Goal: Task Accomplishment & Management: Manage account settings

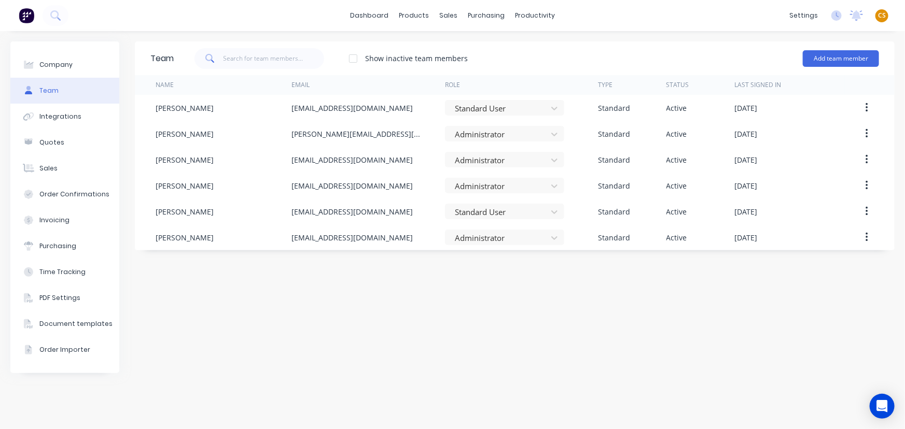
click at [883, 16] on span "CS" at bounding box center [882, 15] width 8 height 9
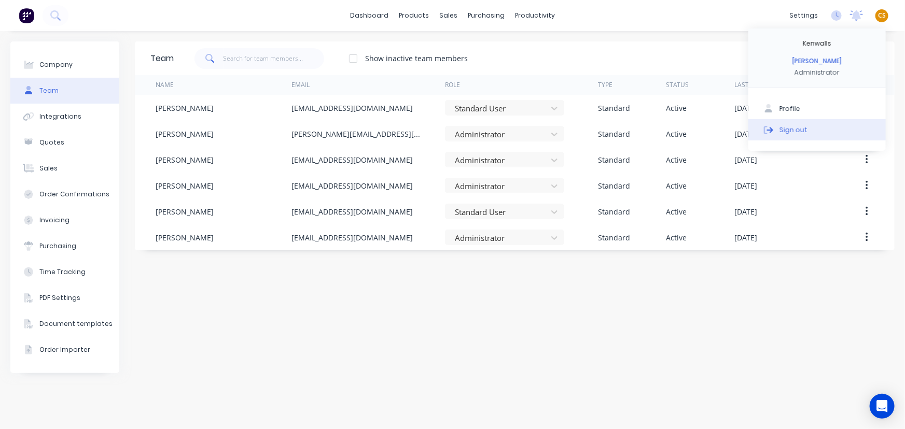
click at [798, 131] on div "Sign out" at bounding box center [793, 129] width 28 height 9
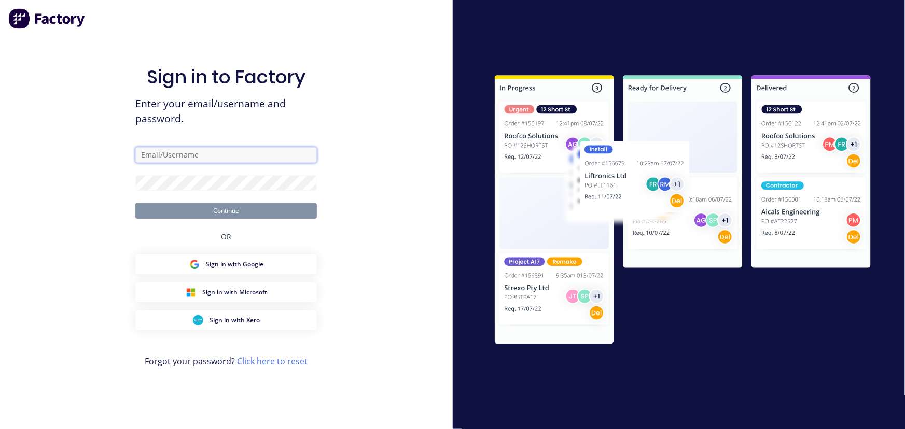
click at [177, 152] on input "text" at bounding box center [225, 155] width 181 height 16
type input "[PERSON_NAME][EMAIL_ADDRESS][DOMAIN_NAME]"
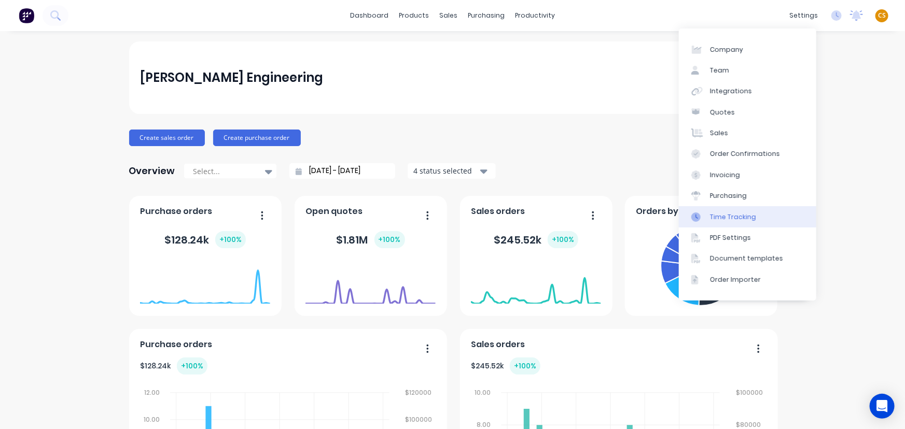
click at [735, 217] on div "Time Tracking" at bounding box center [733, 217] width 46 height 9
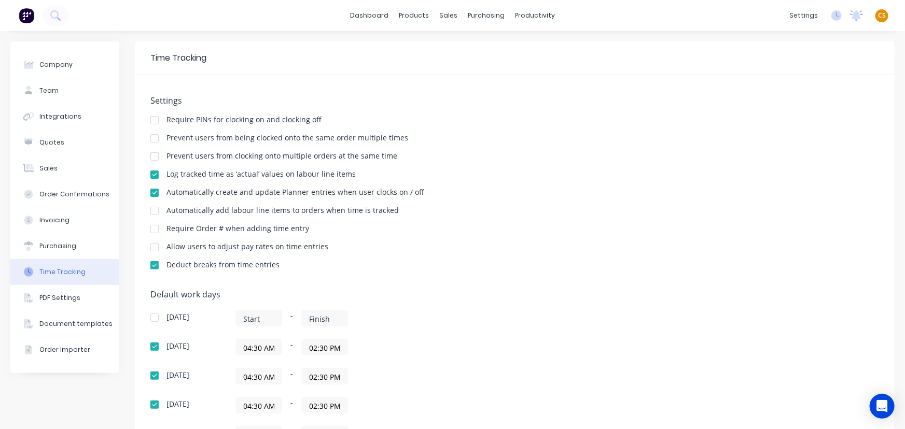
scroll to position [206, 0]
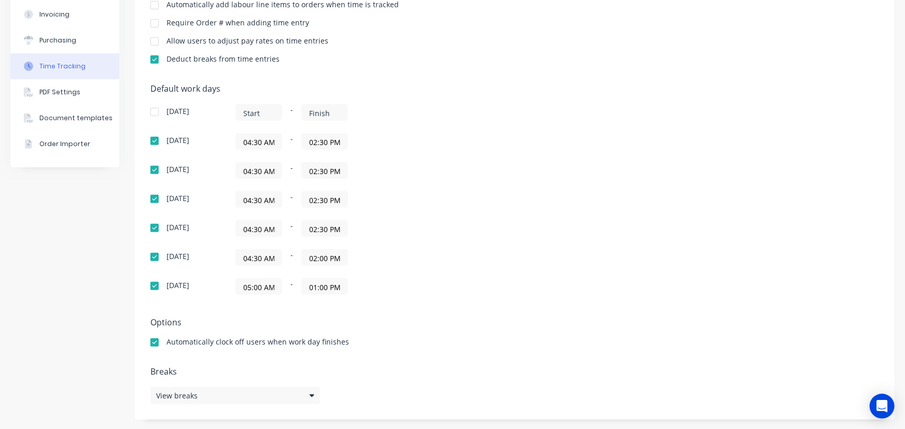
click at [316, 143] on input "02:30 PM" at bounding box center [325, 142] width 46 height 16
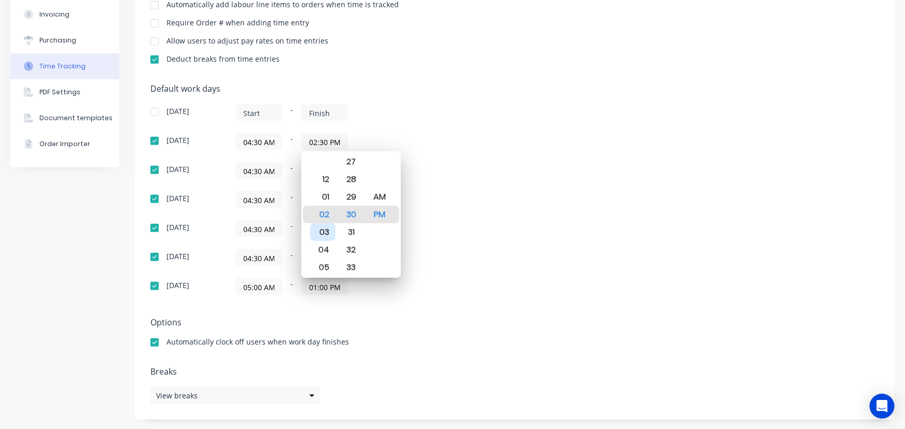
click at [326, 231] on div "03" at bounding box center [322, 232] width 25 height 18
type input "03:30 PM"
click at [559, 227] on div "Default work days Sunday - Monday 04:30 AM - 03:30 PM Tuesday 04:30 AM - 02:30 …" at bounding box center [514, 195] width 729 height 223
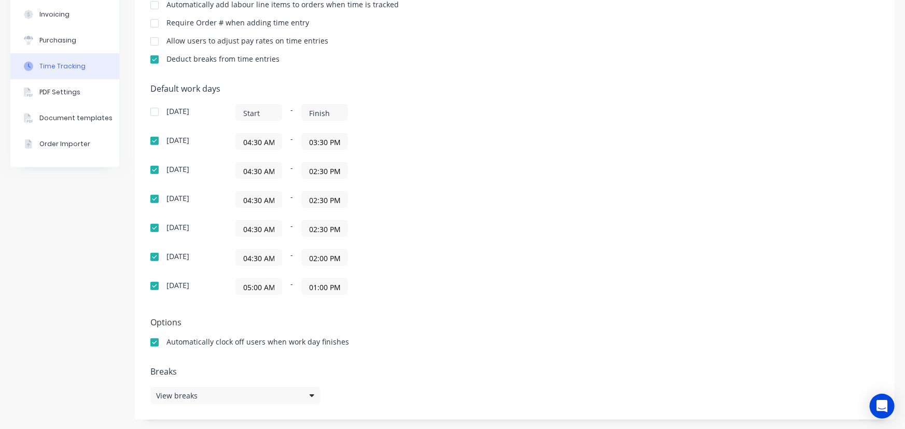
click at [316, 169] on input "02:30 PM" at bounding box center [325, 171] width 46 height 16
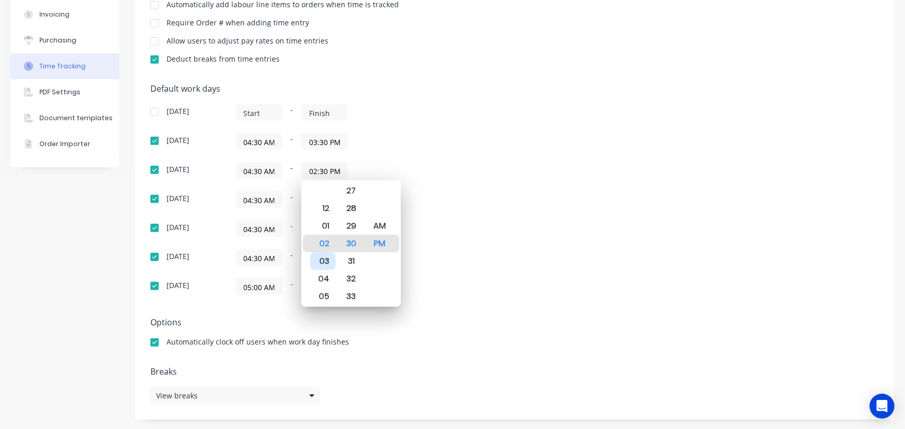
click at [321, 255] on div "03" at bounding box center [322, 262] width 25 height 18
type input "03:30 PM"
click at [548, 250] on div "Default work days Sunday - Monday 04:30 AM - 03:30 PM Tuesday 04:30 AM - 03:30 …" at bounding box center [514, 195] width 729 height 223
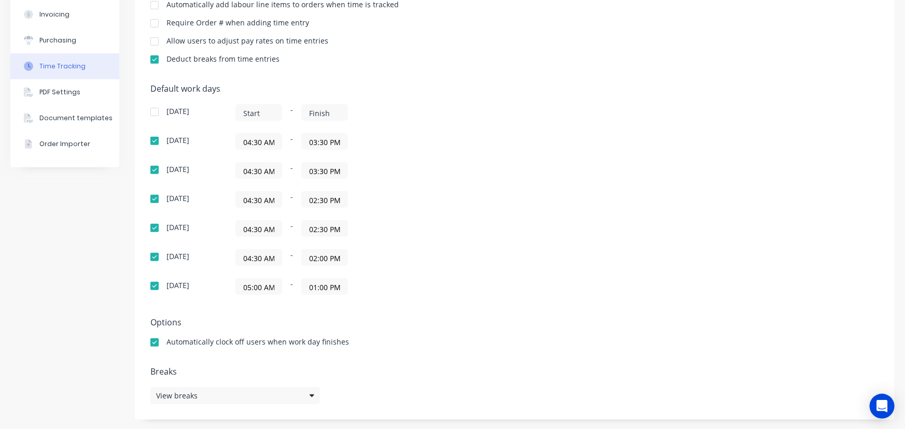
click at [309, 197] on input "02:30 PM" at bounding box center [325, 200] width 46 height 16
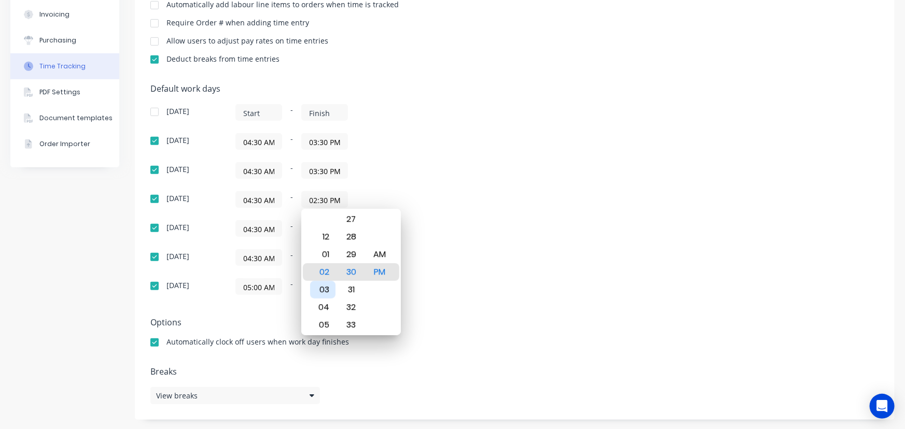
click at [321, 288] on div "03" at bounding box center [322, 290] width 25 height 18
type input "03:30 PM"
click at [459, 289] on div "05:00 AM - 01:00 PM" at bounding box center [364, 286] width 259 height 17
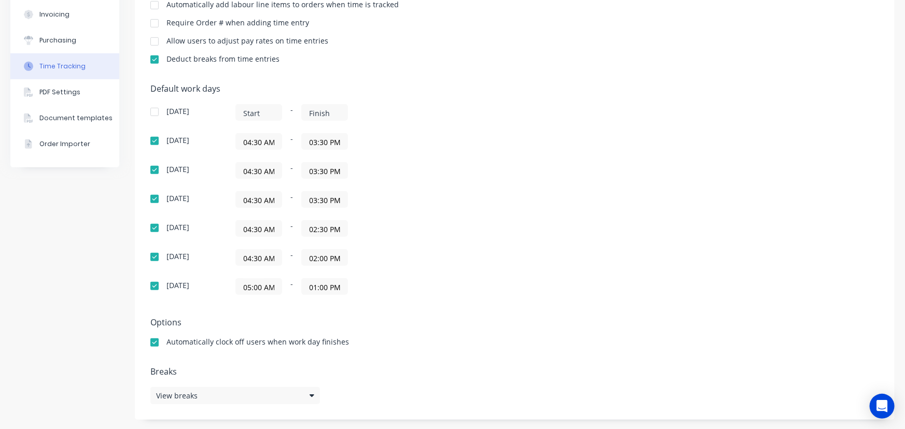
click at [311, 229] on input "02:30 PM" at bounding box center [325, 229] width 46 height 16
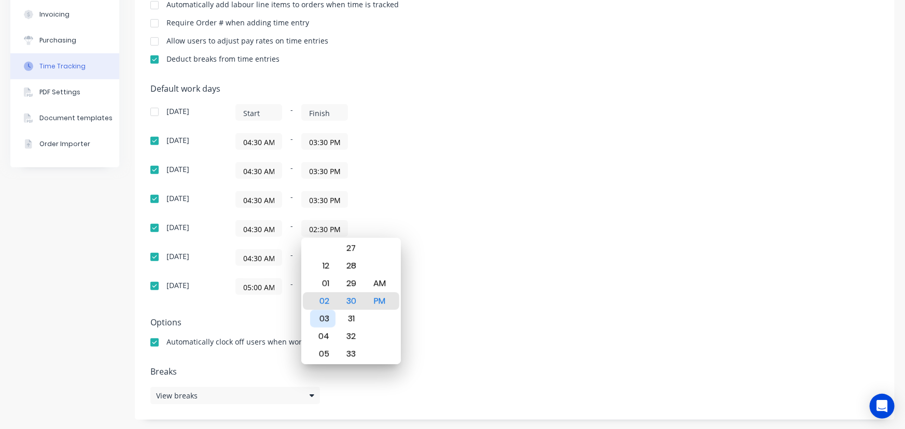
drag, startPoint x: 324, startPoint y: 320, endPoint x: 453, endPoint y: 314, distance: 129.3
click at [327, 320] on div "03" at bounding box center [322, 319] width 25 height 18
type input "03:30 PM"
click at [529, 307] on div "Settings Require PINs for clocking on and clocking off Prevent users from being…" at bounding box center [515, 144] width 760 height 551
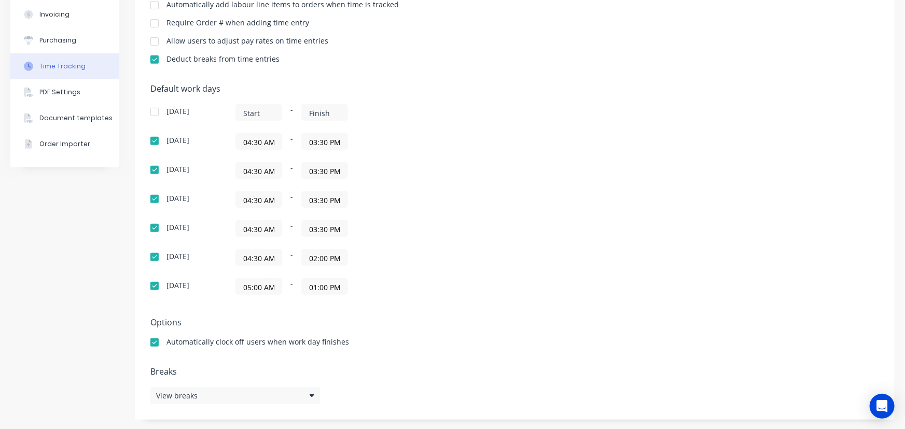
click at [314, 257] on input "02:00 PM" at bounding box center [325, 258] width 46 height 16
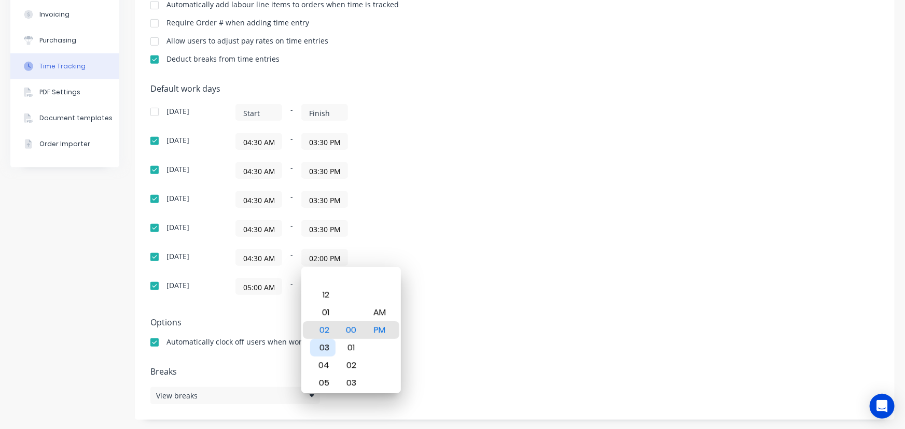
drag, startPoint x: 322, startPoint y: 346, endPoint x: 341, endPoint y: 340, distance: 19.8
click at [326, 345] on div "03" at bounding box center [322, 348] width 25 height 18
type input "03:00 PM"
click at [540, 300] on div "Default work days Sunday - Monday 04:30 AM - 03:30 PM Tuesday 04:30 AM - 03:30 …" at bounding box center [514, 195] width 729 height 223
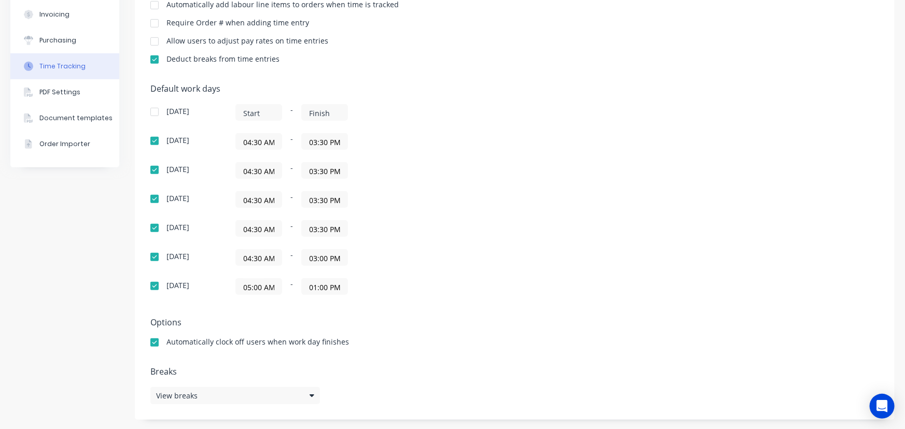
click at [315, 285] on input "01:00 PM" at bounding box center [325, 287] width 46 height 16
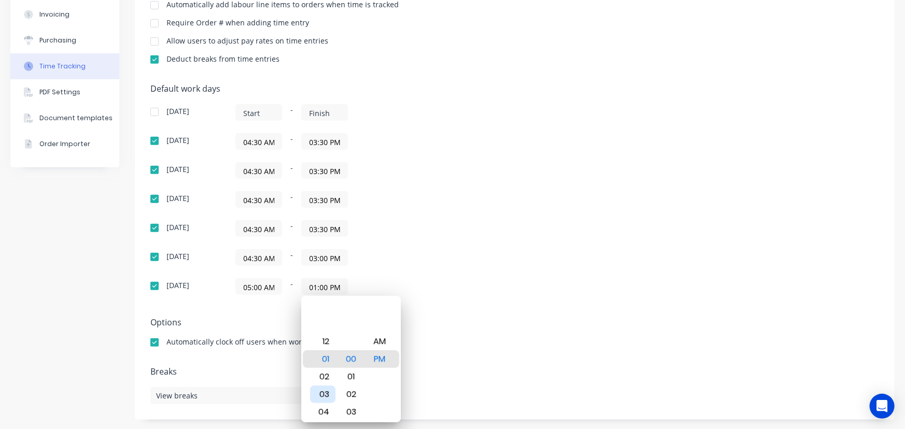
click at [325, 395] on div "03" at bounding box center [322, 395] width 25 height 18
type input "03:00 PM"
click at [586, 303] on div "Default work days Sunday - Monday 04:30 AM - 03:30 PM Tuesday 04:30 AM - 03:30 …" at bounding box center [514, 195] width 729 height 223
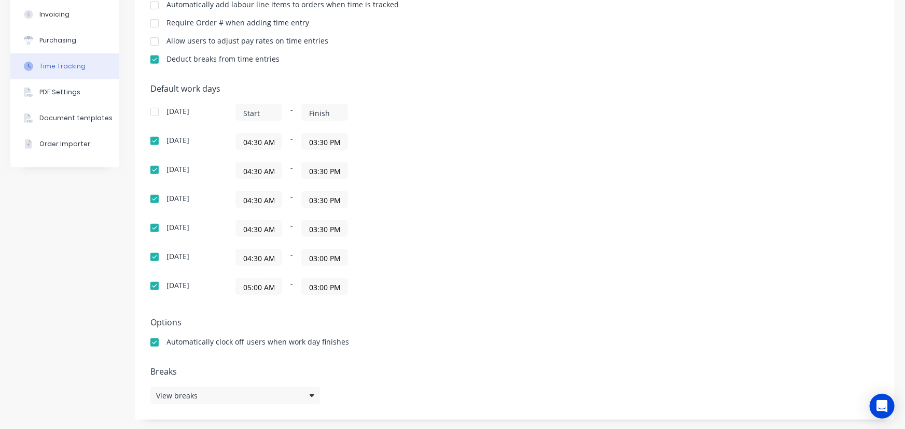
click at [245, 141] on input "04:30 AM" at bounding box center [259, 142] width 46 height 16
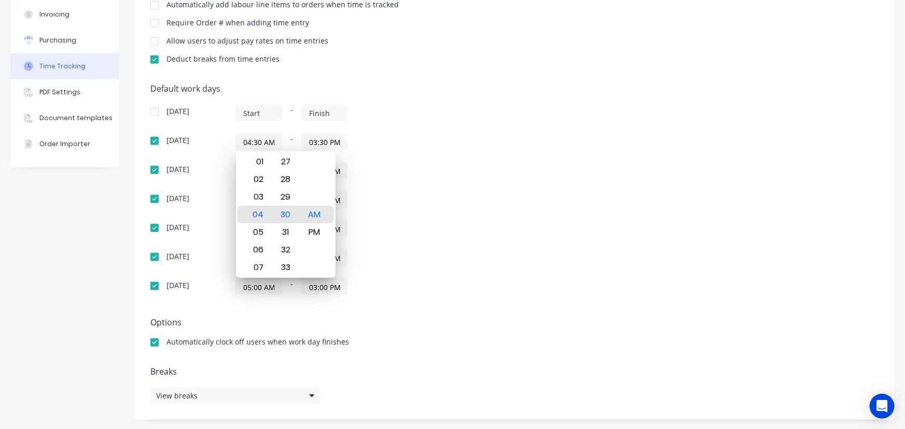
click at [621, 170] on div "Default work days Sunday - Monday 04:30 AM - 03:30 PM Tuesday 04:30 AM - 03:30 …" at bounding box center [514, 195] width 729 height 223
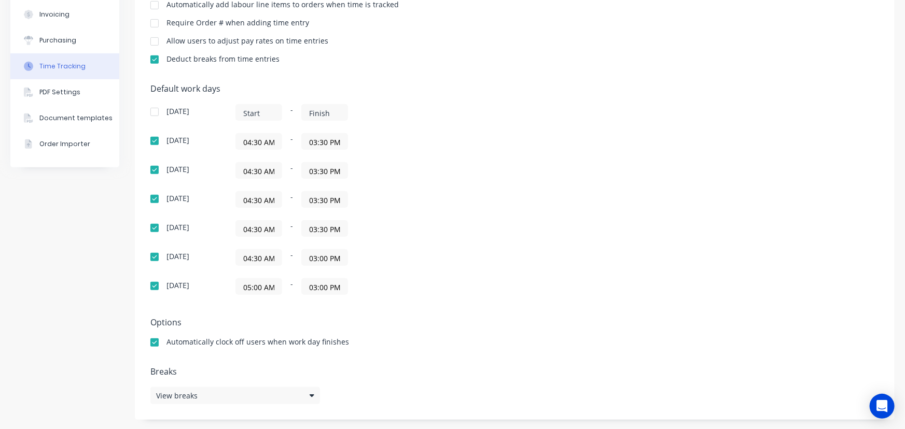
scroll to position [0, 0]
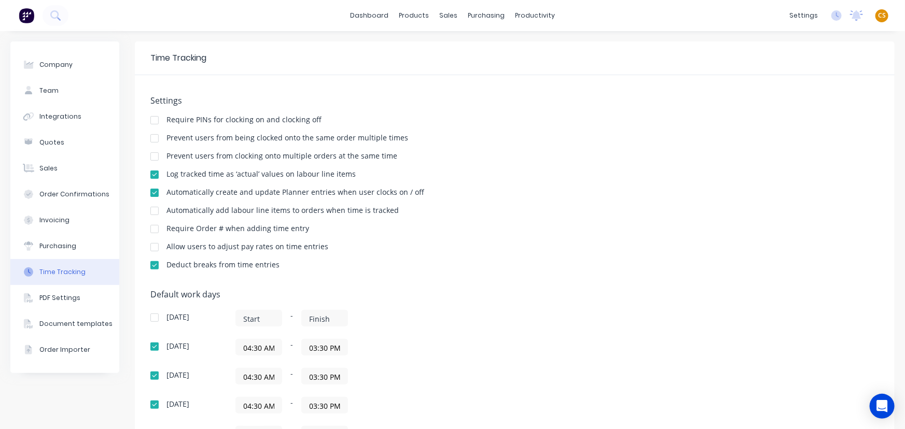
click at [878, 15] on span "CS" at bounding box center [882, 15] width 8 height 9
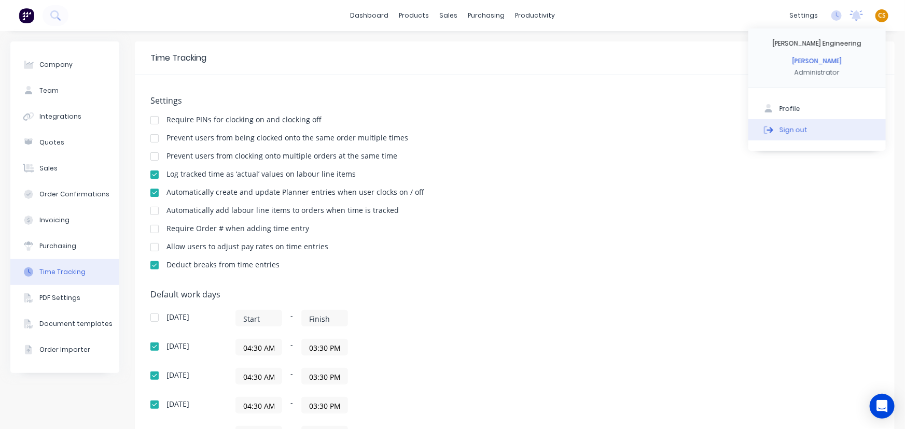
click at [785, 130] on div "Sign out" at bounding box center [793, 129] width 28 height 9
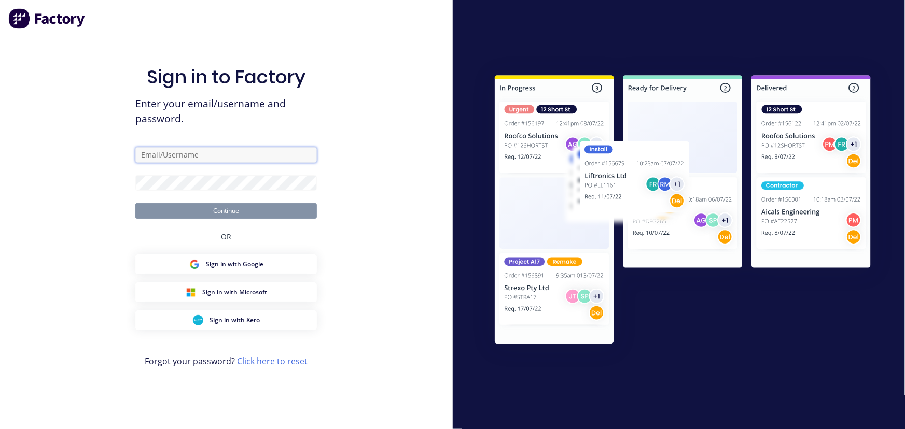
click at [176, 156] on input "text" at bounding box center [225, 155] width 181 height 16
type input "[PERSON_NAME][EMAIL_ADDRESS][DOMAIN_NAME]"
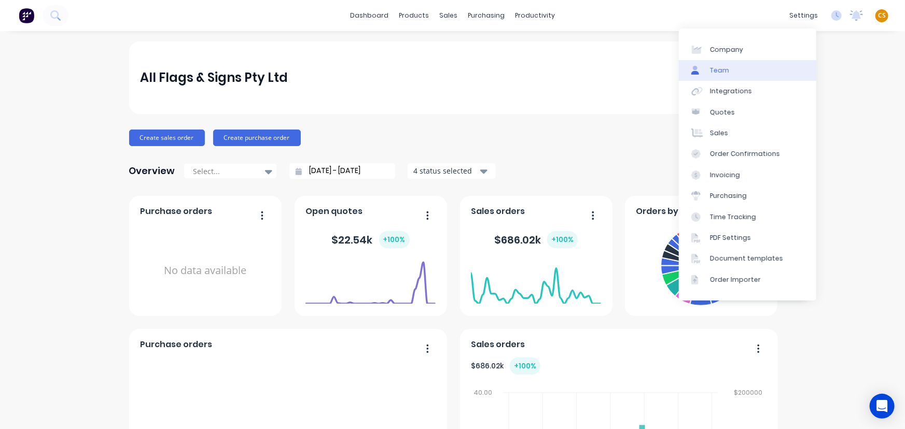
click at [722, 74] on div "Team" at bounding box center [719, 70] width 19 height 9
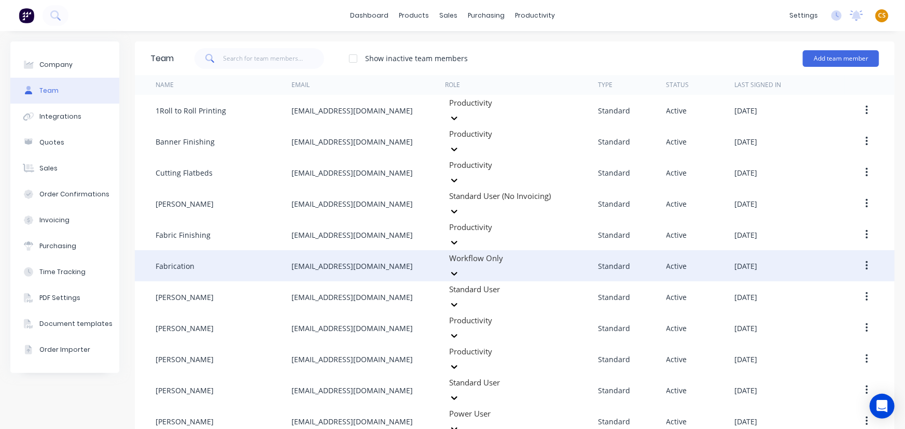
drag, startPoint x: 388, startPoint y: 236, endPoint x: 265, endPoint y: 236, distance: 122.9
click at [265, 250] on div "Fabrication Fabrication@allflags.com.au Workflow Only Standard Active September…" at bounding box center [515, 265] width 760 height 31
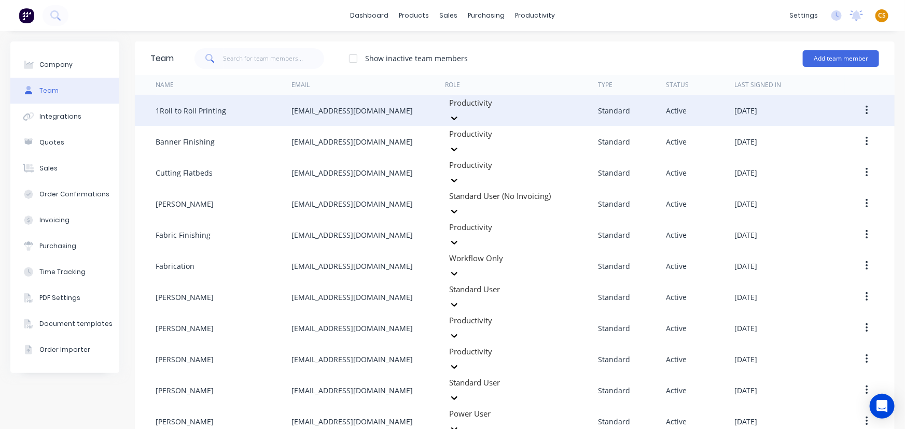
copy div "Fabrication@allflags.com.au"
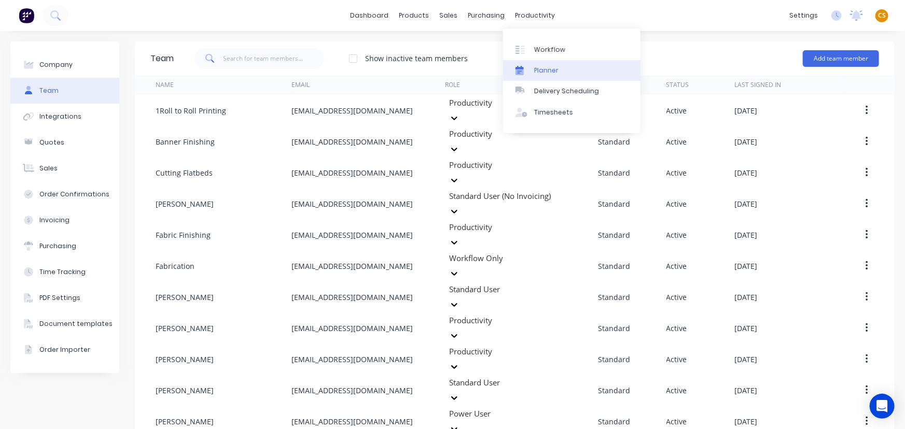
click at [546, 74] on div "Planner" at bounding box center [546, 70] width 24 height 9
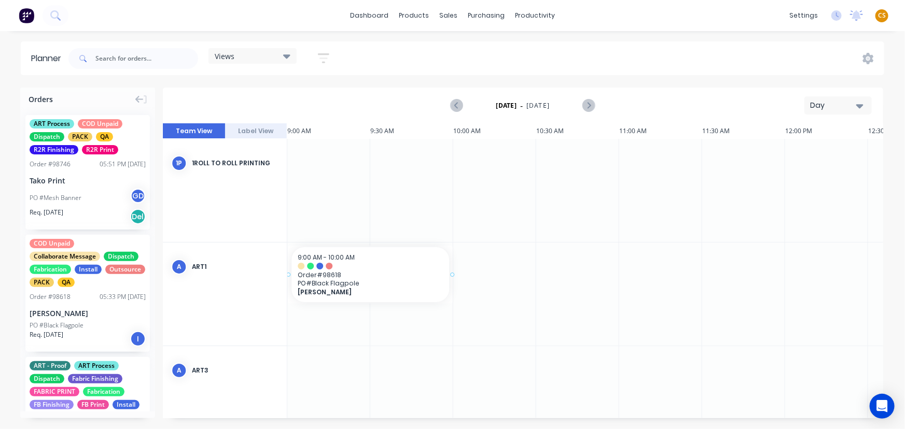
scroll to position [0, 1491]
drag, startPoint x: 102, startPoint y: 324, endPoint x: 377, endPoint y: 296, distance: 276.2
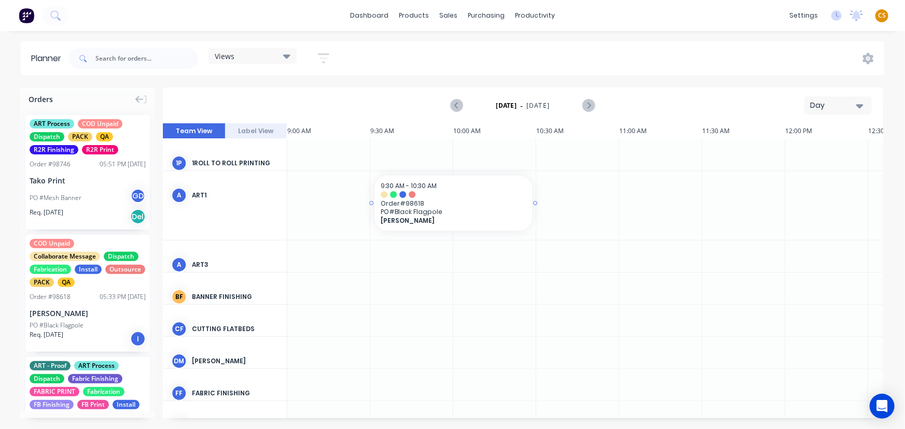
click at [456, 202] on span "Order # 98618" at bounding box center [453, 204] width 145 height 8
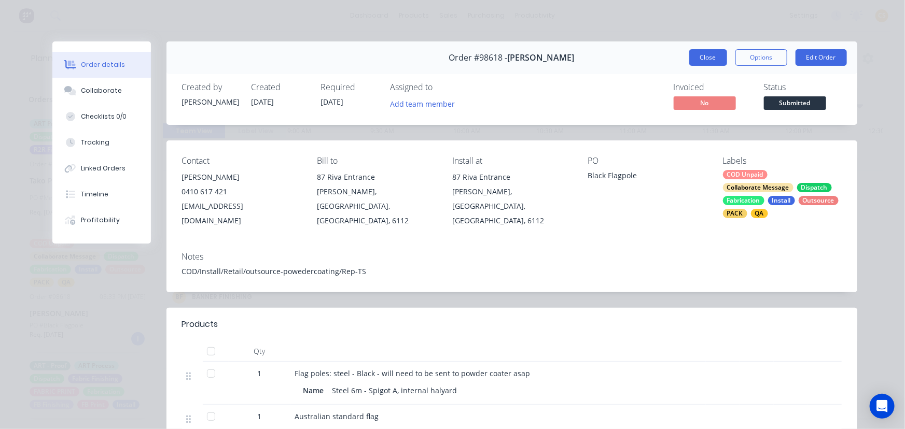
click at [701, 57] on button "Close" at bounding box center [708, 57] width 38 height 17
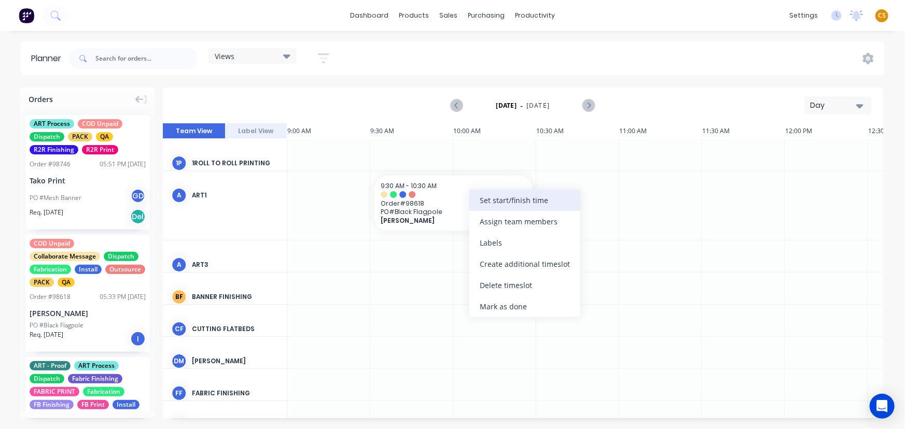
click at [528, 203] on div "Set start/finish time" at bounding box center [524, 200] width 111 height 21
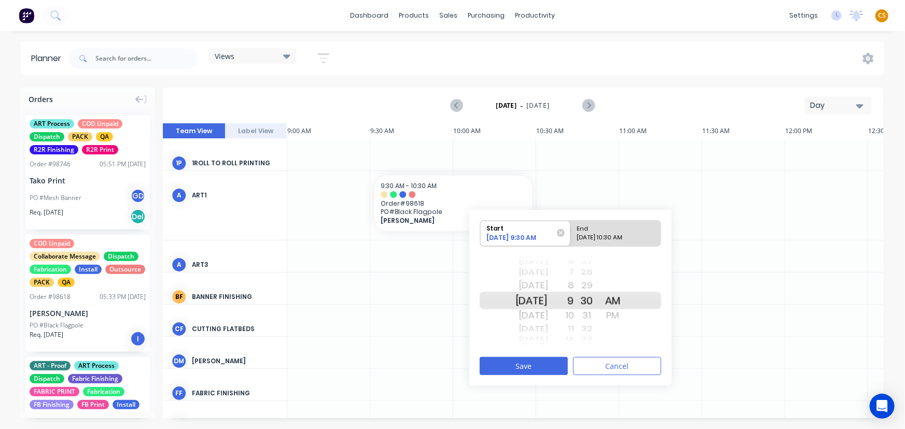
click at [593, 233] on div "09/29/2025 10:30 AM" at bounding box center [611, 239] width 75 height 13
click at [571, 233] on input "End 09/29/2025 10:30 AM" at bounding box center [570, 233] width 1 height 25
radio input "true"
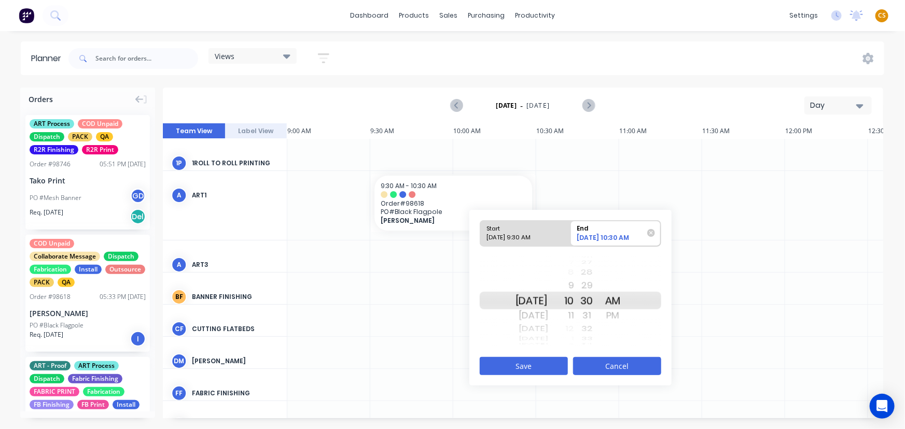
click at [611, 368] on button "Cancel" at bounding box center [617, 366] width 88 height 18
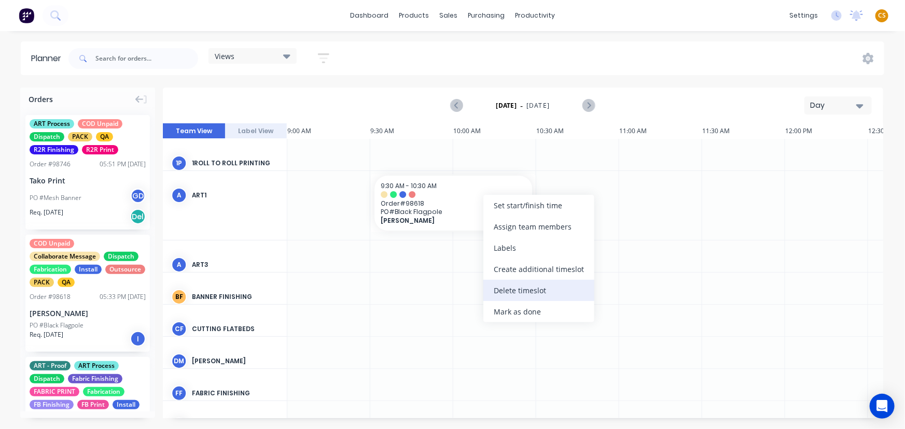
click at [532, 291] on div "Delete timeslot" at bounding box center [538, 290] width 111 height 21
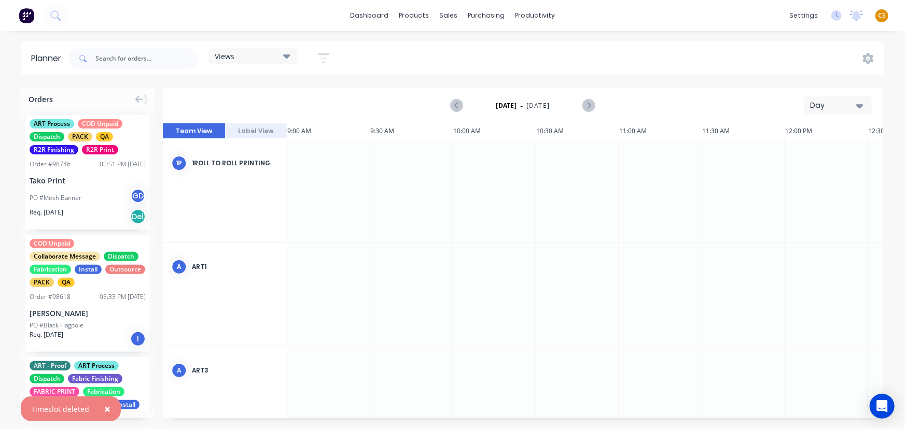
click at [835, 106] on div "Day" at bounding box center [834, 105] width 48 height 11
click at [795, 153] on div "Week" at bounding box center [819, 154] width 103 height 21
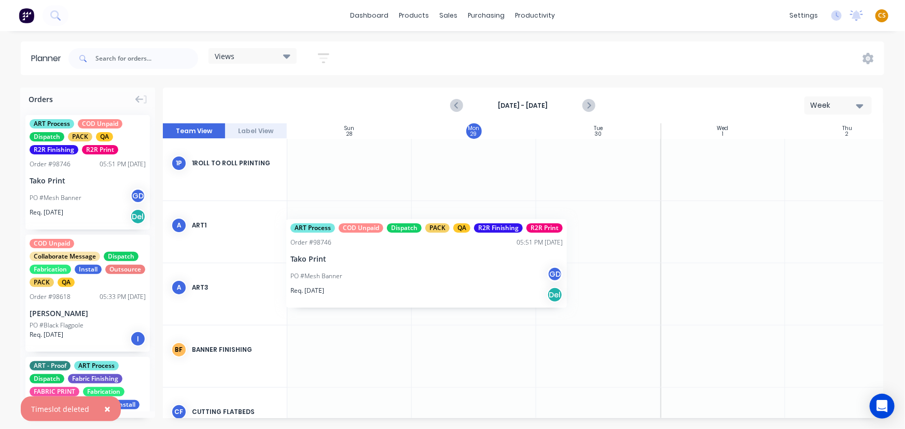
scroll to position [0, 0]
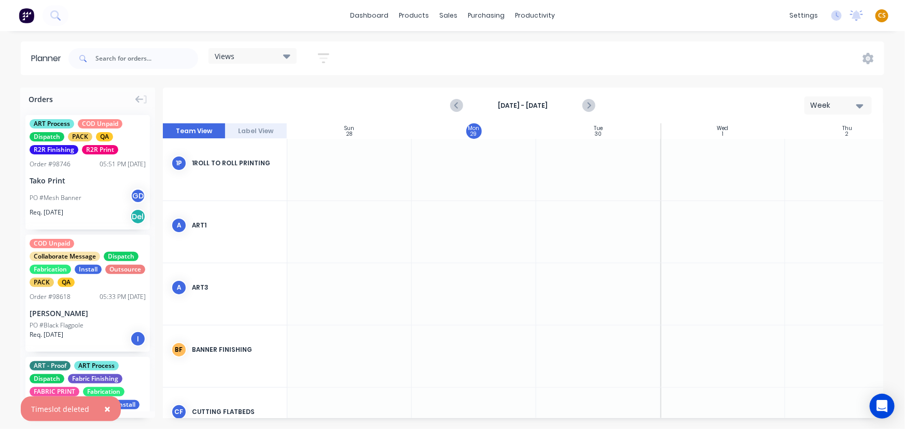
drag, startPoint x: 85, startPoint y: 208, endPoint x: 393, endPoint y: 211, distance: 308.0
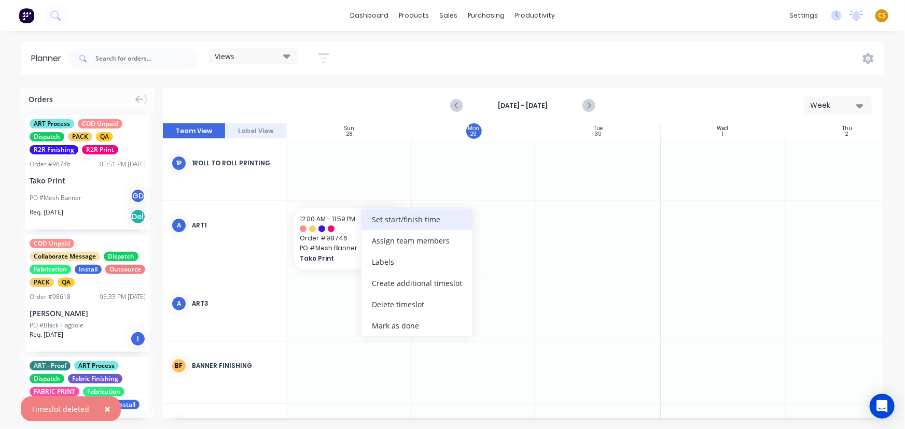
click at [403, 224] on div "Set start/finish time" at bounding box center [416, 219] width 111 height 21
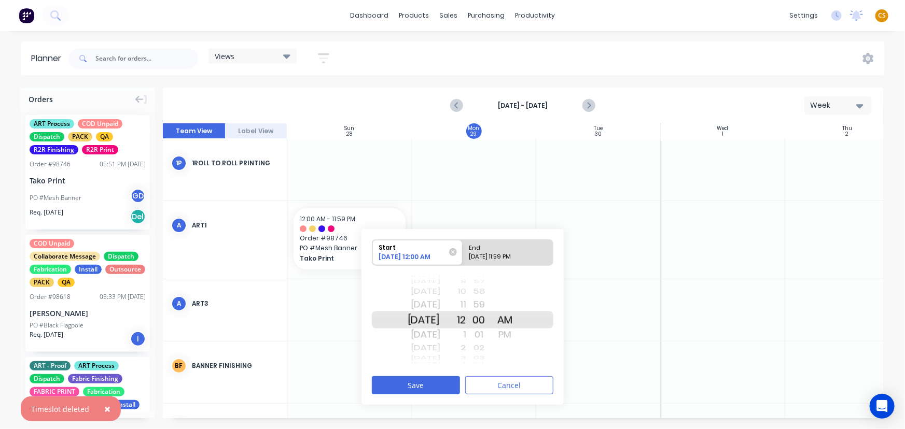
drag, startPoint x: 482, startPoint y: 390, endPoint x: 441, endPoint y: 359, distance: 51.9
click at [480, 390] on button "Cancel" at bounding box center [509, 385] width 88 height 18
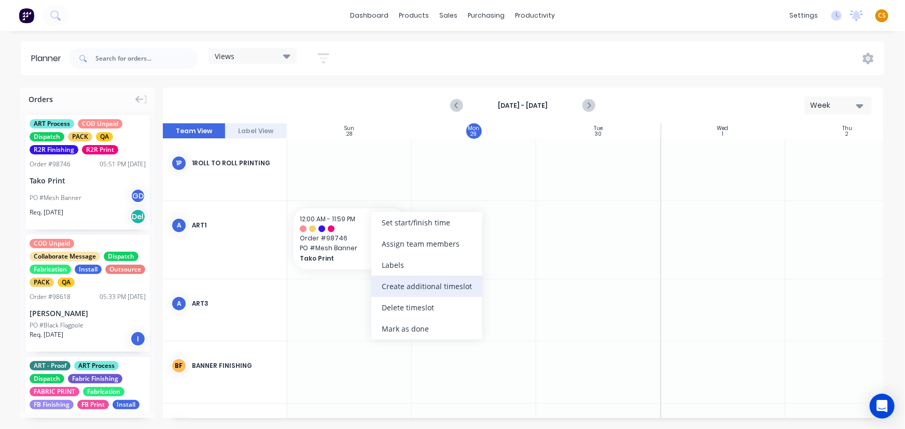
click at [429, 289] on div "Create additional timeslot" at bounding box center [426, 286] width 111 height 21
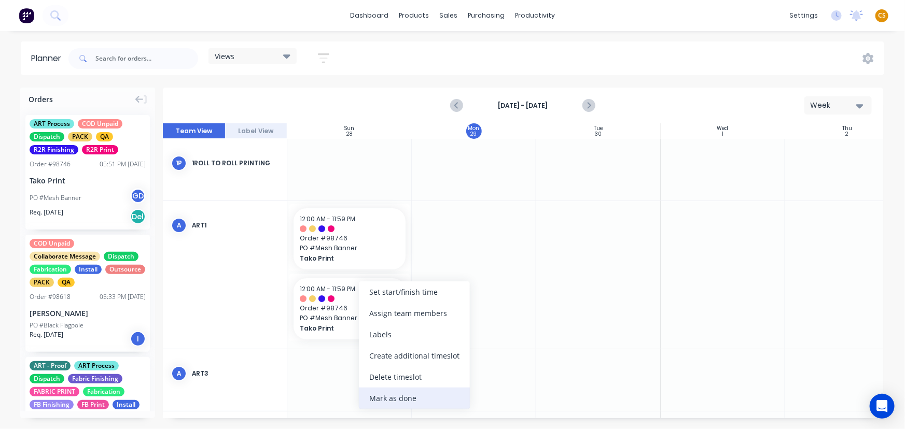
click at [418, 399] on div "Mark as done" at bounding box center [414, 398] width 111 height 21
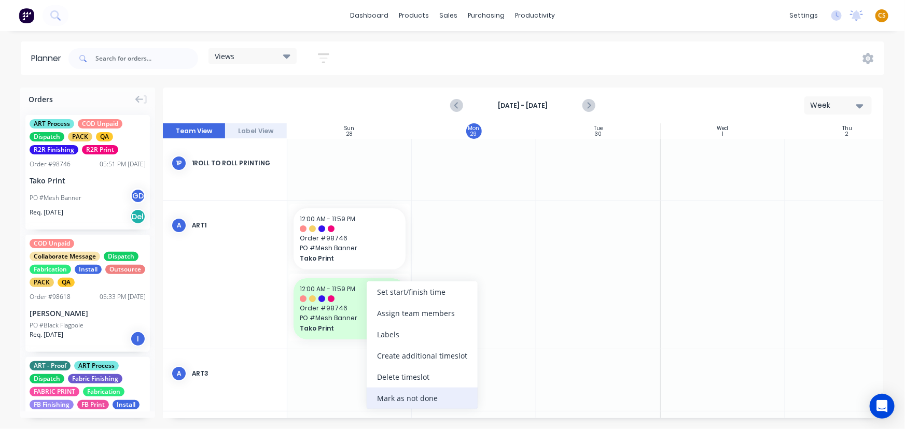
click at [420, 398] on div "Mark as not done" at bounding box center [422, 398] width 111 height 21
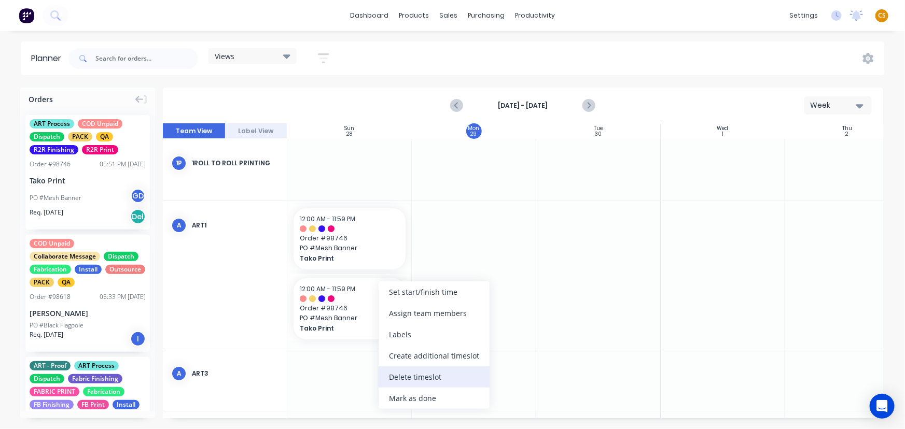
click at [412, 380] on div "Delete timeslot" at bounding box center [434, 377] width 111 height 21
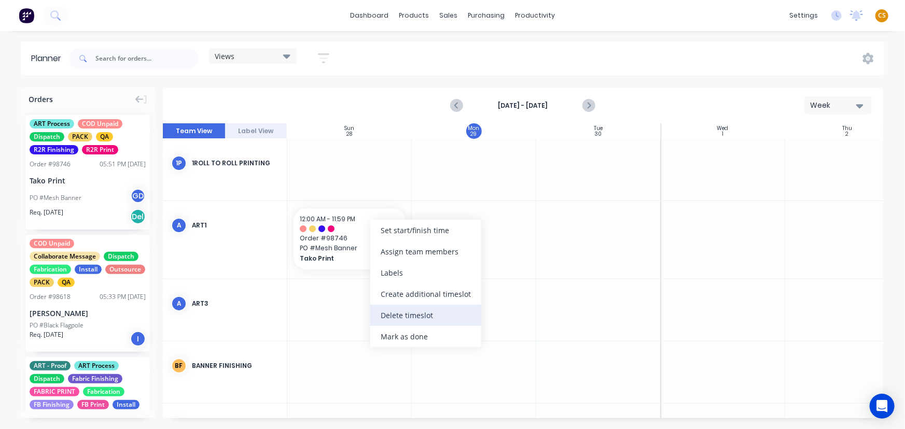
click at [424, 315] on div "Delete timeslot" at bounding box center [425, 315] width 111 height 21
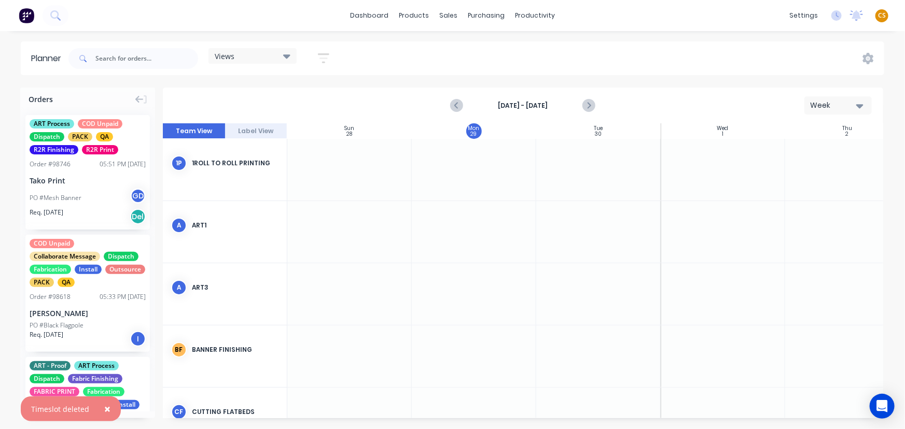
click at [830, 107] on div "Week" at bounding box center [834, 105] width 48 height 11
click at [802, 175] on div "Month" at bounding box center [819, 174] width 103 height 21
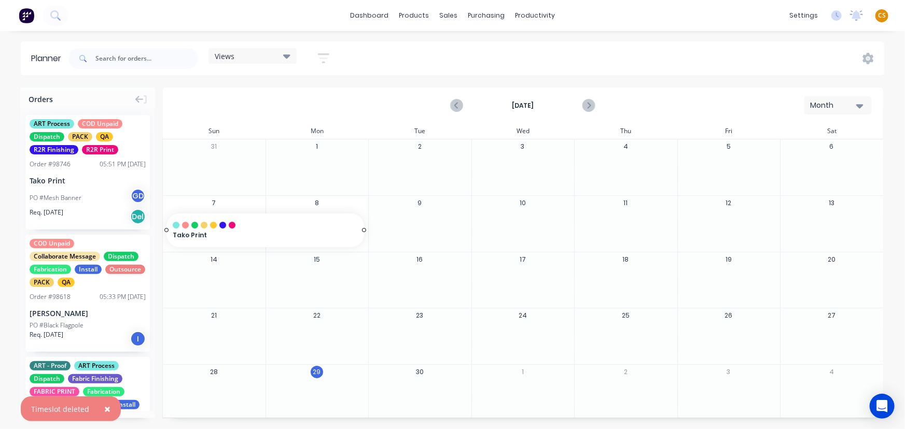
drag, startPoint x: 89, startPoint y: 197, endPoint x: 305, endPoint y: 202, distance: 216.8
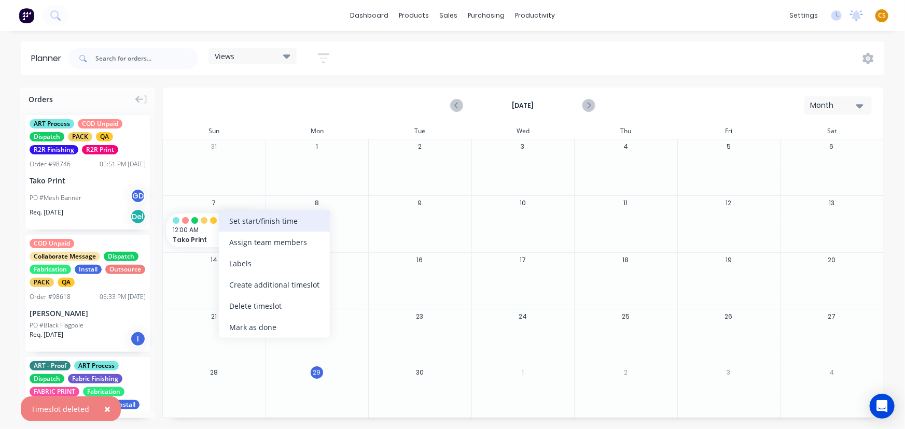
click at [251, 224] on div "Set start/finish time" at bounding box center [274, 221] width 111 height 21
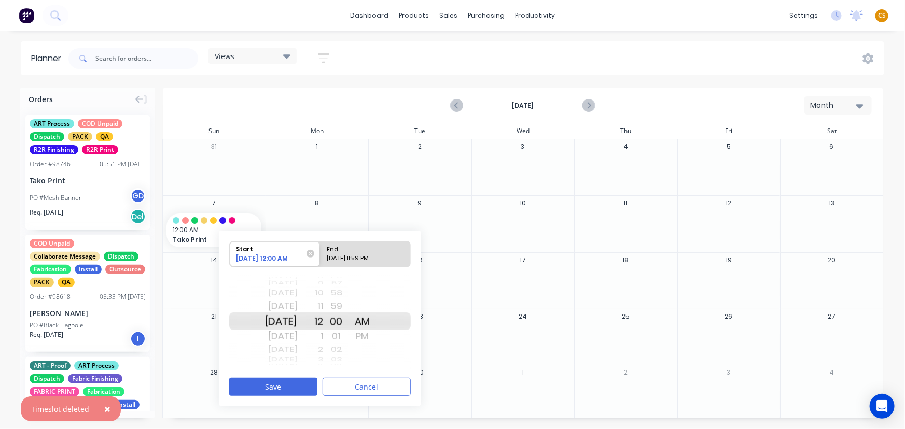
click at [368, 255] on div "09/07/2025 11:59 PM" at bounding box center [360, 260] width 75 height 13
click at [320, 255] on input "End 09/07/2025 11:59 PM" at bounding box center [320, 254] width 1 height 25
radio input "true"
click at [349, 320] on div "59" at bounding box center [337, 322] width 26 height 18
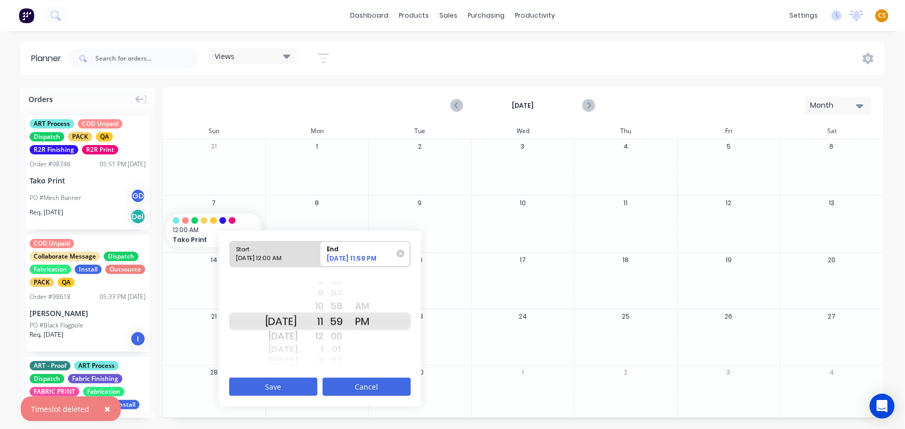
click at [339, 386] on button "Cancel" at bounding box center [367, 387] width 88 height 18
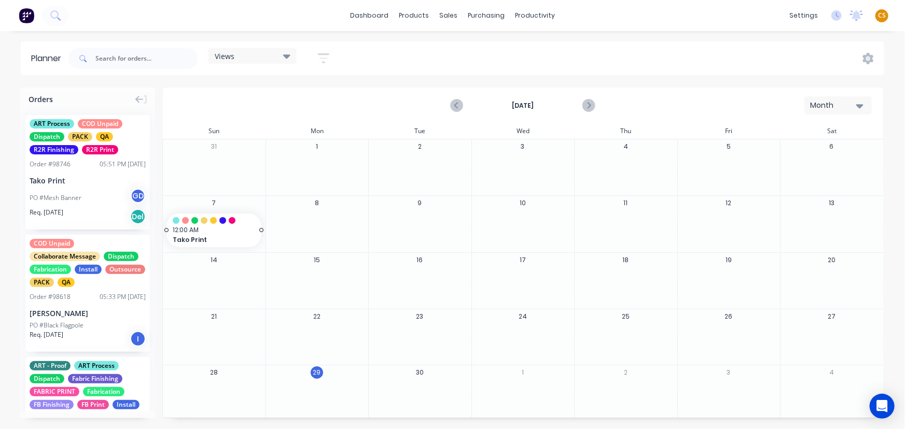
click at [222, 232] on span "12:00 AM" at bounding box center [211, 230] width 77 height 9
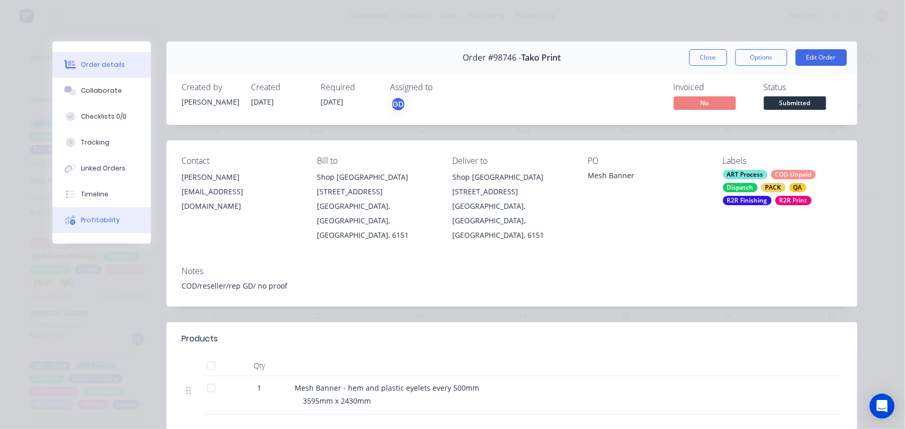
click at [110, 222] on div "Profitability" at bounding box center [100, 220] width 39 height 9
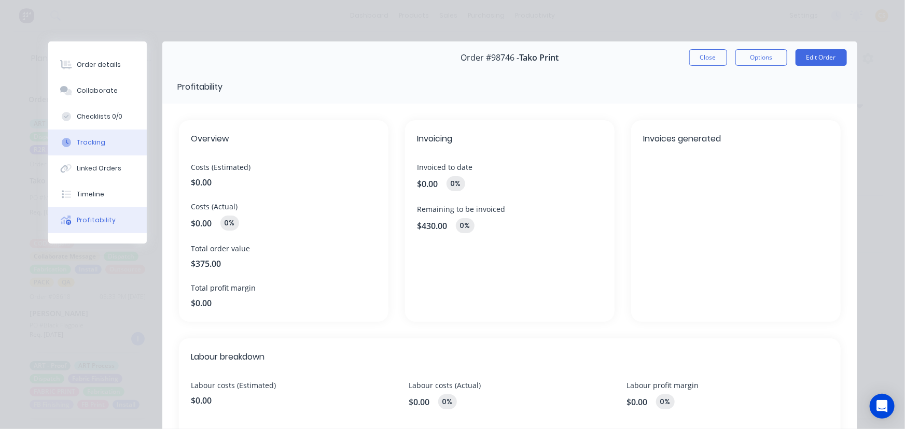
click at [105, 145] on button "Tracking" at bounding box center [97, 143] width 99 height 26
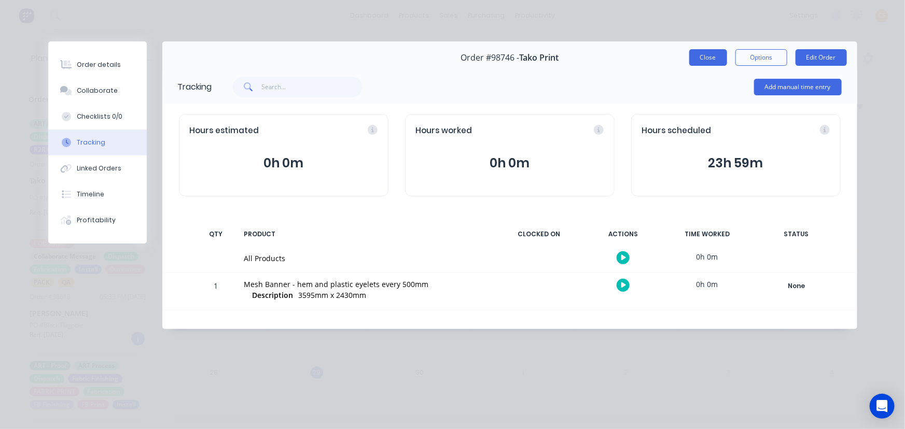
click at [704, 56] on button "Close" at bounding box center [708, 57] width 38 height 17
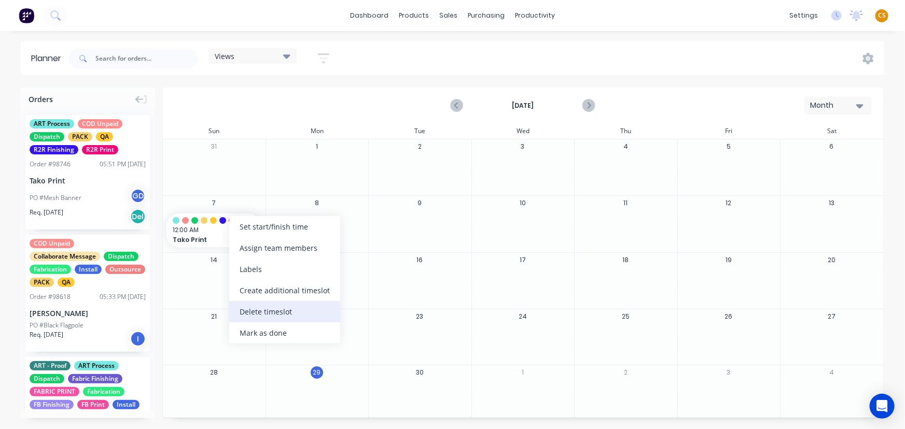
click at [273, 313] on div "Delete timeslot" at bounding box center [284, 311] width 111 height 21
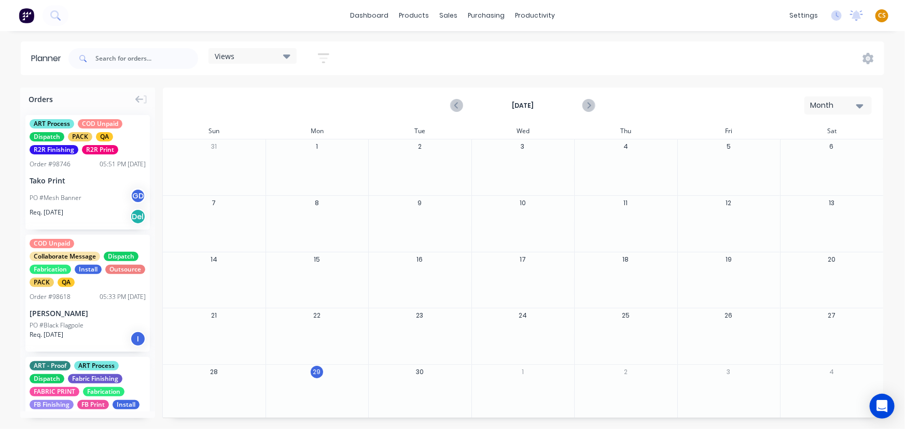
drag, startPoint x: 882, startPoint y: 13, endPoint x: 877, endPoint y: 22, distance: 10.2
click at [882, 13] on span "CS" at bounding box center [882, 15] width 8 height 9
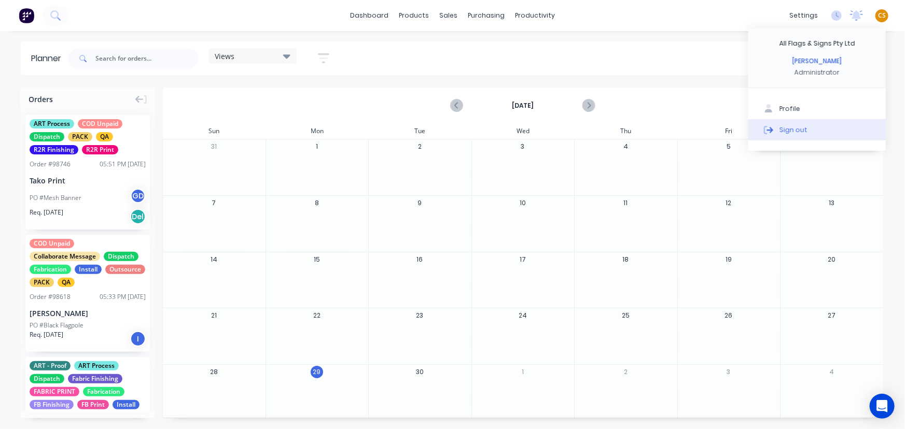
drag, startPoint x: 790, startPoint y: 134, endPoint x: 762, endPoint y: 134, distance: 27.5
click at [779, 134] on div "Sign out" at bounding box center [793, 129] width 28 height 9
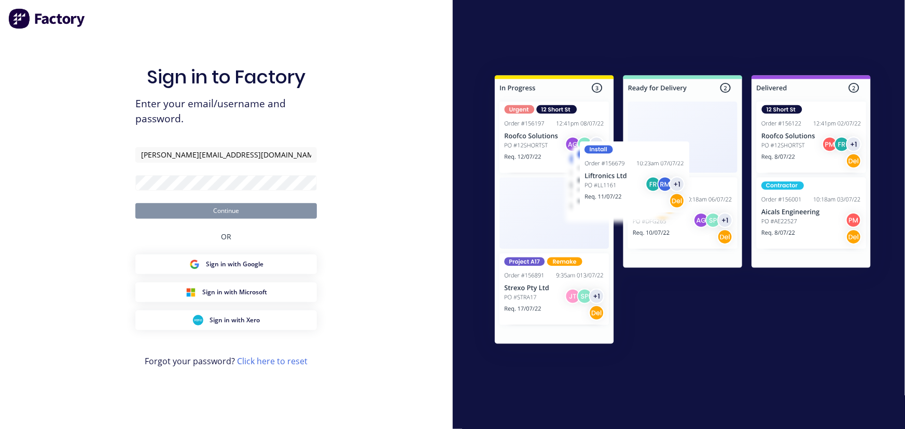
type input "[PERSON_NAME][EMAIL_ADDRESS][DOMAIN_NAME]"
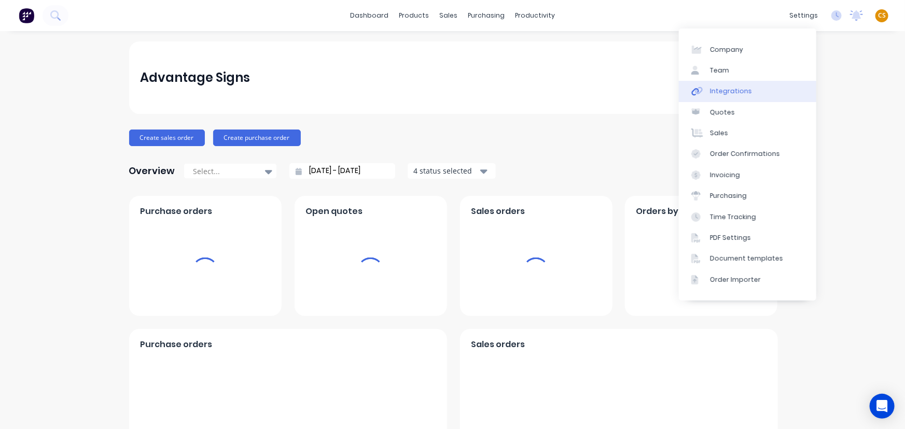
click at [742, 69] on link "Team" at bounding box center [747, 70] width 137 height 21
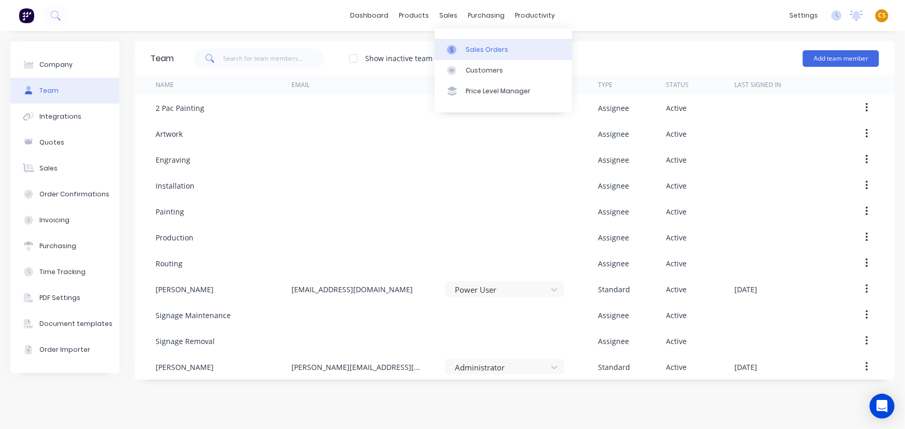
click at [481, 50] on div "Sales Orders" at bounding box center [487, 49] width 43 height 9
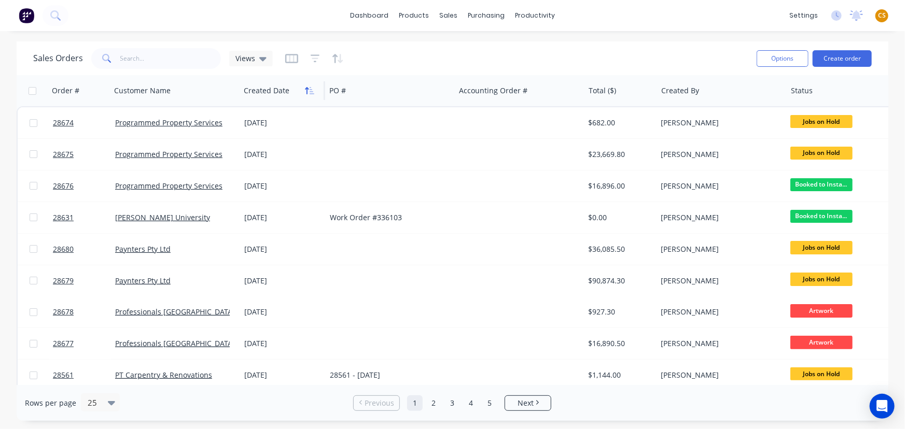
click at [306, 91] on icon "button" at bounding box center [307, 90] width 4 height 7
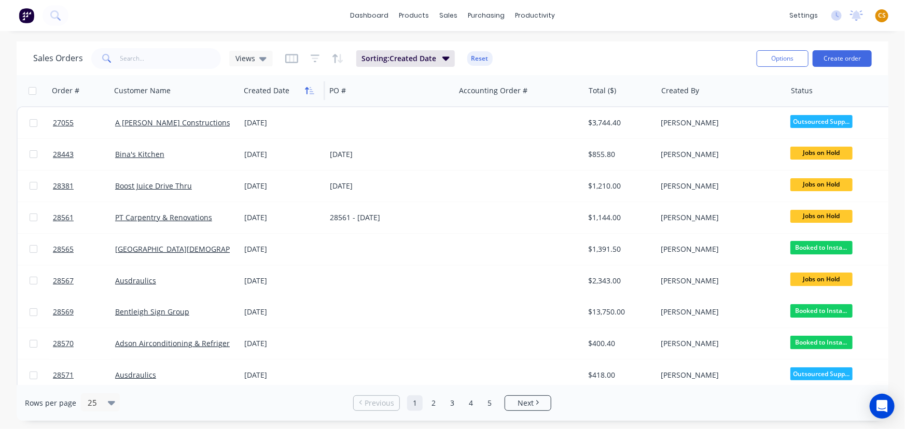
click at [308, 89] on icon "button" at bounding box center [309, 91] width 9 height 8
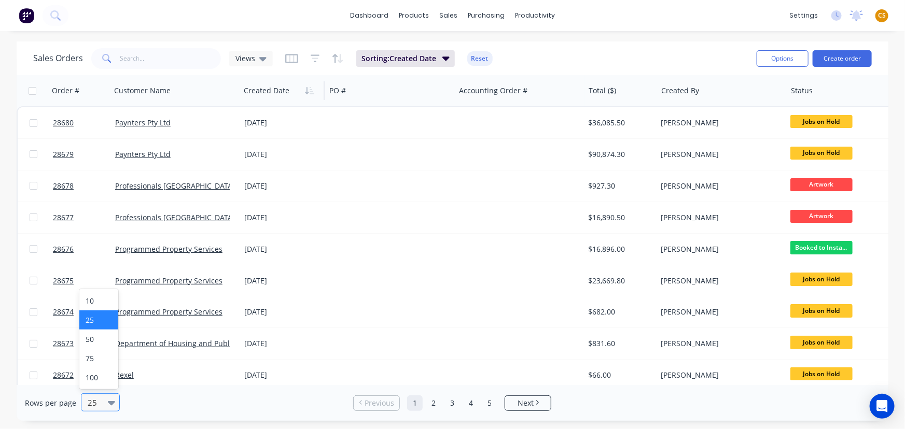
click at [113, 403] on icon at bounding box center [111, 402] width 7 height 11
click at [105, 380] on div "100" at bounding box center [98, 377] width 39 height 19
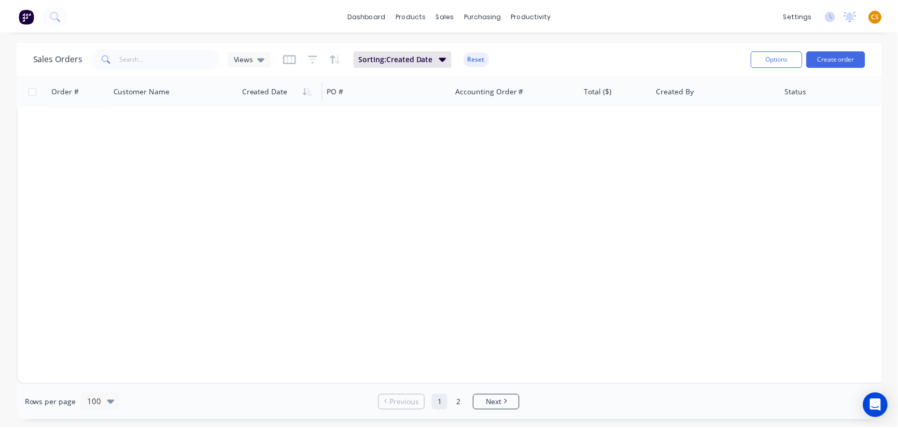
scroll to position [1046, 0]
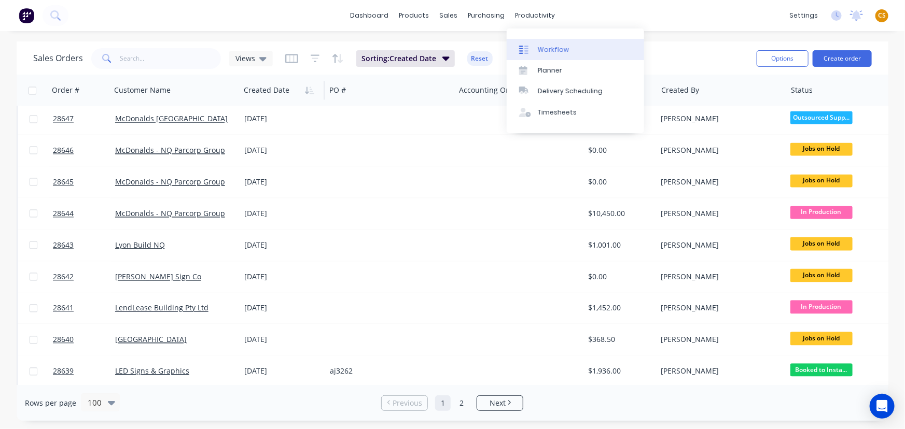
click at [556, 48] on div "Workflow" at bounding box center [553, 49] width 31 height 9
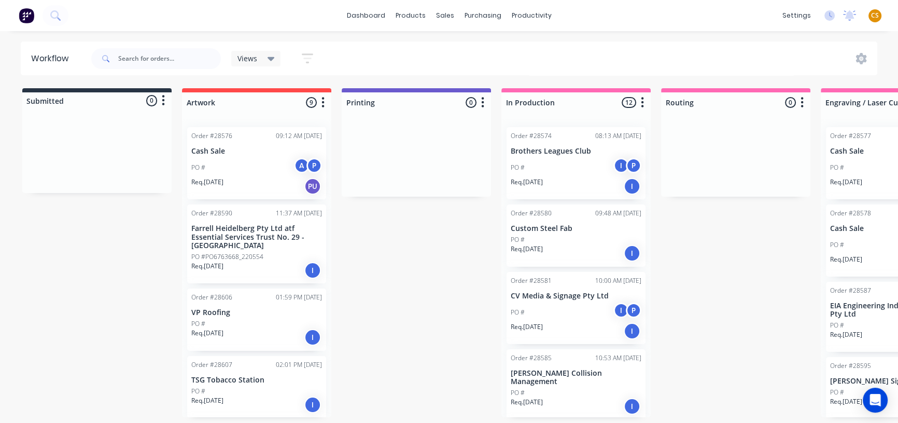
click at [690, 18] on div "dashboard products sales purchasing productivity dashboard products Product Cat…" at bounding box center [449, 15] width 898 height 31
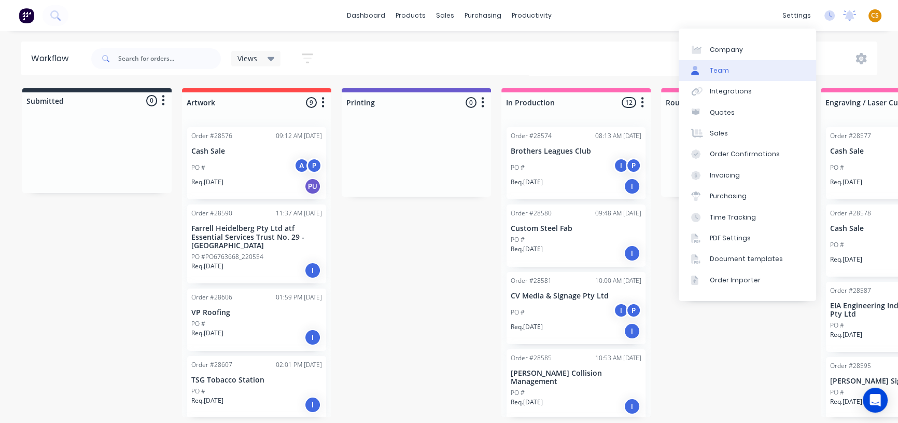
click at [731, 71] on link "Team" at bounding box center [747, 70] width 137 height 21
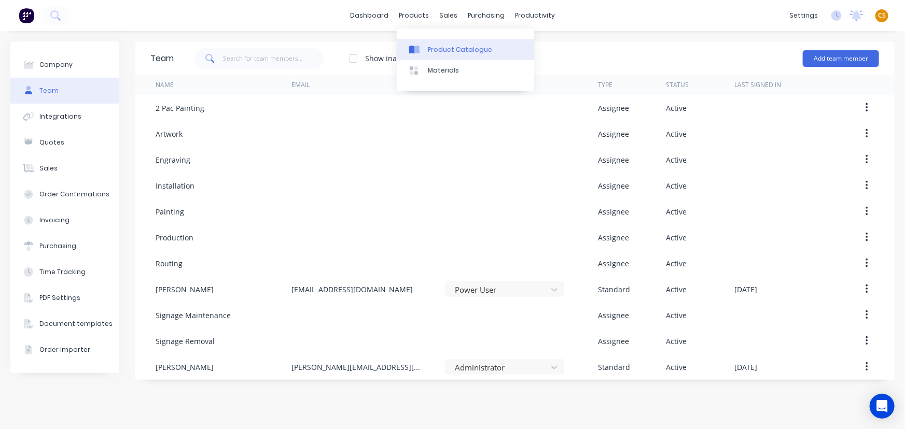
click at [450, 51] on div "Product Catalogue" at bounding box center [460, 49] width 64 height 9
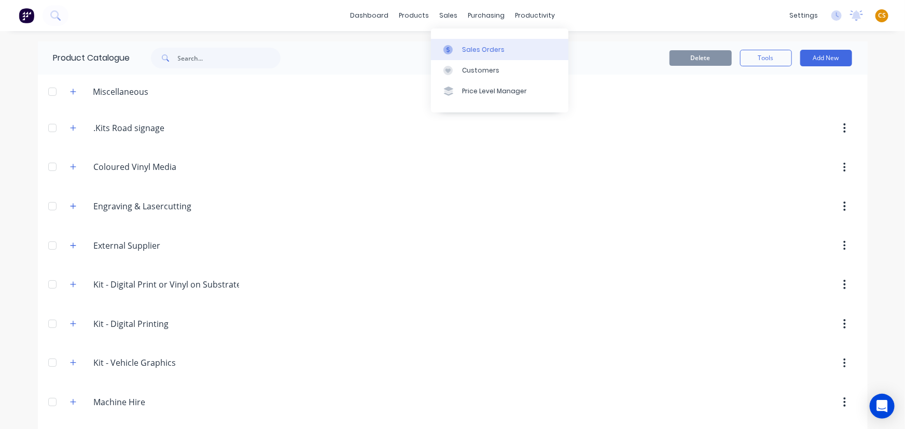
click at [478, 51] on div "Sales Orders" at bounding box center [483, 49] width 43 height 9
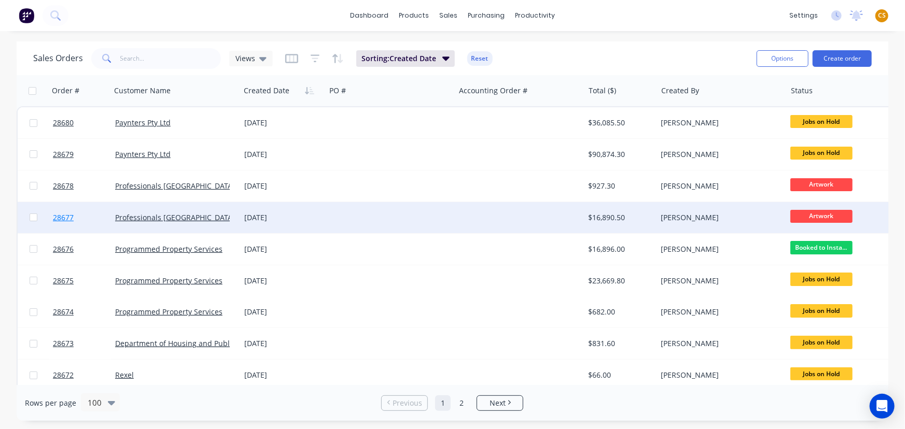
click at [79, 225] on link "28677" at bounding box center [84, 217] width 62 height 31
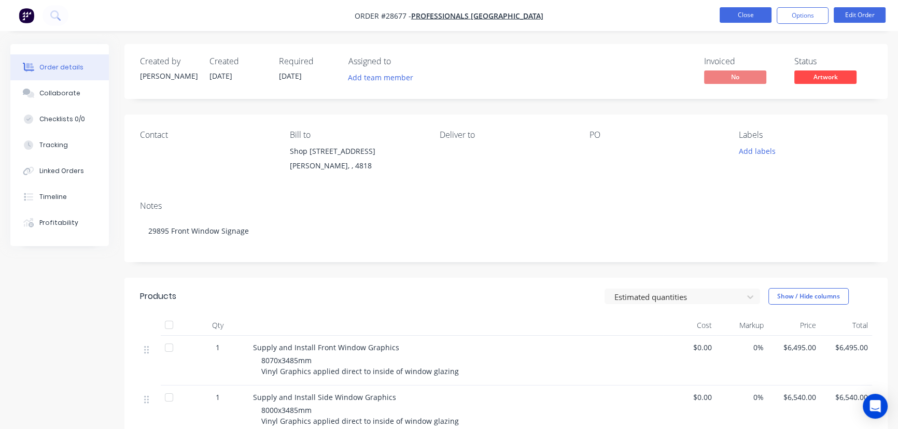
click at [747, 15] on button "Close" at bounding box center [746, 15] width 52 height 16
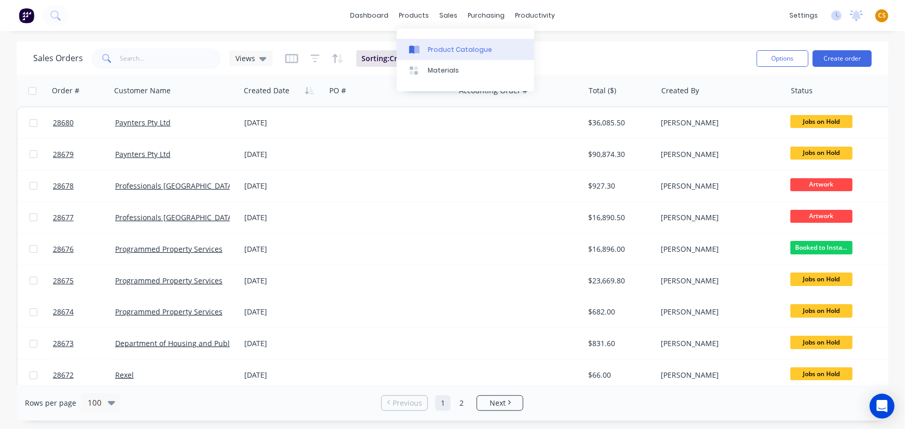
click at [447, 47] on div "Product Catalogue" at bounding box center [460, 49] width 64 height 9
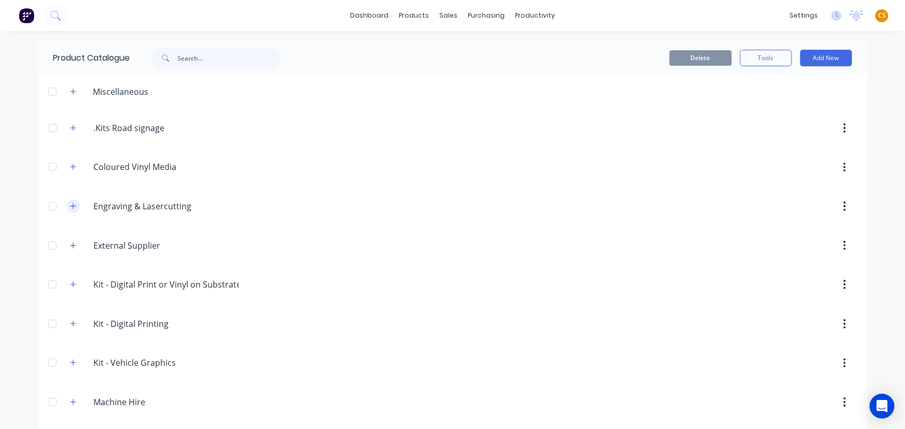
click at [70, 208] on icon "button" at bounding box center [73, 206] width 6 height 7
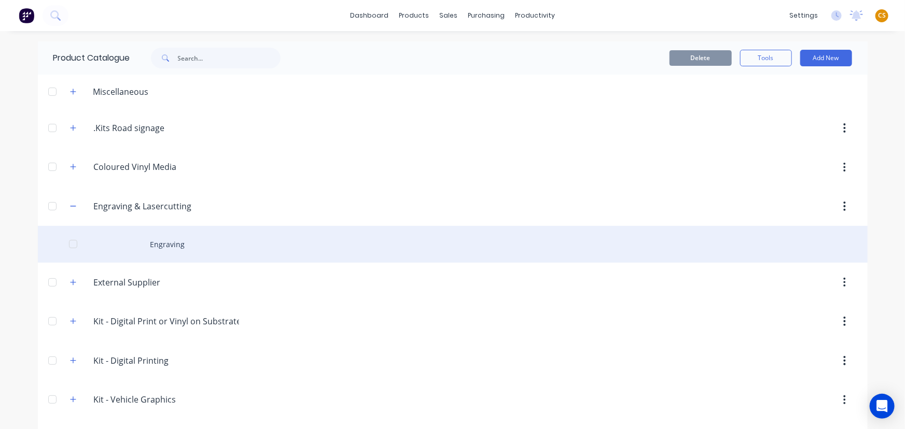
click at [163, 249] on div "Engraving" at bounding box center [453, 244] width 830 height 37
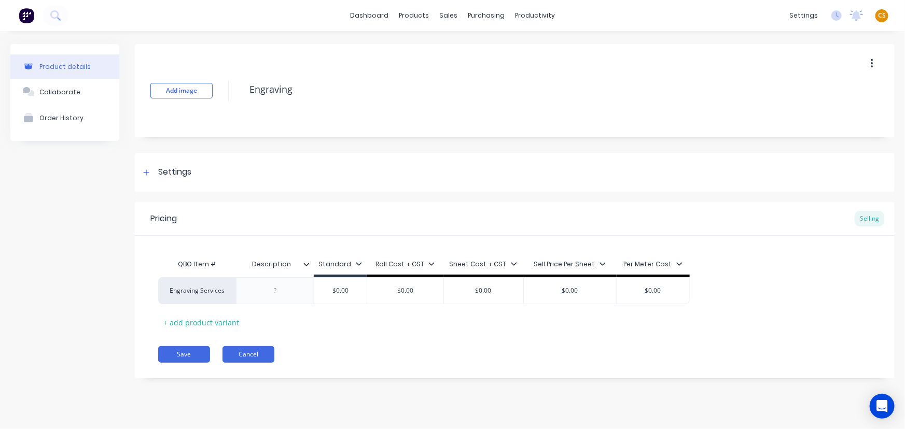
click at [250, 357] on button "Cancel" at bounding box center [248, 354] width 52 height 17
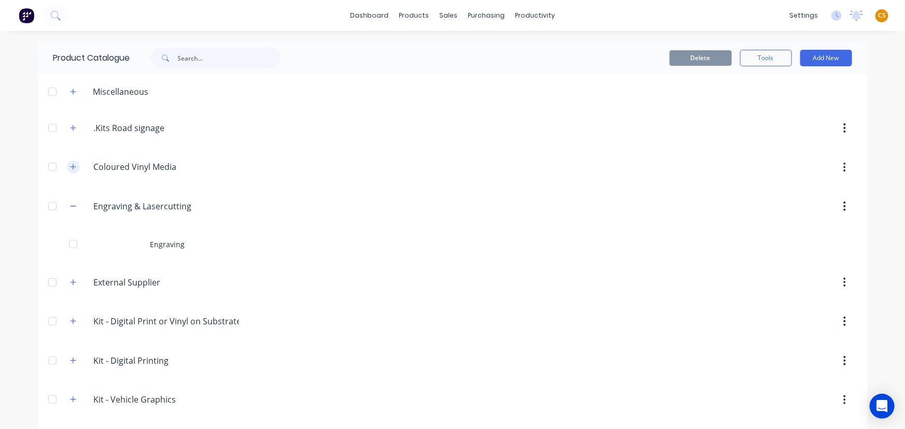
click at [70, 167] on icon "button" at bounding box center [73, 166] width 6 height 7
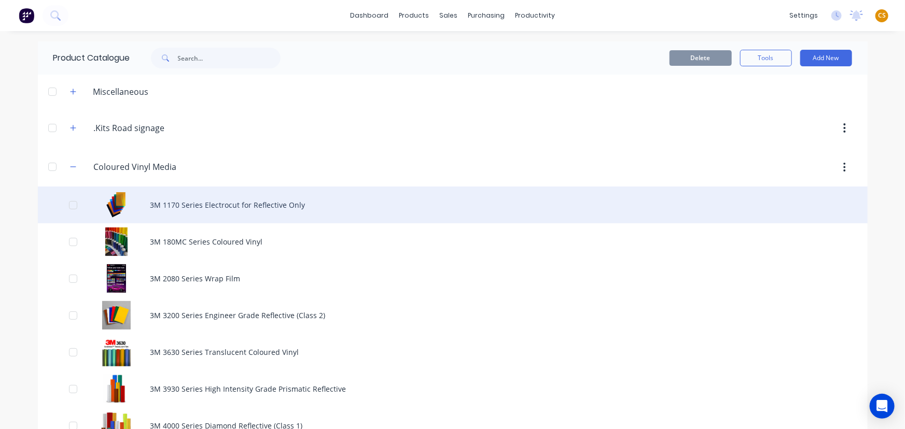
click at [181, 206] on div "3M 1170 Series Electrocut for Reflective Only" at bounding box center [453, 205] width 830 height 37
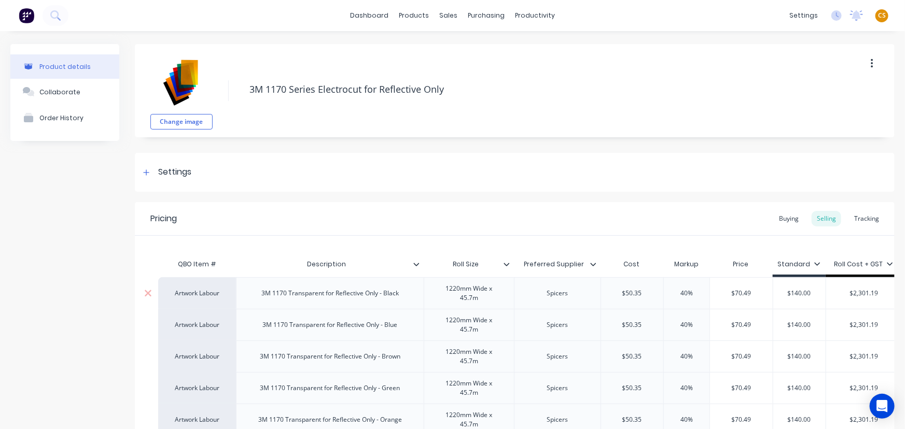
type textarea "x"
click at [472, 51] on div "Sales Orders" at bounding box center [483, 49] width 43 height 9
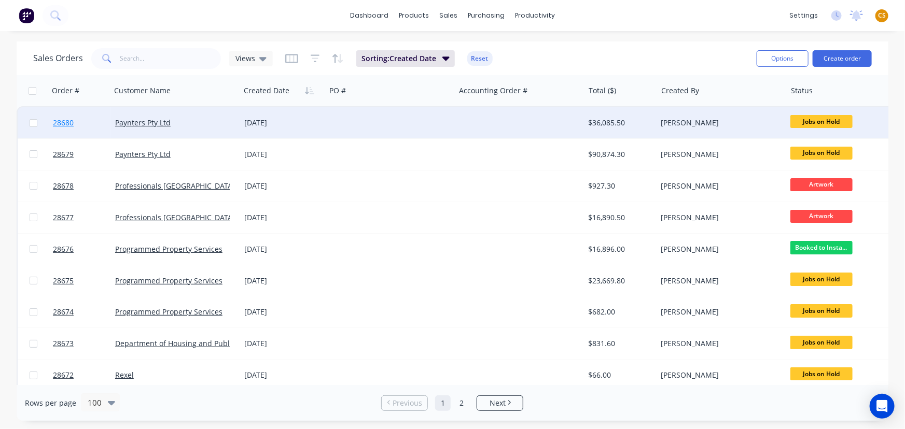
click at [79, 123] on link "28680" at bounding box center [84, 122] width 62 height 31
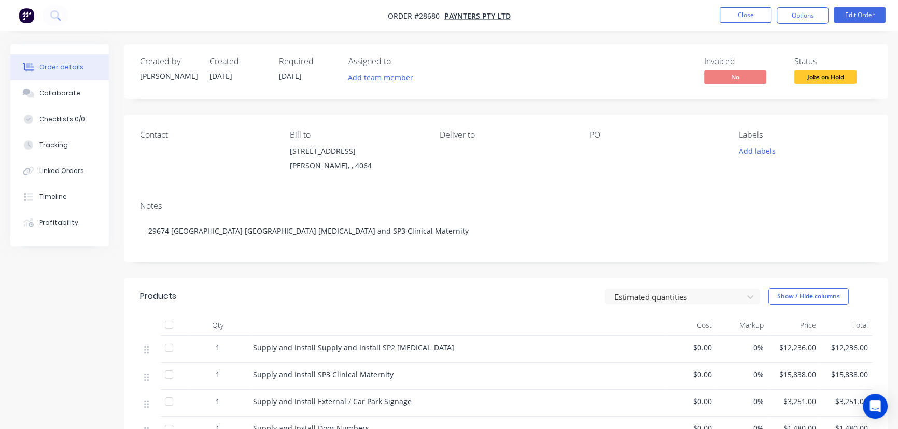
scroll to position [141, 0]
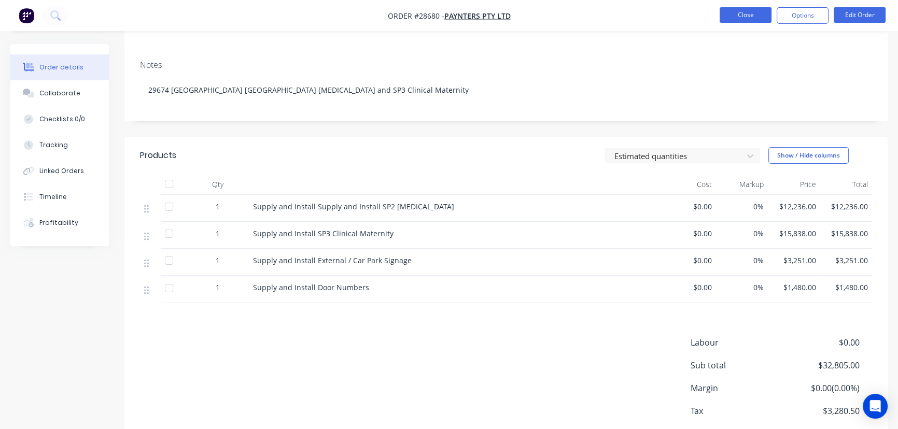
click at [757, 16] on button "Close" at bounding box center [746, 15] width 52 height 16
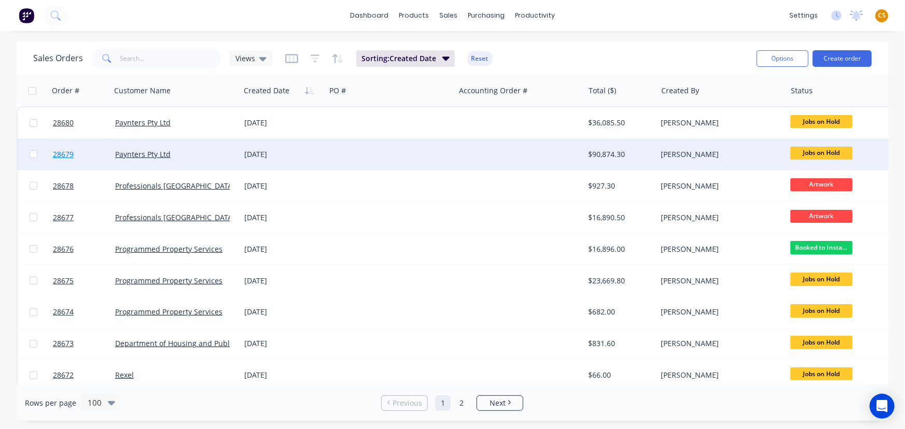
click at [81, 155] on link "28679" at bounding box center [84, 154] width 62 height 31
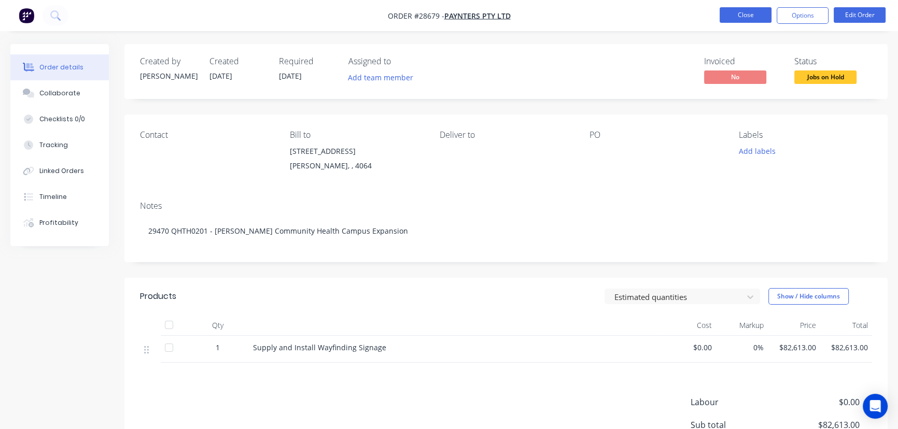
click at [726, 14] on button "Close" at bounding box center [746, 15] width 52 height 16
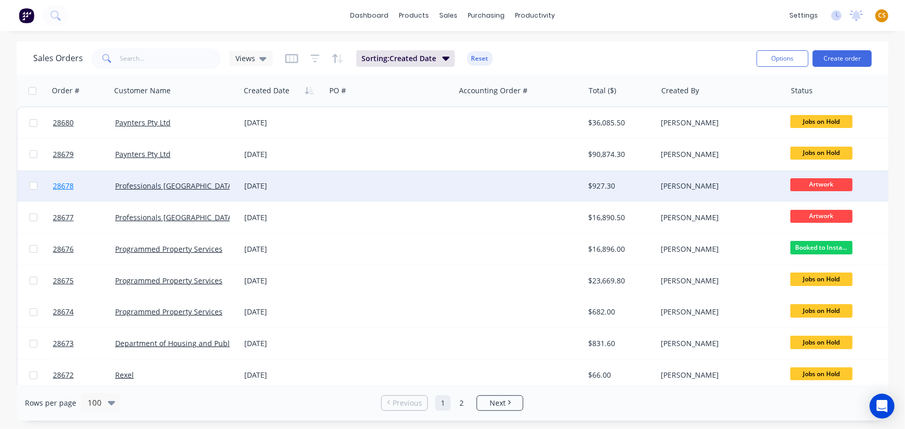
click at [85, 191] on link "28678" at bounding box center [84, 186] width 62 height 31
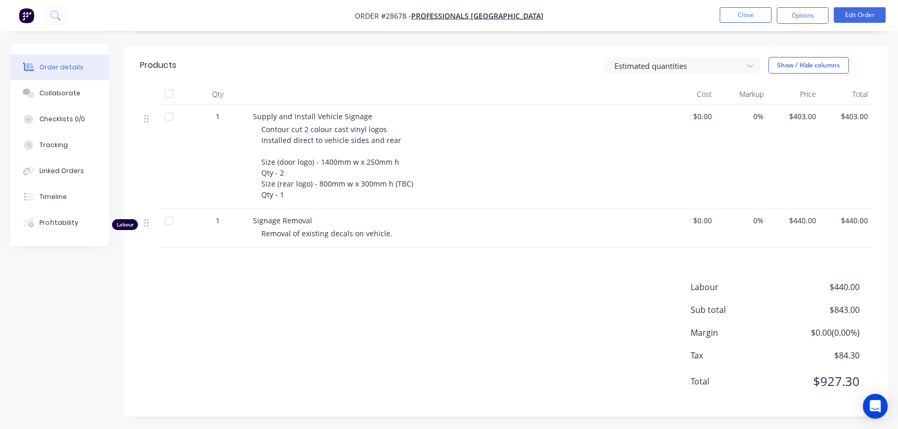
scroll to position [234, 0]
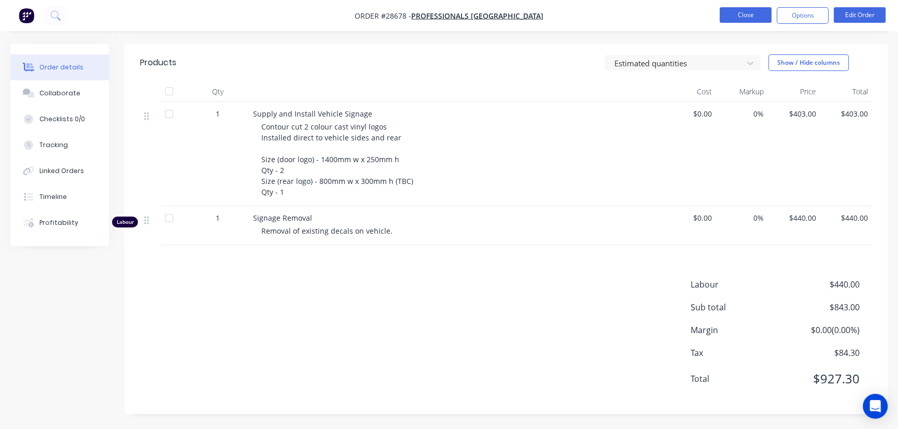
click at [748, 16] on button "Close" at bounding box center [746, 15] width 52 height 16
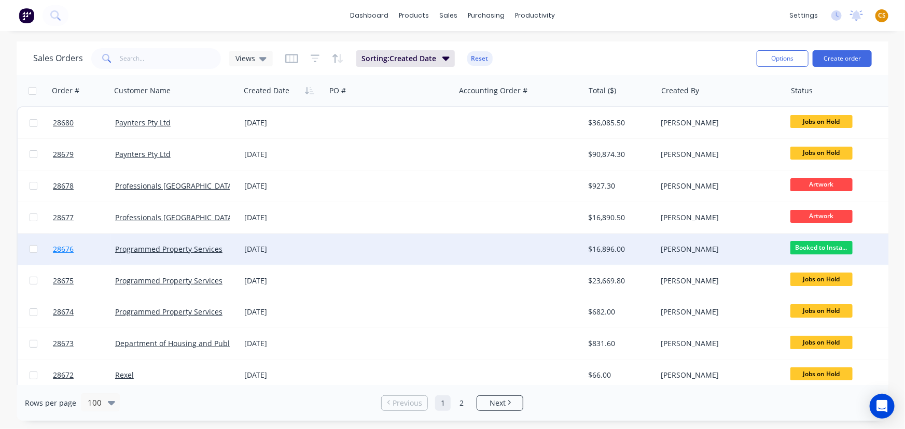
click at [76, 247] on link "28676" at bounding box center [84, 249] width 62 height 31
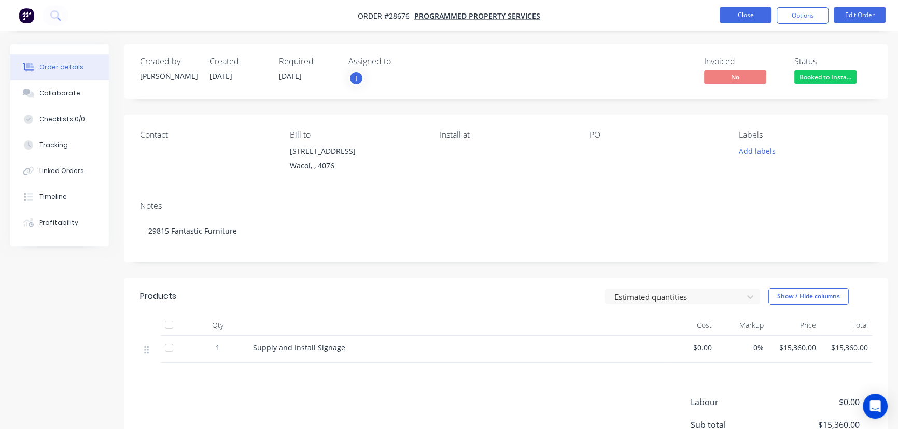
click at [756, 15] on button "Close" at bounding box center [746, 15] width 52 height 16
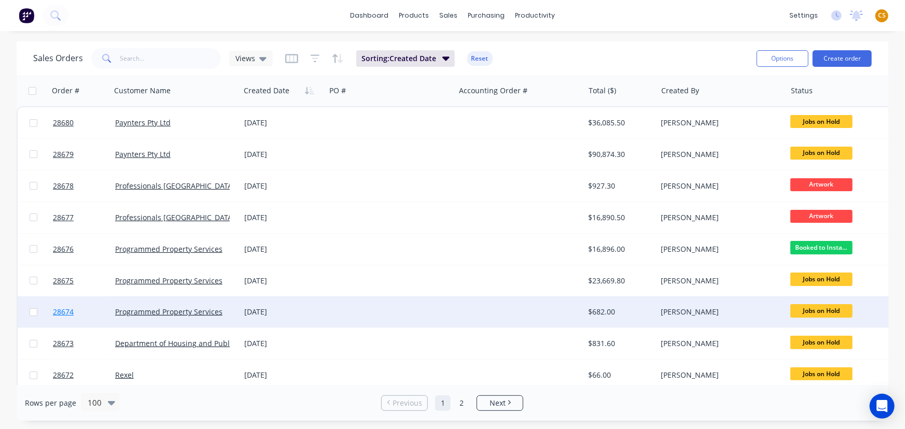
click at [82, 313] on link "28674" at bounding box center [84, 312] width 62 height 31
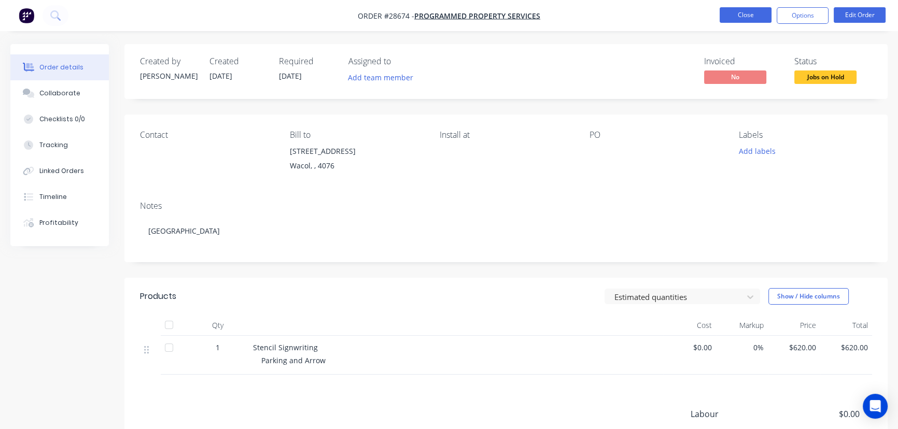
click at [731, 13] on button "Close" at bounding box center [746, 15] width 52 height 16
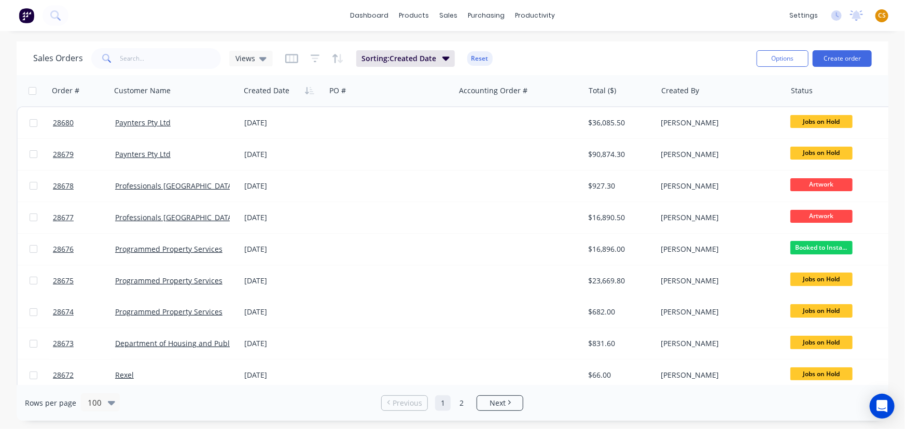
scroll to position [283, 0]
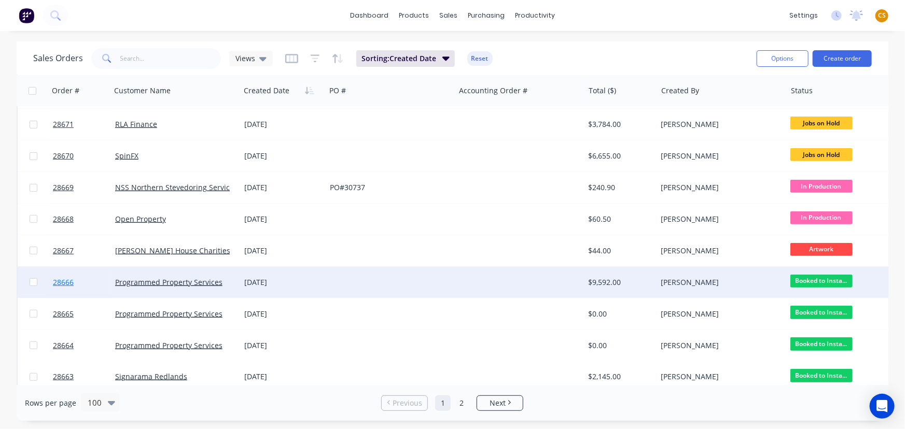
click at [83, 284] on link "28666" at bounding box center [84, 282] width 62 height 31
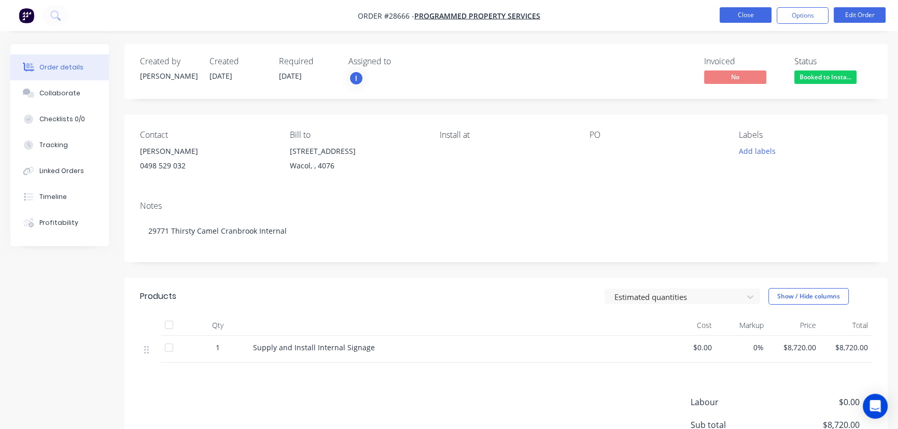
click at [731, 14] on button "Close" at bounding box center [746, 15] width 52 height 16
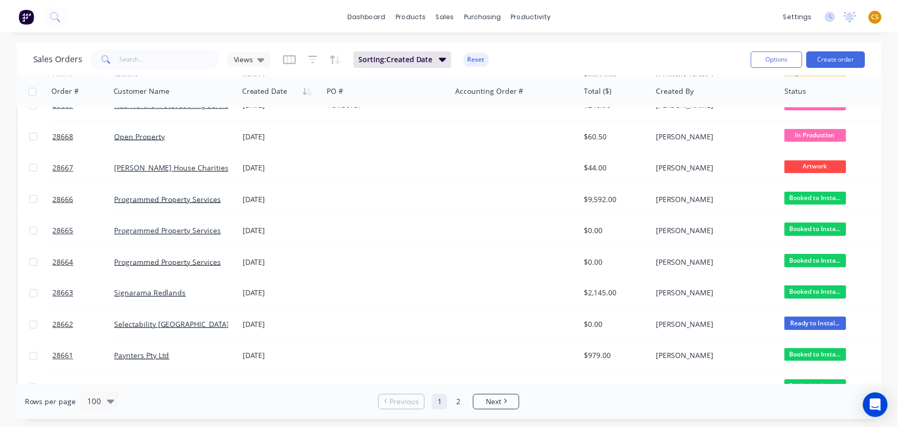
scroll to position [565, 0]
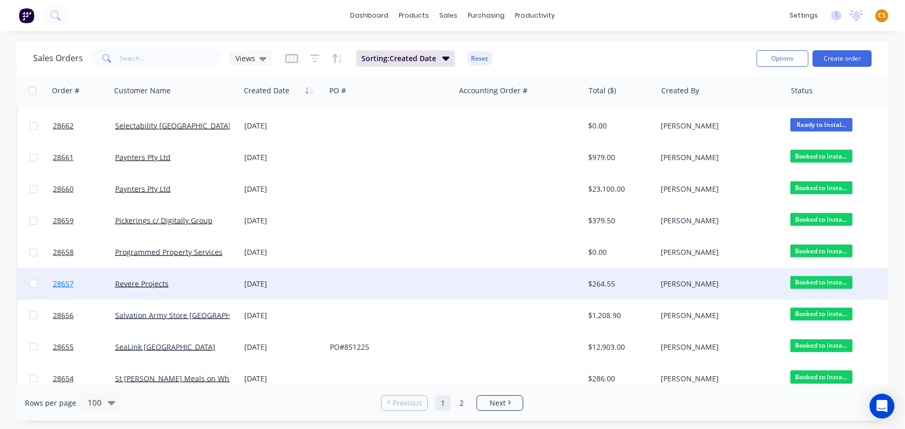
click at [85, 287] on link "28657" at bounding box center [84, 284] width 62 height 31
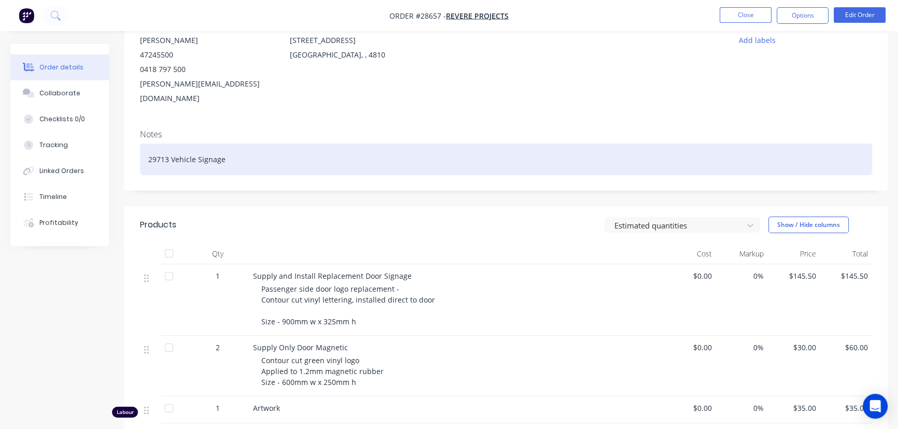
scroll to position [141, 0]
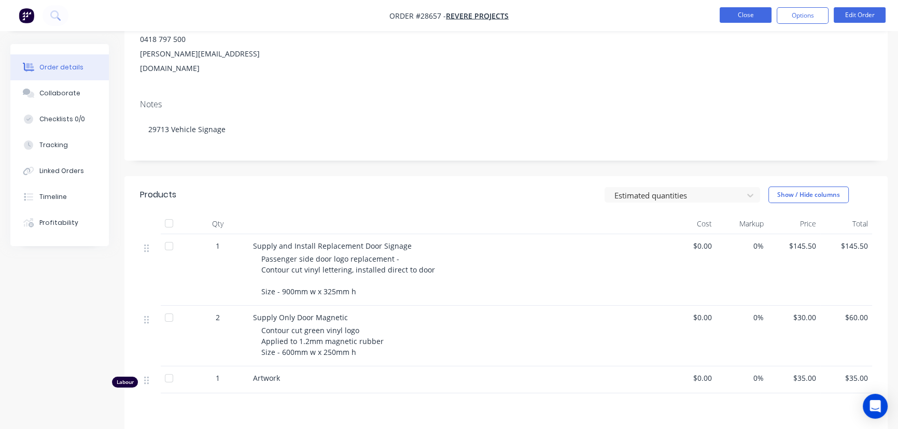
click at [748, 17] on button "Close" at bounding box center [746, 15] width 52 height 16
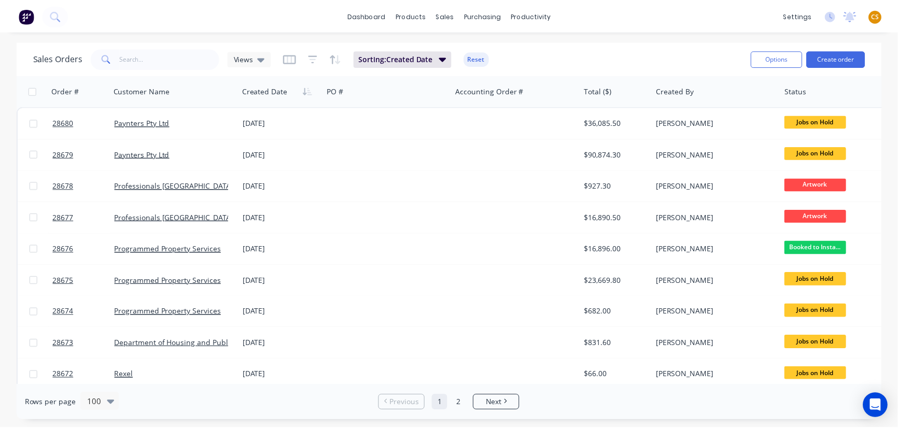
scroll to position [565, 0]
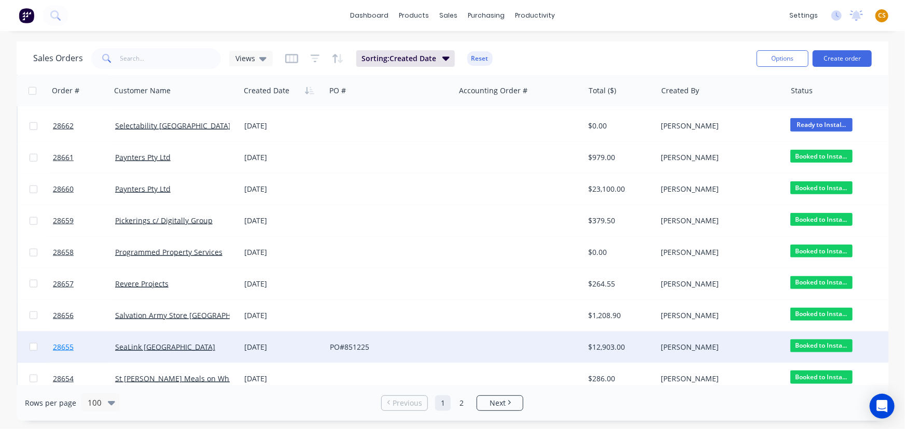
click at [83, 347] on link "28655" at bounding box center [84, 347] width 62 height 31
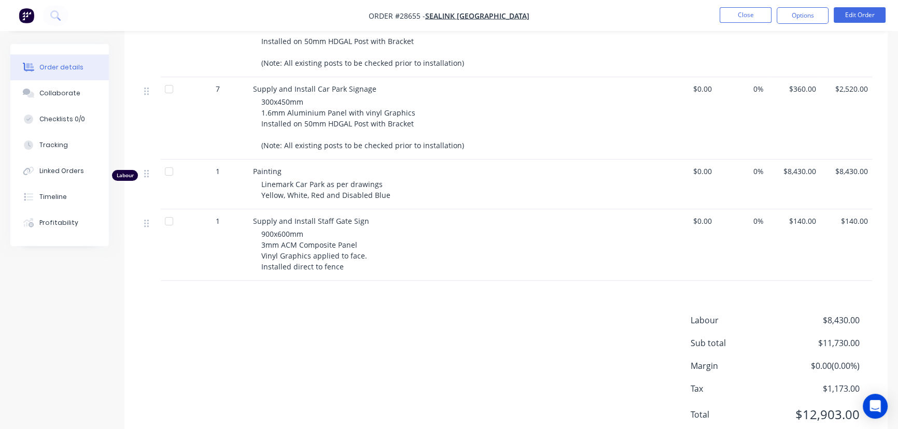
scroll to position [377, 0]
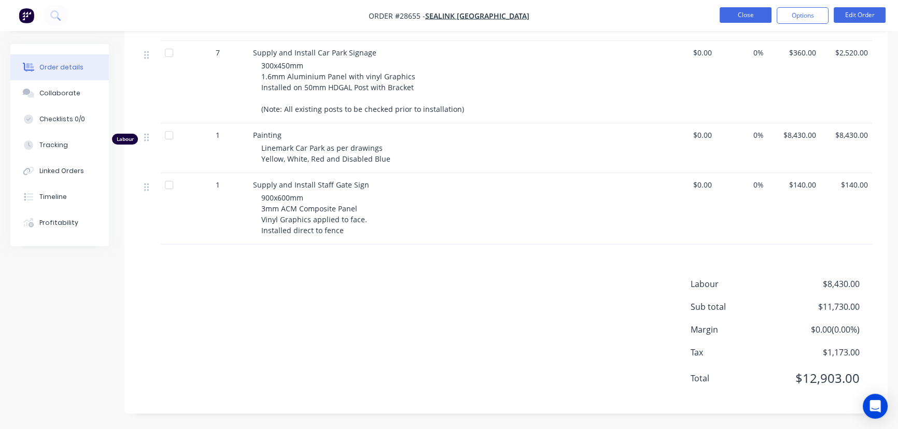
click at [748, 15] on button "Close" at bounding box center [746, 15] width 52 height 16
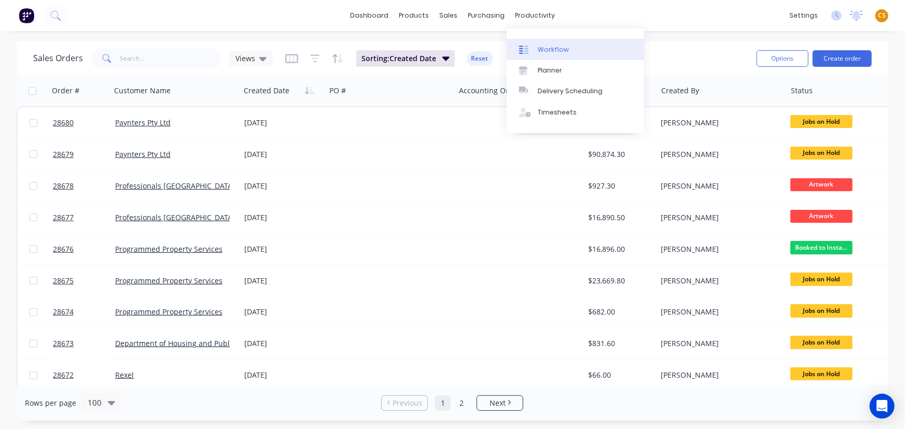
click at [556, 50] on div "Workflow" at bounding box center [553, 49] width 31 height 9
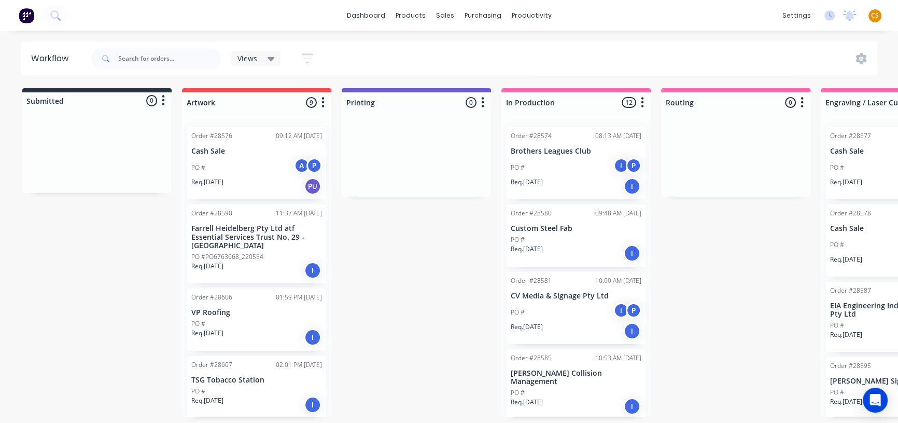
click at [875, 14] on span "CS" at bounding box center [875, 15] width 8 height 9
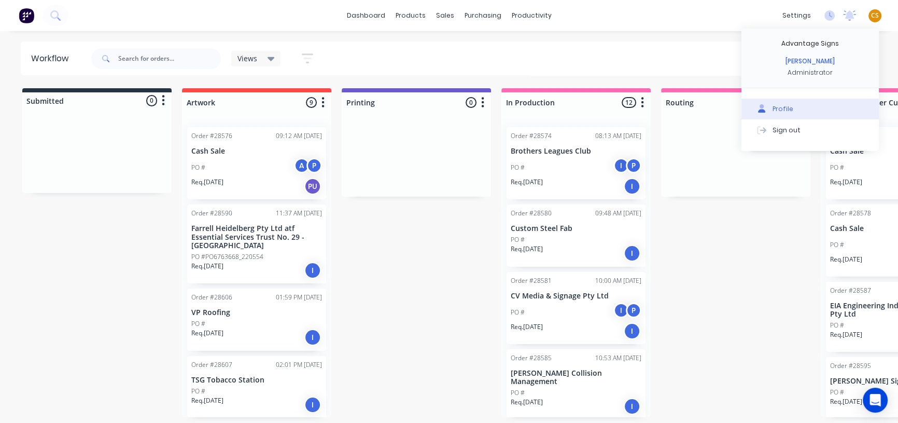
click at [788, 111] on div "Profile" at bounding box center [783, 108] width 21 height 9
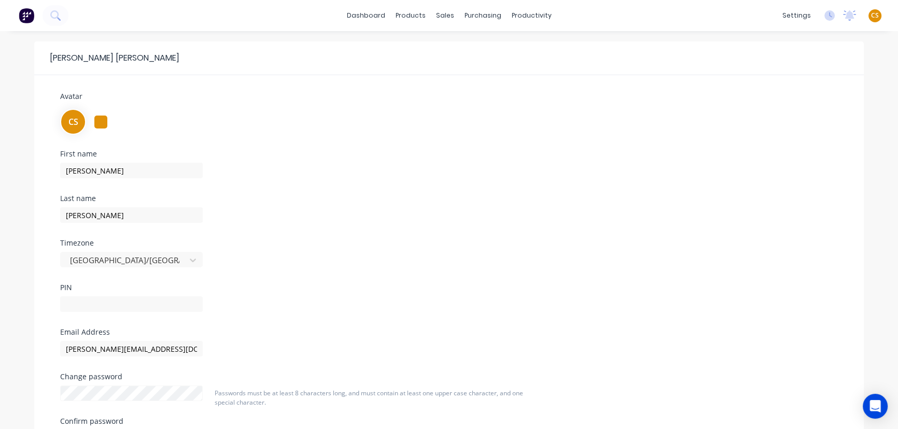
click at [548, 186] on div "First name Cathy Last name Sparkes Timezone Australia/Sydney PIN" at bounding box center [448, 239] width 793 height 178
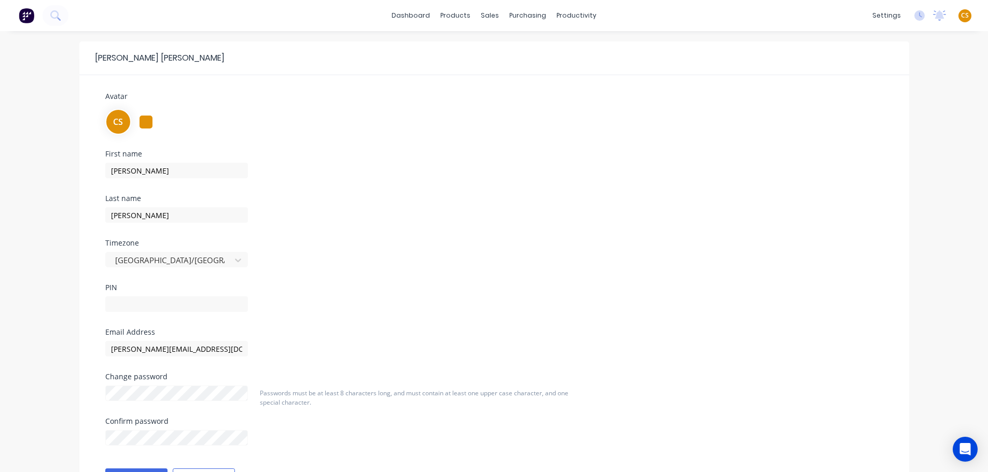
click at [904, 18] on span "CS" at bounding box center [965, 15] width 8 height 9
click at [870, 135] on button "Sign out" at bounding box center [899, 130] width 137 height 21
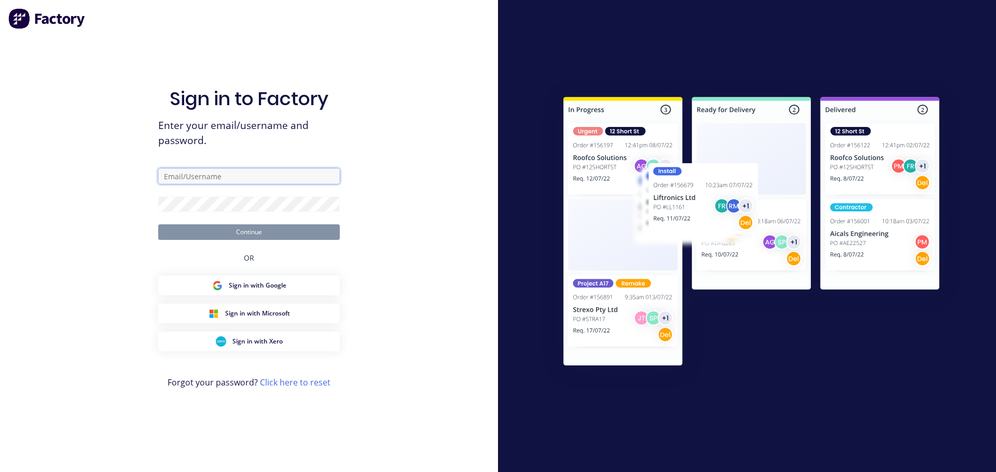
click at [186, 177] on input "text" at bounding box center [248, 177] width 181 height 16
type input "[PERSON_NAME][EMAIL_ADDRESS][DOMAIN_NAME]"
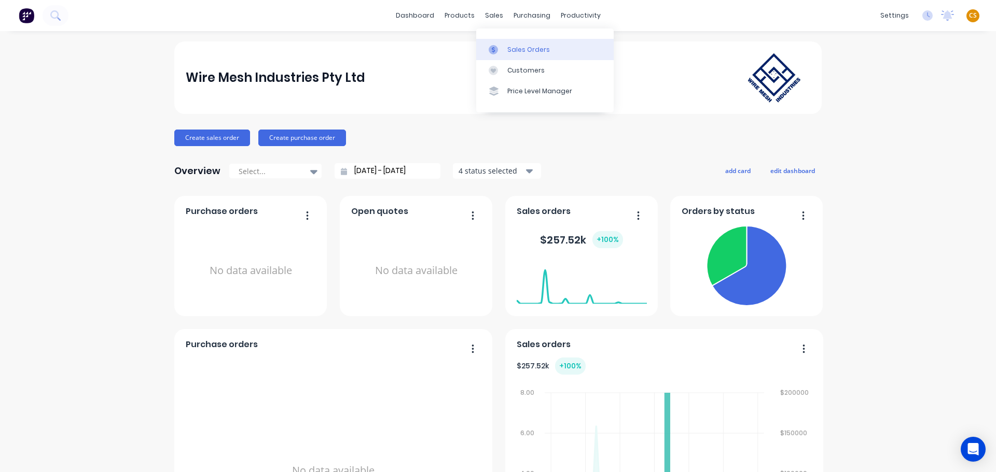
click at [524, 52] on div "Sales Orders" at bounding box center [528, 49] width 43 height 9
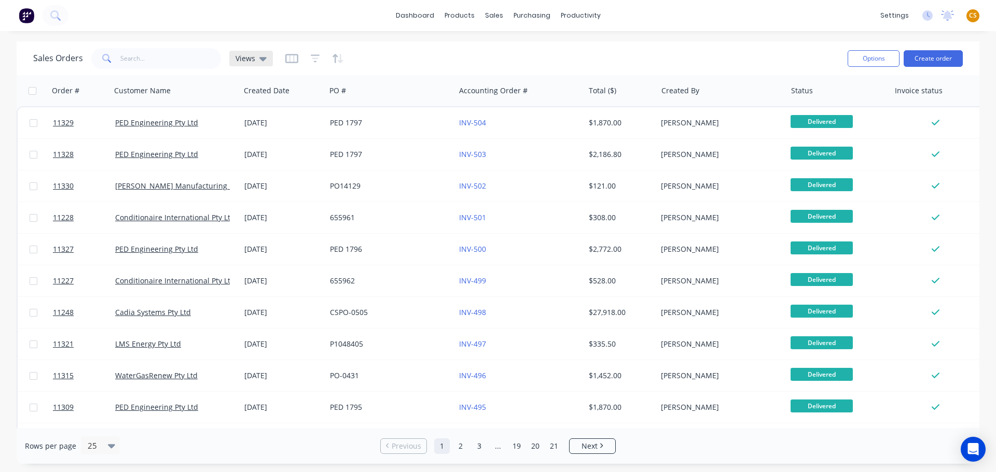
click at [249, 61] on span "Views" at bounding box center [245, 58] width 20 height 11
click at [483, 52] on div "Sales Orders Views" at bounding box center [436, 58] width 806 height 25
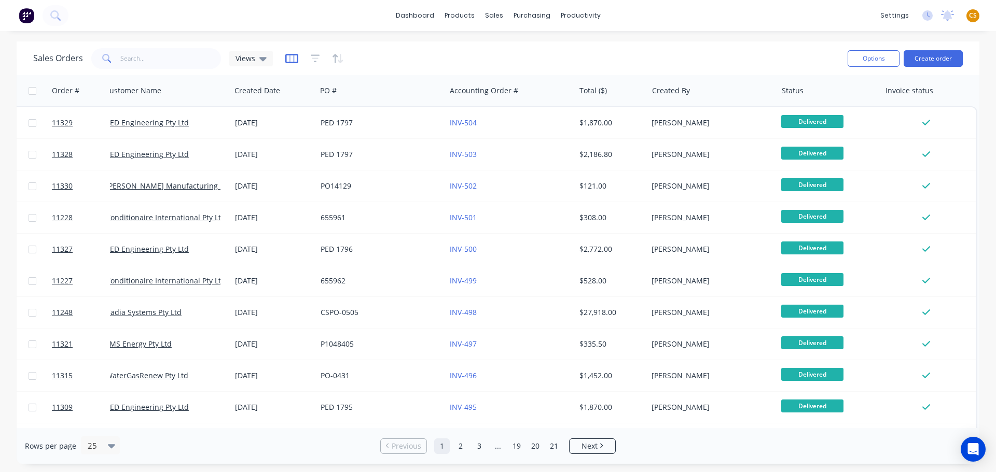
click at [289, 60] on icon "button" at bounding box center [291, 58] width 5 height 7
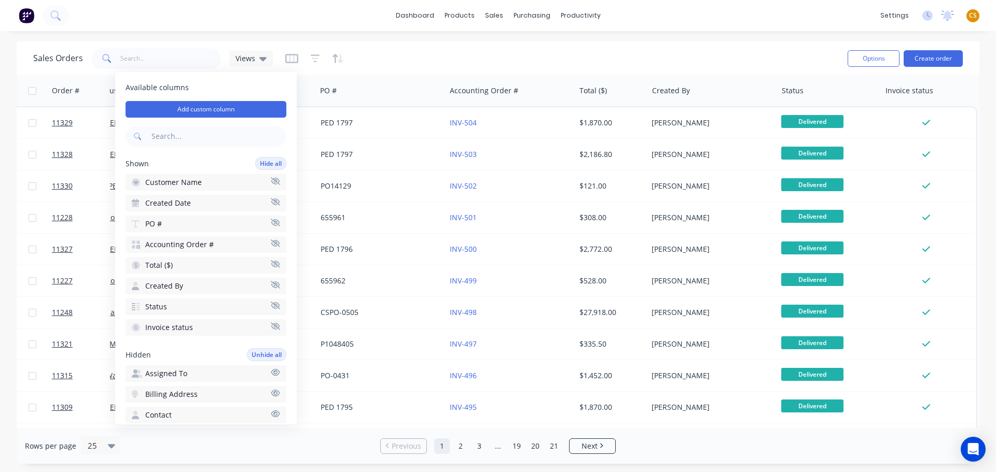
scroll to position [366, 0]
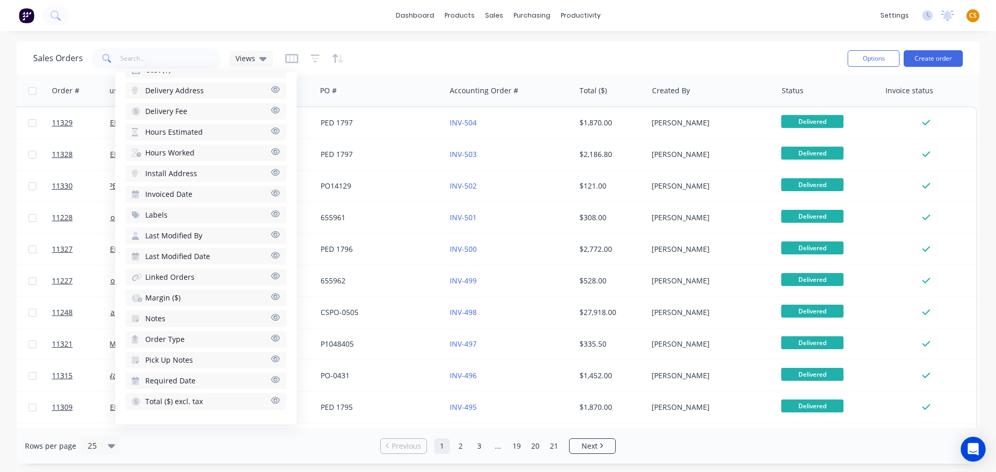
click at [271, 193] on icon "button" at bounding box center [275, 193] width 9 height 8
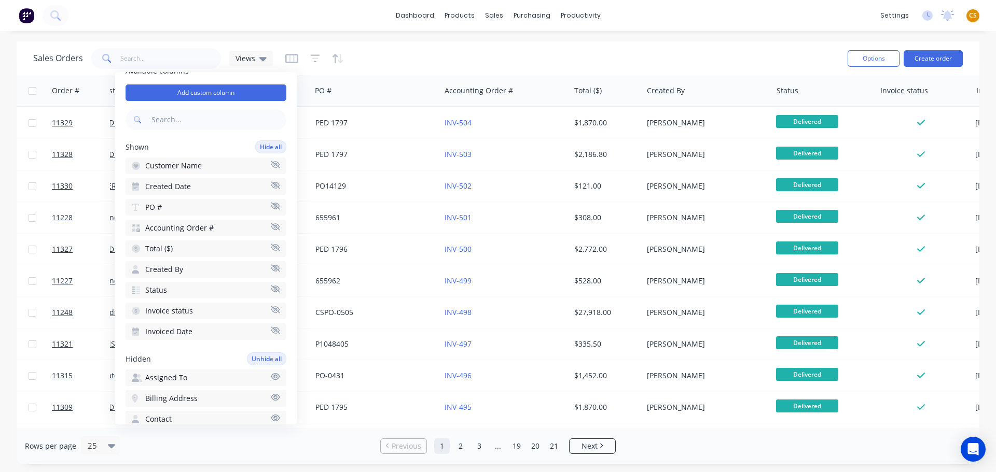
scroll to position [16, 0]
click at [735, 47] on div "Sales Orders Views" at bounding box center [436, 58] width 806 height 25
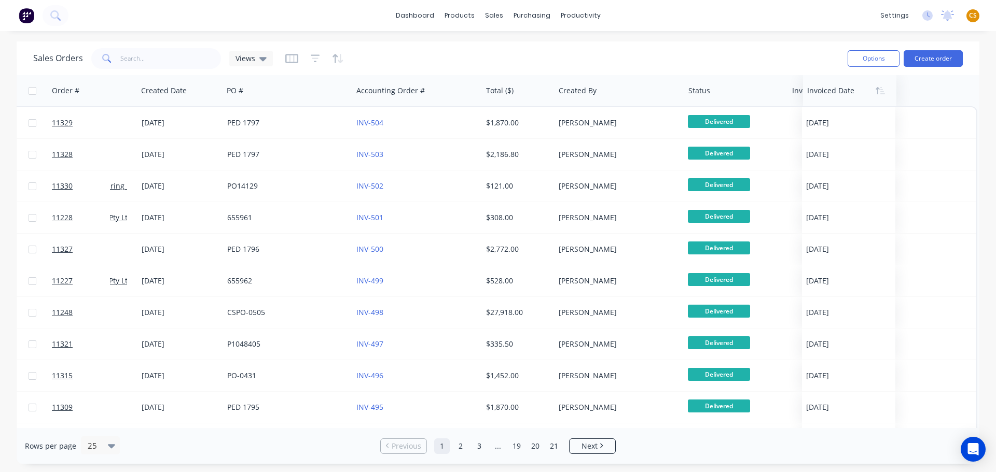
scroll to position [0, 103]
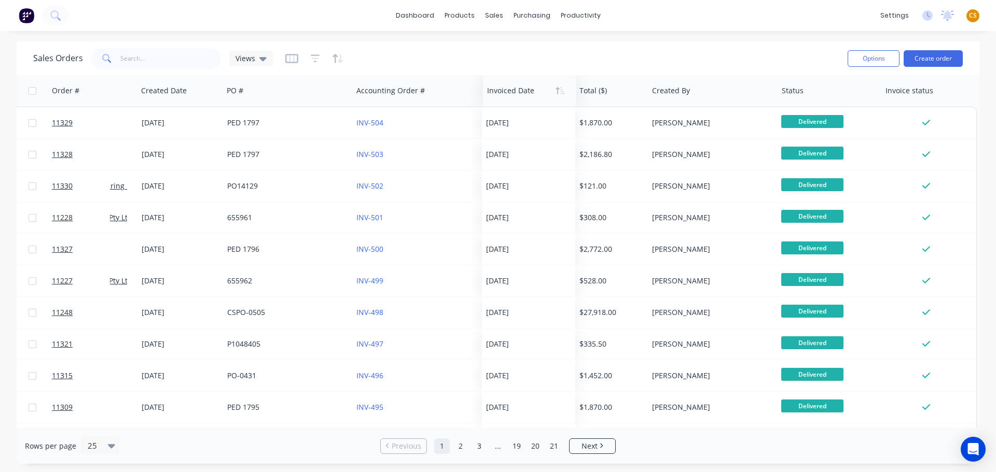
drag, startPoint x: 938, startPoint y: 96, endPoint x: 537, endPoint y: 96, distance: 400.8
click at [537, 96] on div at bounding box center [527, 90] width 81 height 21
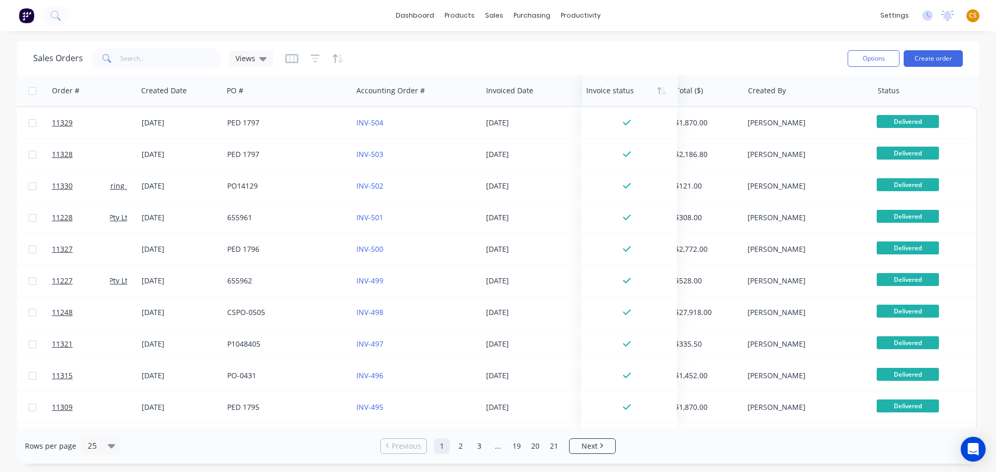
drag, startPoint x: 942, startPoint y: 93, endPoint x: 643, endPoint y: 93, distance: 299.2
click at [643, 93] on div at bounding box center [627, 90] width 83 height 21
click at [793, 159] on button "Hide column" at bounding box center [787, 157] width 78 height 21
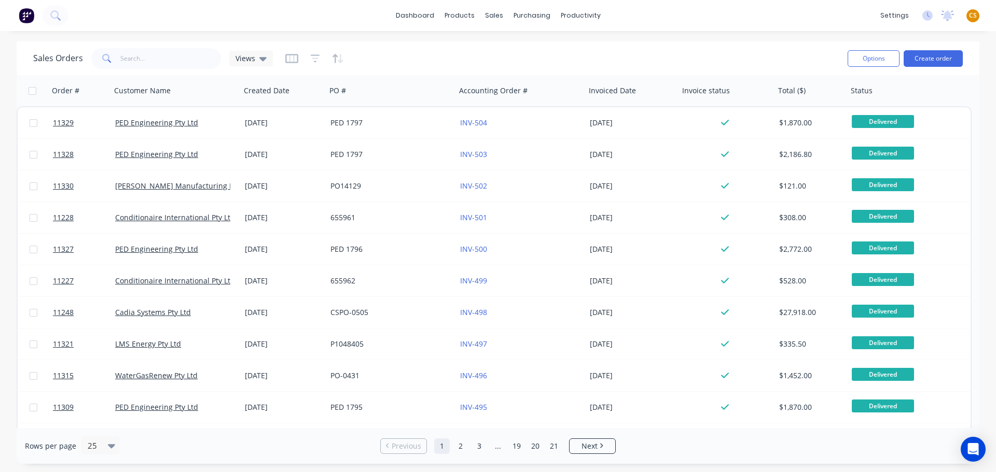
scroll to position [0, 0]
click at [756, 93] on icon "button" at bounding box center [757, 91] width 9 height 8
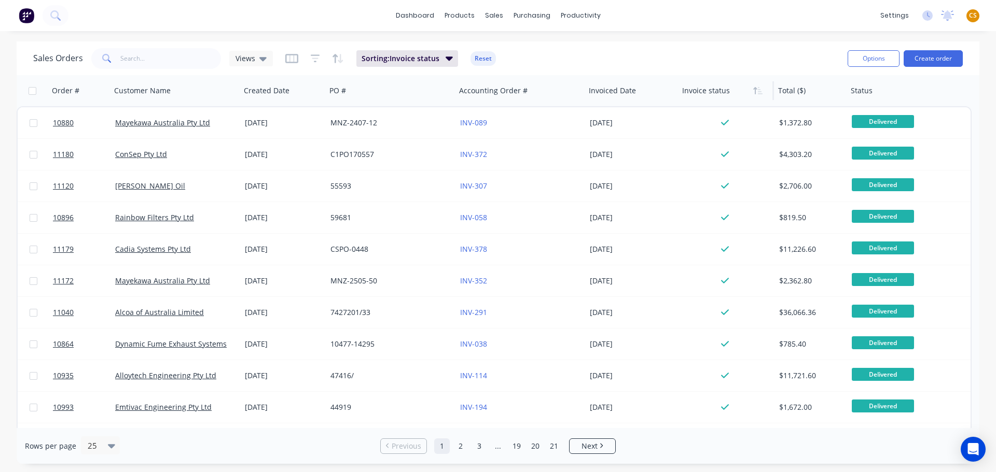
click at [756, 93] on icon "button" at bounding box center [757, 91] width 9 height 8
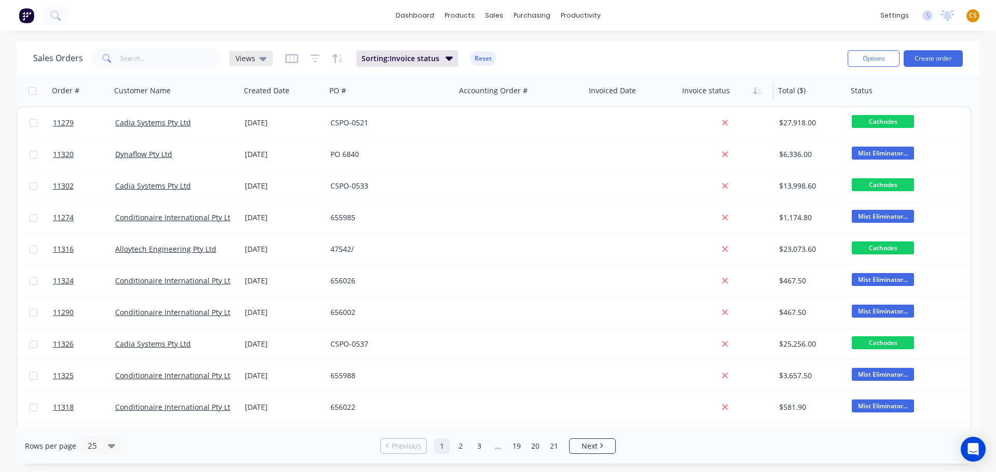
click at [259, 56] on icon at bounding box center [262, 58] width 7 height 11
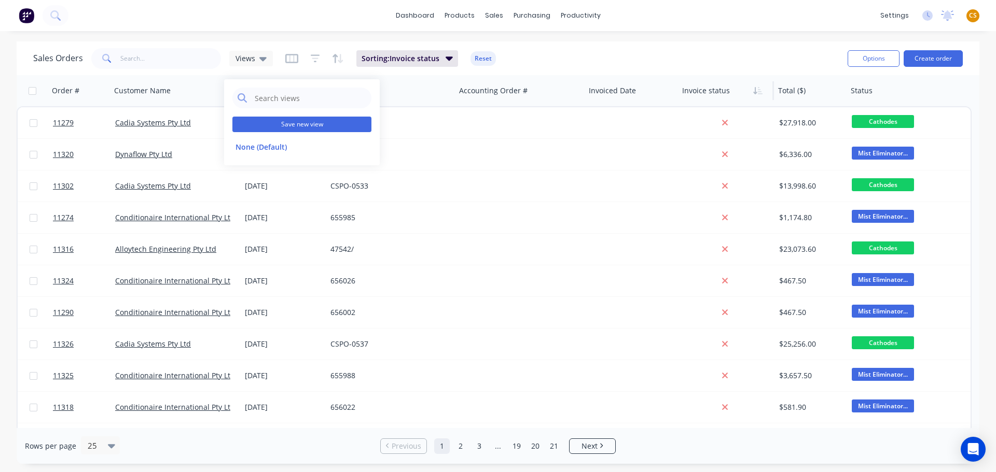
click at [286, 125] on button "Save new view" at bounding box center [301, 125] width 139 height 16
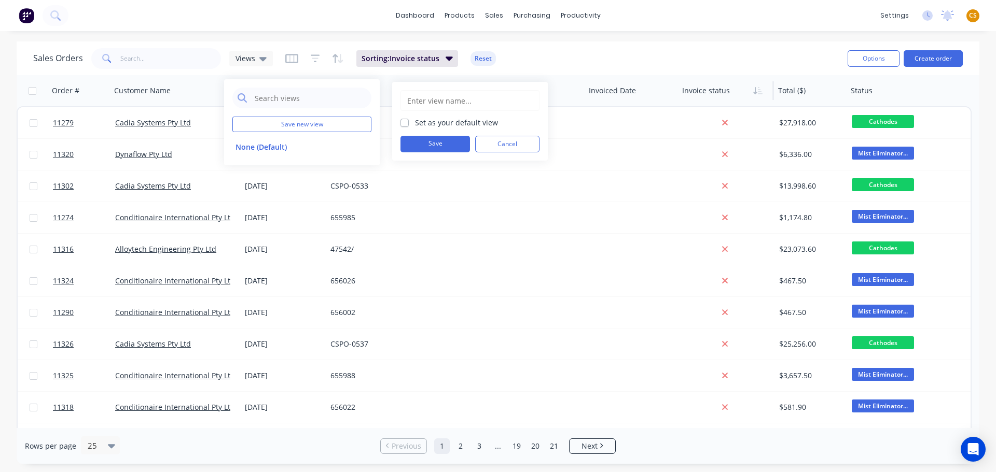
click at [427, 102] on input "text" at bounding box center [470, 101] width 128 height 20
type input "Invoiced view TEST"
click at [421, 142] on button "Save" at bounding box center [434, 144] width 69 height 17
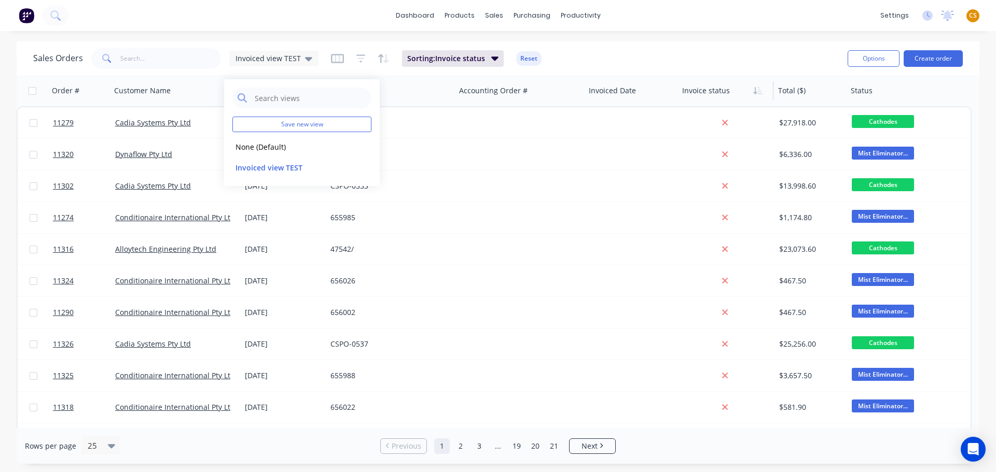
click at [460, 449] on link "2" at bounding box center [461, 447] width 16 height 16
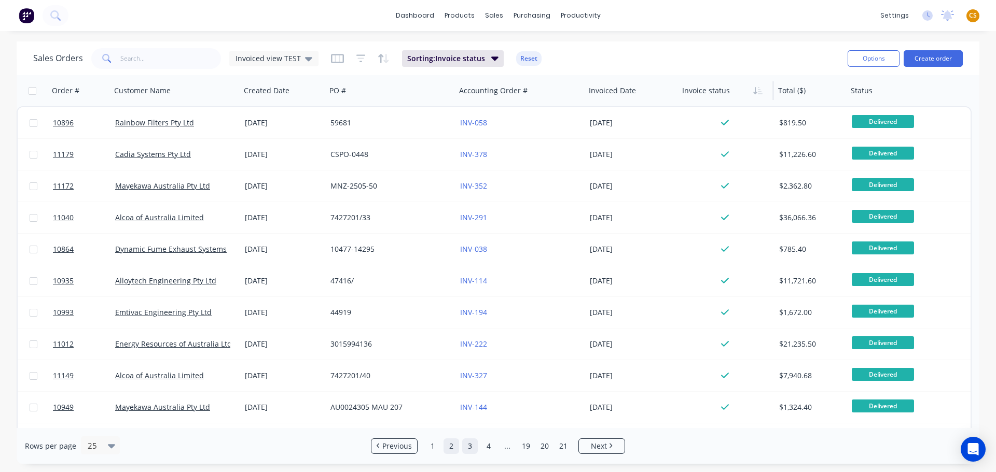
click at [468, 446] on link "3" at bounding box center [470, 447] width 16 height 16
click at [488, 446] on link "4" at bounding box center [489, 447] width 16 height 16
click at [570, 444] on link "21" at bounding box center [573, 447] width 16 height 16
click at [442, 448] on link "1" at bounding box center [442, 447] width 16 height 16
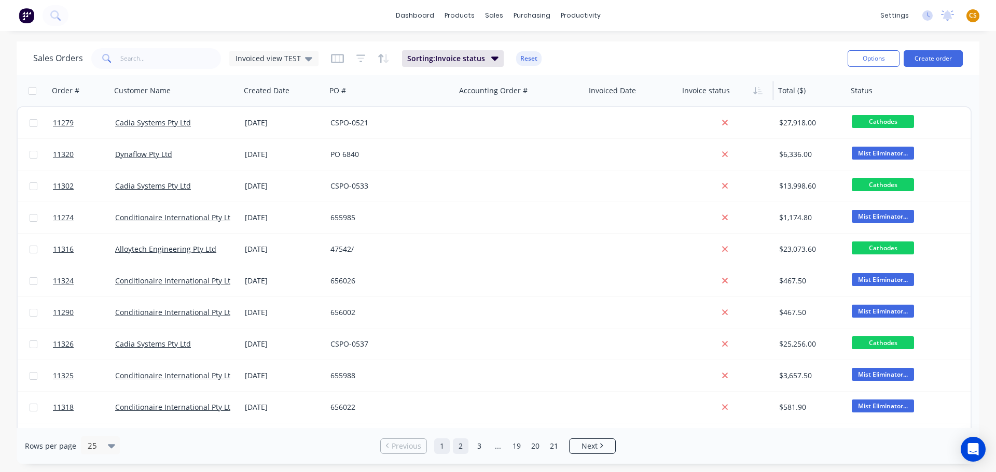
click at [459, 446] on link "2" at bounding box center [461, 447] width 16 height 16
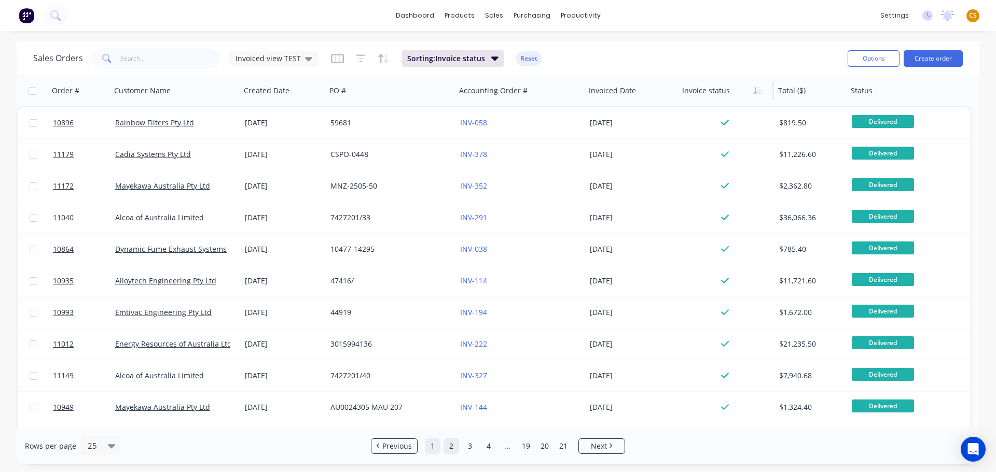
click at [431, 451] on link "1" at bounding box center [433, 447] width 16 height 16
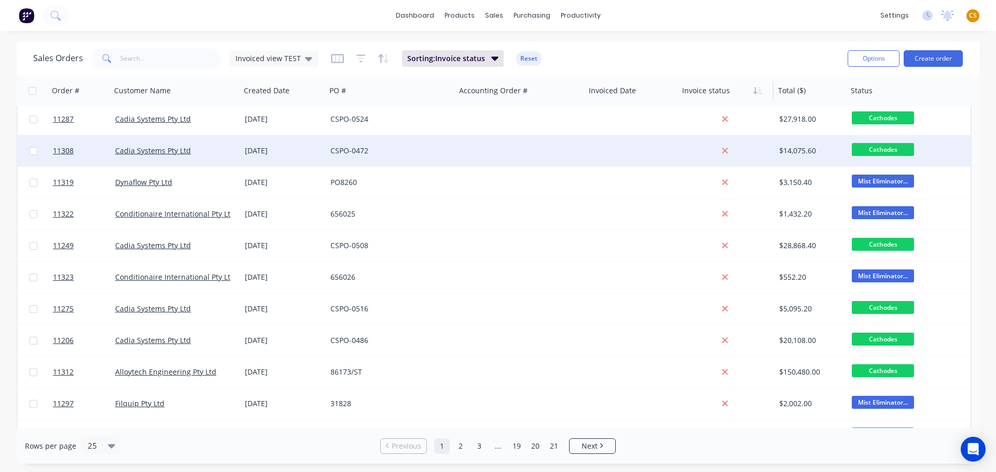
scroll to position [469, 0]
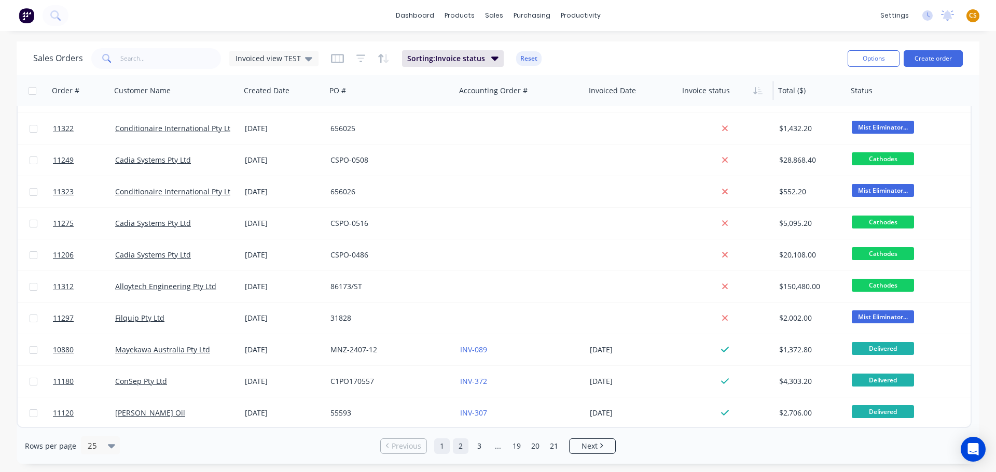
click at [457, 448] on link "2" at bounding box center [461, 447] width 16 height 16
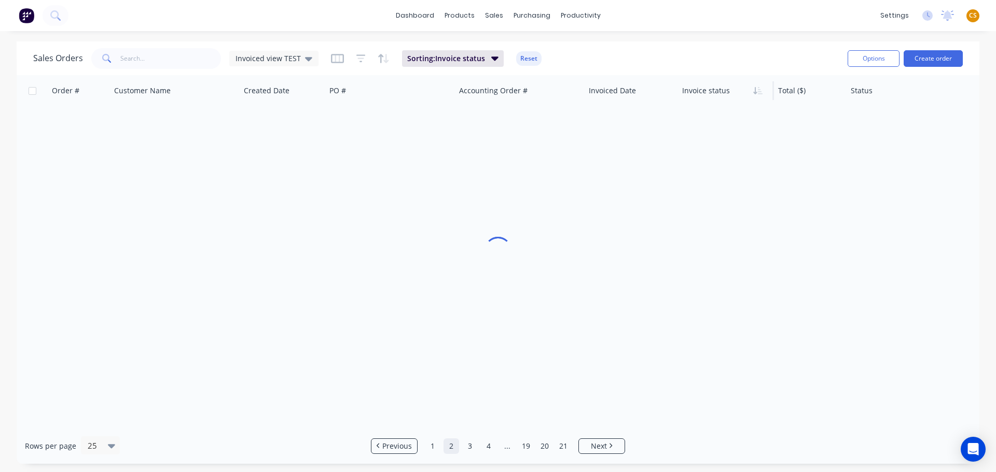
scroll to position [0, 0]
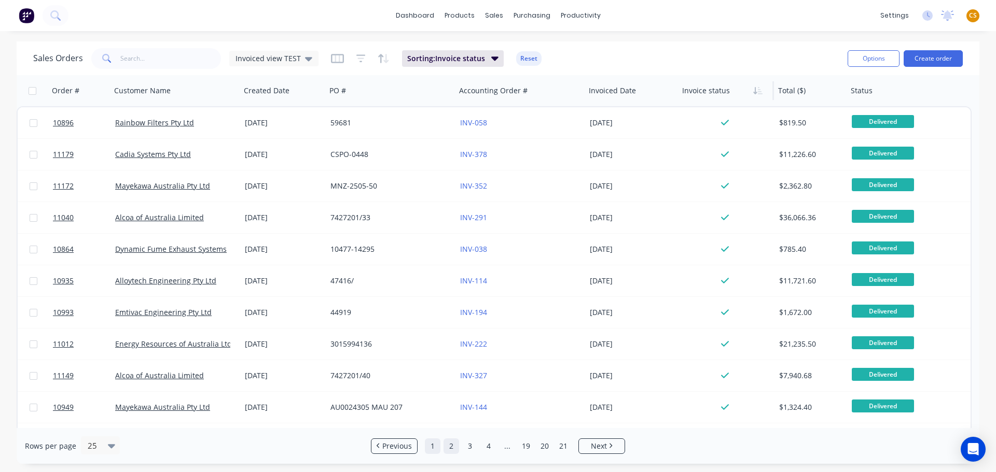
click at [429, 445] on link "1" at bounding box center [433, 447] width 16 height 16
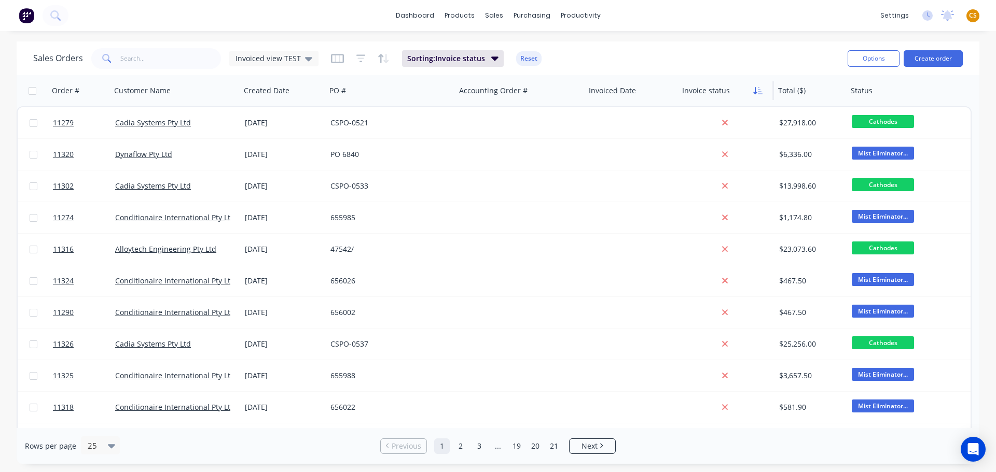
click at [756, 95] on button "button" at bounding box center [758, 91] width 16 height 16
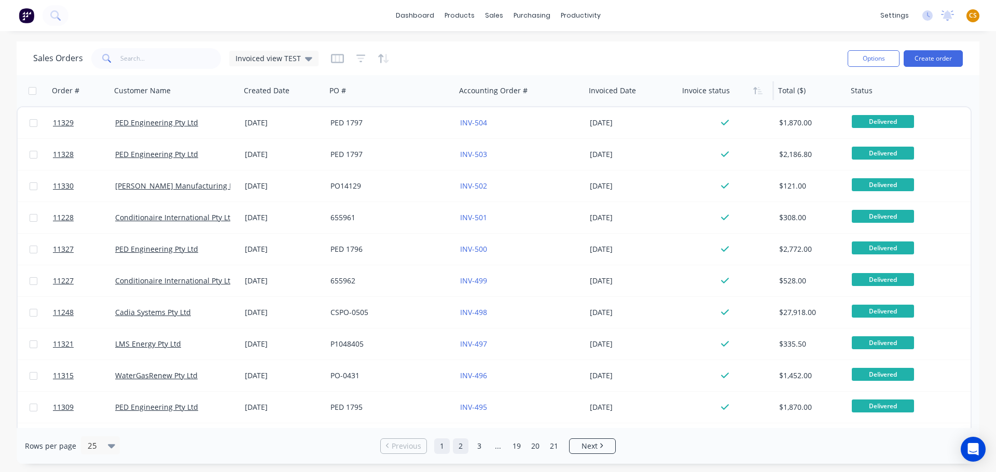
click at [459, 450] on link "2" at bounding box center [461, 447] width 16 height 16
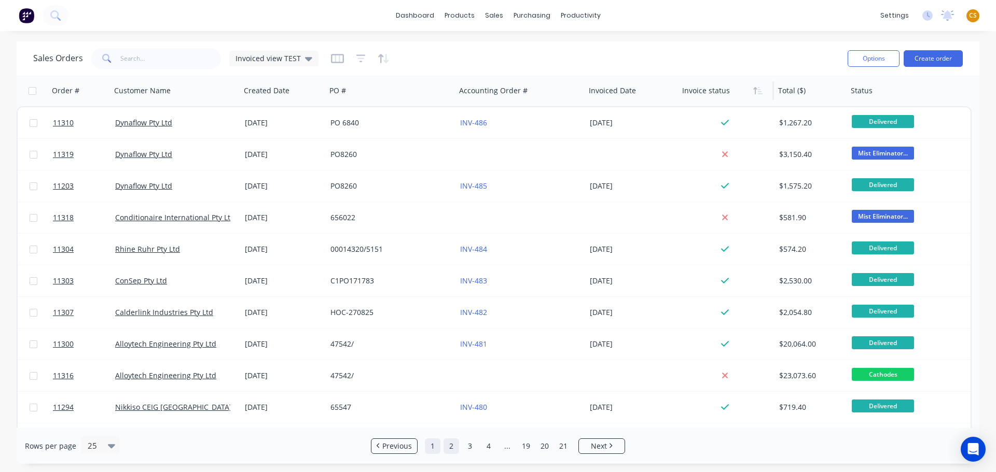
click at [433, 449] on link "1" at bounding box center [433, 447] width 16 height 16
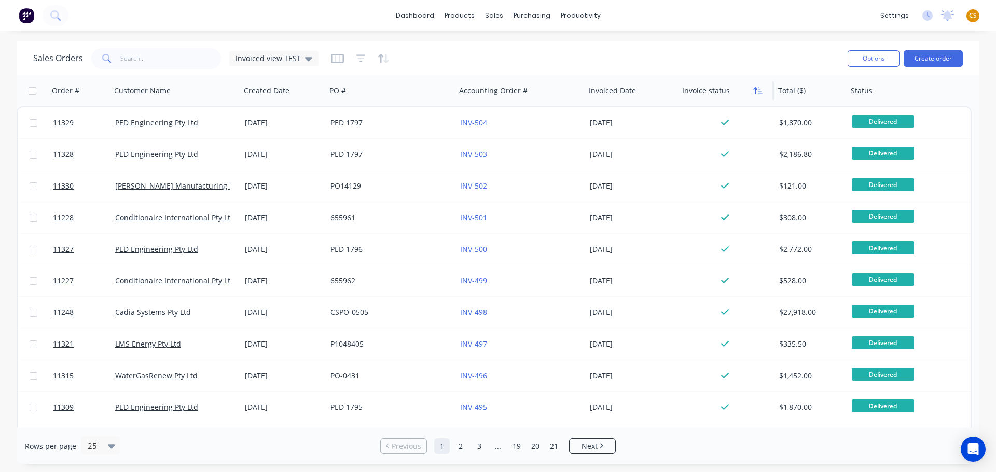
click at [758, 89] on icon "button" at bounding box center [760, 90] width 5 height 7
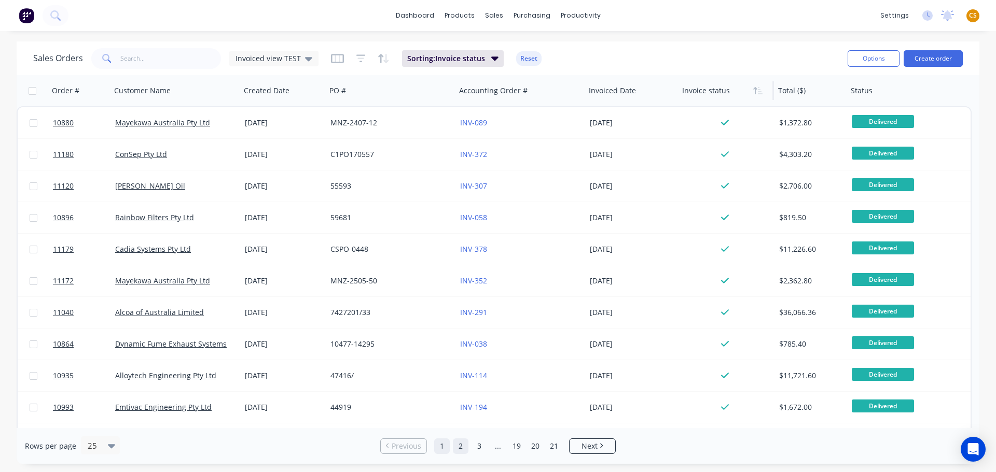
click at [459, 448] on link "2" at bounding box center [461, 447] width 16 height 16
click at [472, 448] on link "3" at bounding box center [470, 447] width 16 height 16
click at [524, 445] on link "19" at bounding box center [526, 447] width 16 height 16
click at [433, 449] on link "1" at bounding box center [433, 447] width 16 height 16
click at [758, 89] on icon "button" at bounding box center [757, 91] width 9 height 8
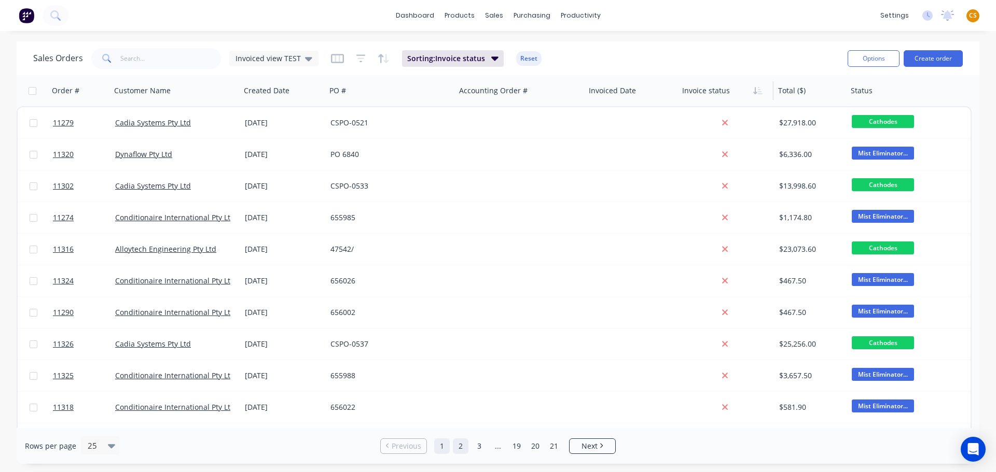
click at [460, 448] on link "2" at bounding box center [461, 447] width 16 height 16
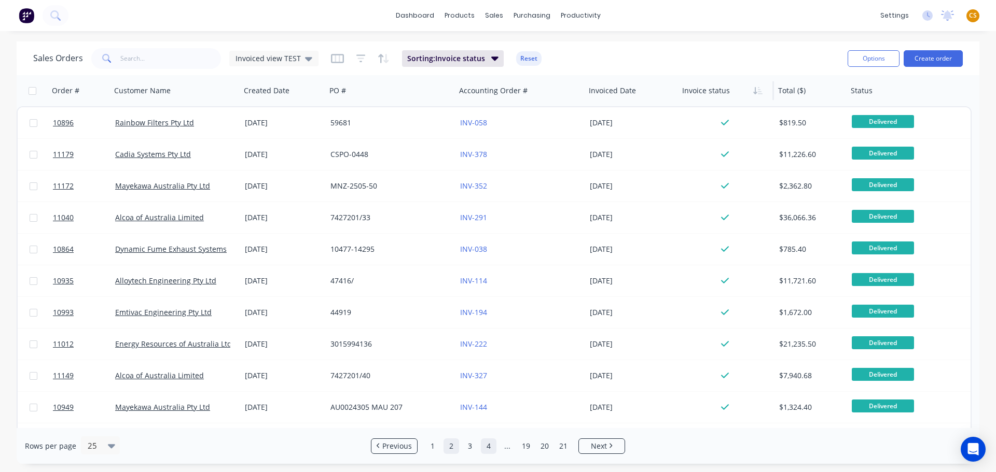
click at [482, 446] on link "4" at bounding box center [489, 447] width 16 height 16
click at [413, 15] on link "dashboard" at bounding box center [414, 16] width 49 height 16
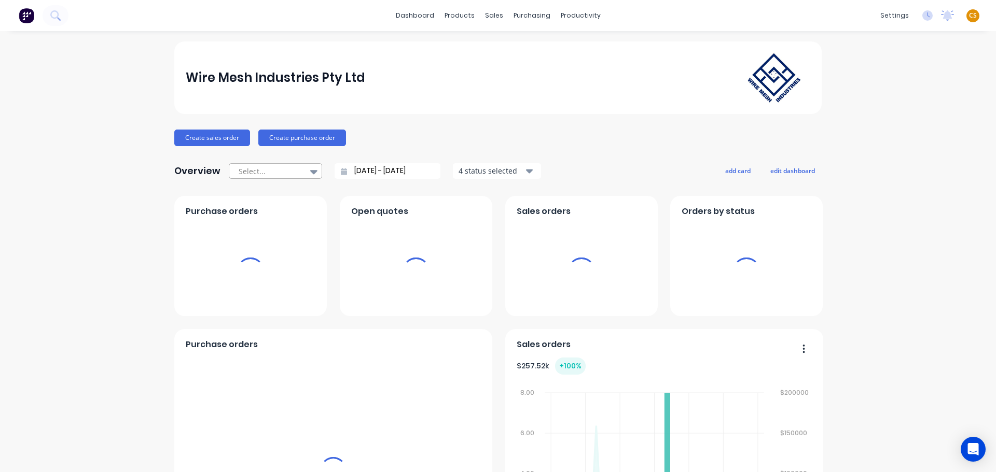
click at [290, 177] on div at bounding box center [269, 171] width 65 height 13
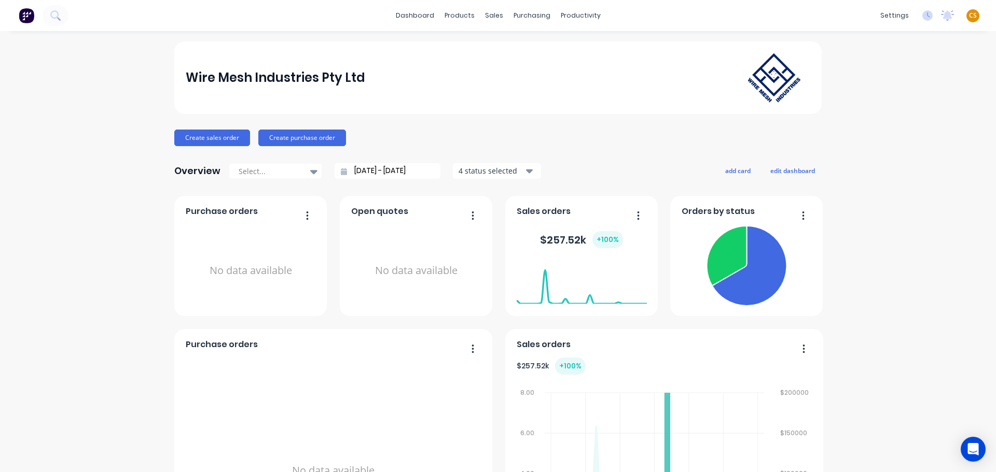
click at [365, 175] on input "29/08/25 - 29/09/25" at bounding box center [391, 171] width 89 height 16
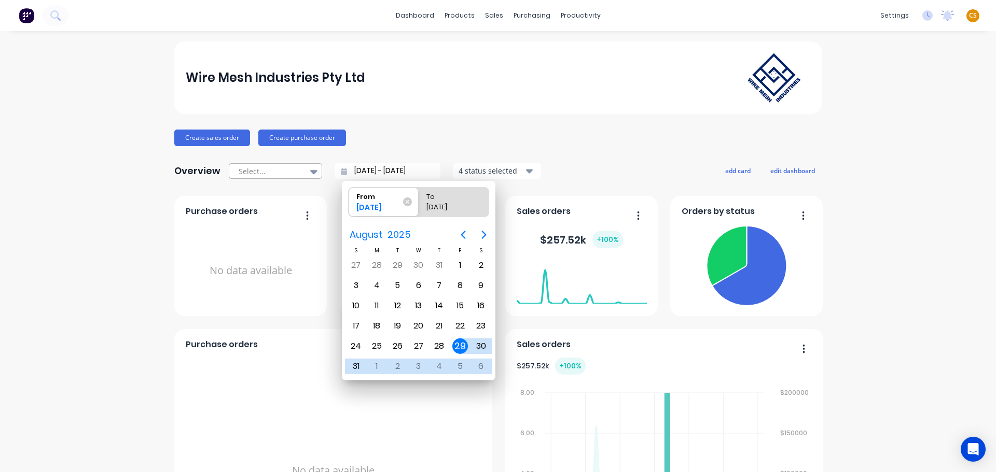
click at [272, 172] on div at bounding box center [269, 171] width 65 height 13
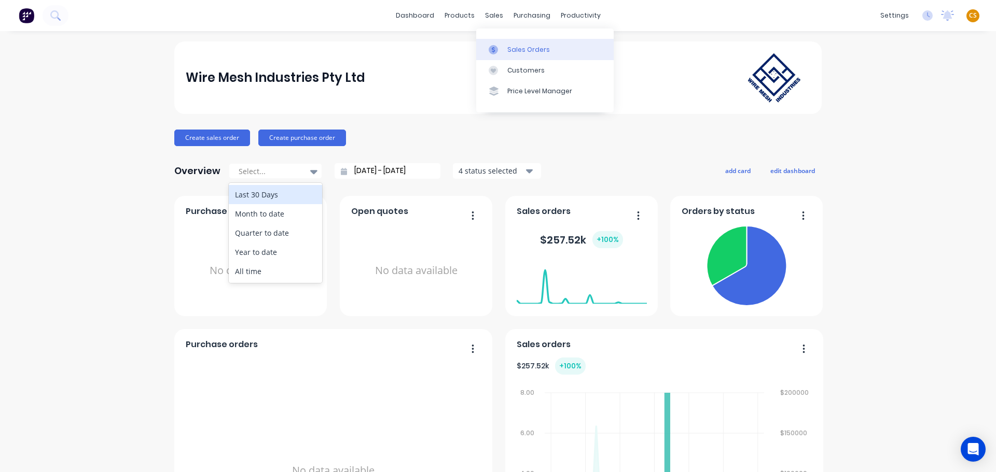
click at [534, 48] on div "Sales Orders" at bounding box center [528, 49] width 43 height 9
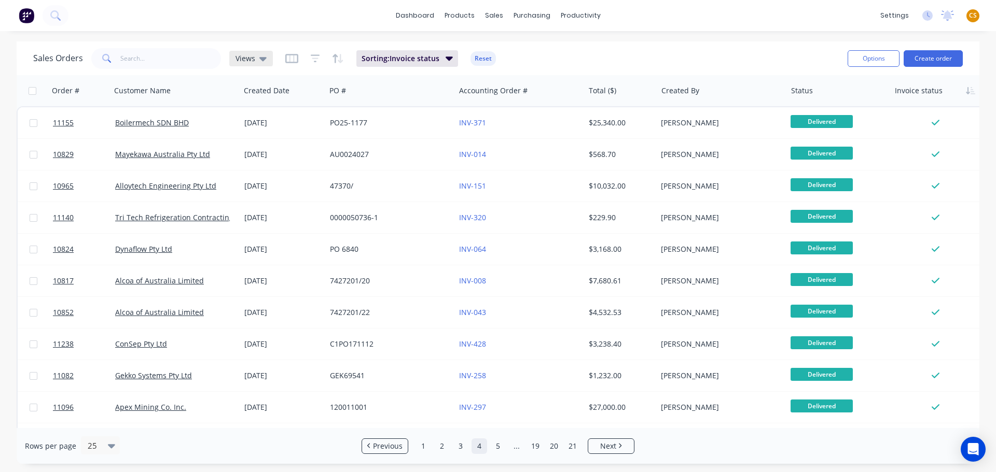
click at [243, 60] on span "Views" at bounding box center [245, 58] width 20 height 11
click at [718, 53] on div "Sales Orders Views Sorting: Invoice status Reset" at bounding box center [436, 58] width 806 height 25
click at [440, 57] on button "Sorting: Invoice status" at bounding box center [407, 58] width 102 height 17
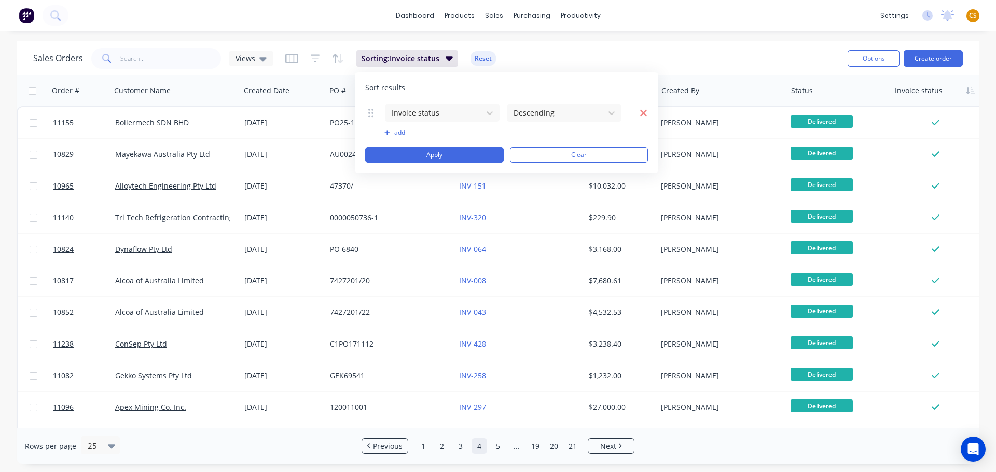
click at [640, 115] on icon "button" at bounding box center [643, 113] width 8 height 10
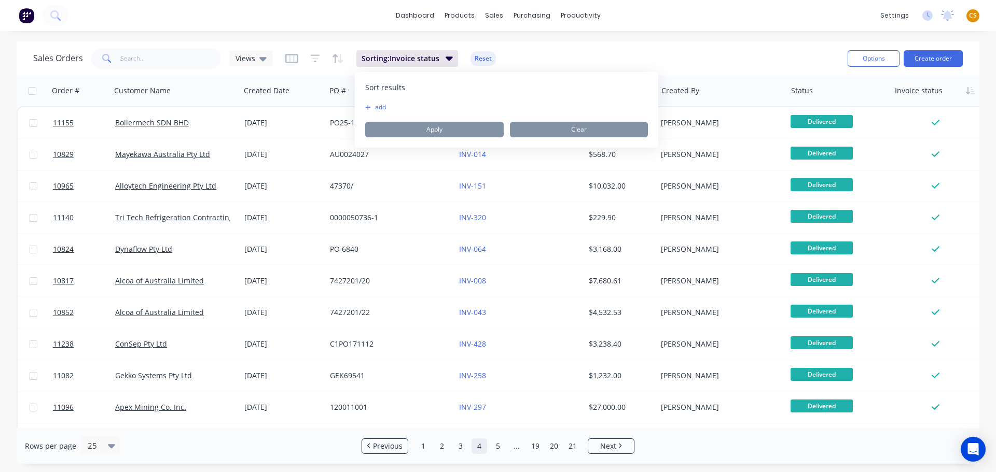
click at [378, 105] on button "add" at bounding box center [371, 107] width 13 height 8
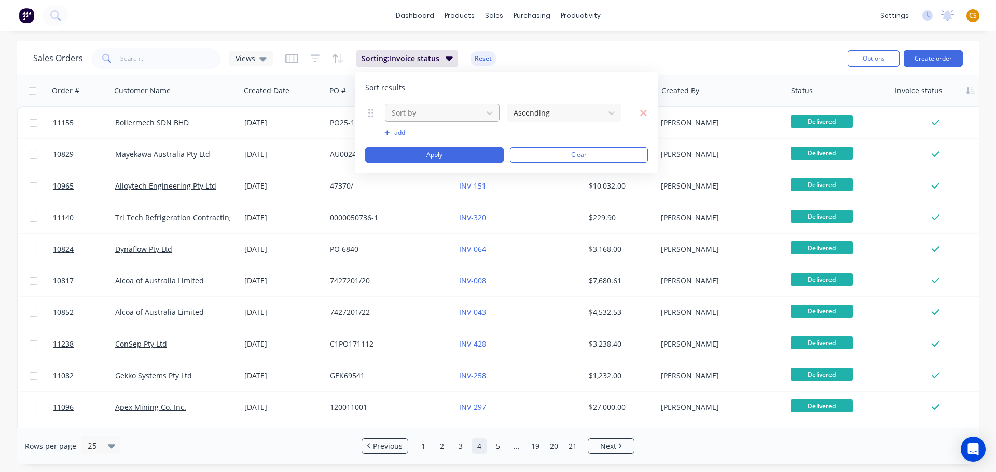
click at [422, 113] on div at bounding box center [433, 112] width 87 height 13
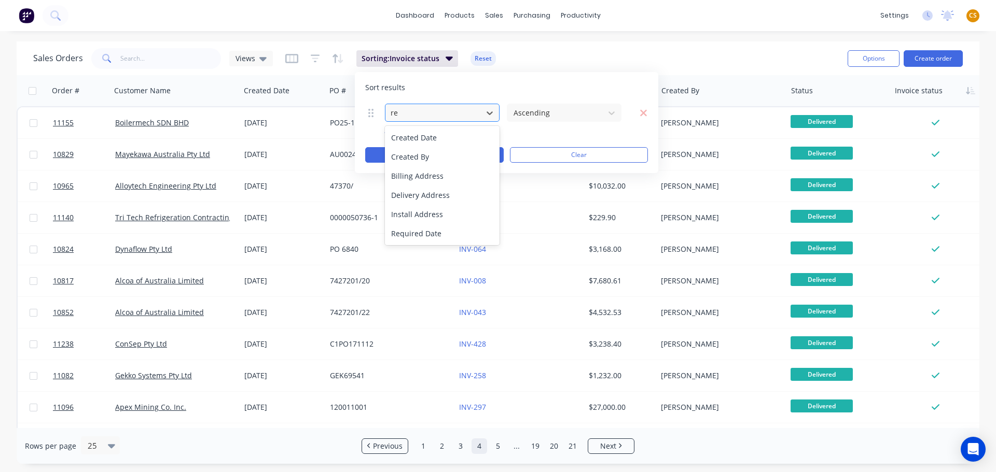
type input "req"
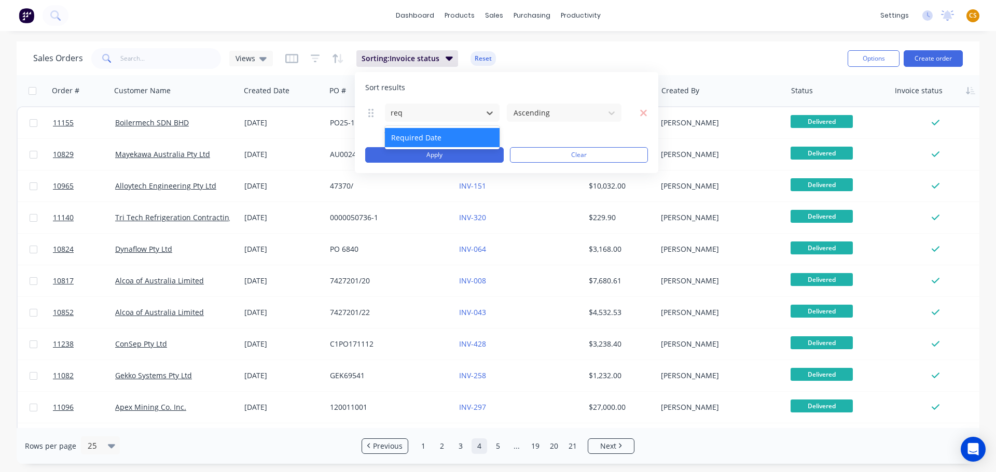
click at [422, 136] on div "Required Date" at bounding box center [442, 137] width 115 height 19
click at [609, 111] on icon at bounding box center [611, 113] width 6 height 4
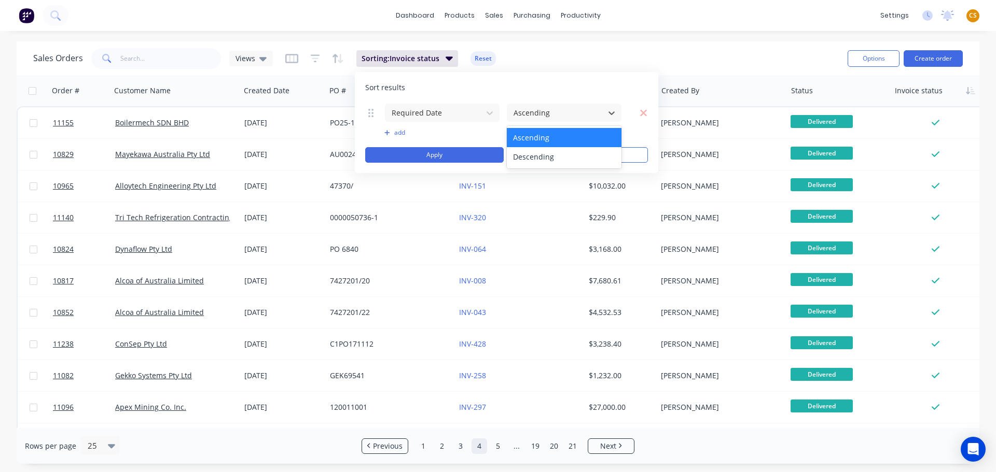
click at [544, 137] on div "Ascending" at bounding box center [564, 137] width 115 height 19
click at [449, 154] on button "Apply" at bounding box center [434, 155] width 138 height 16
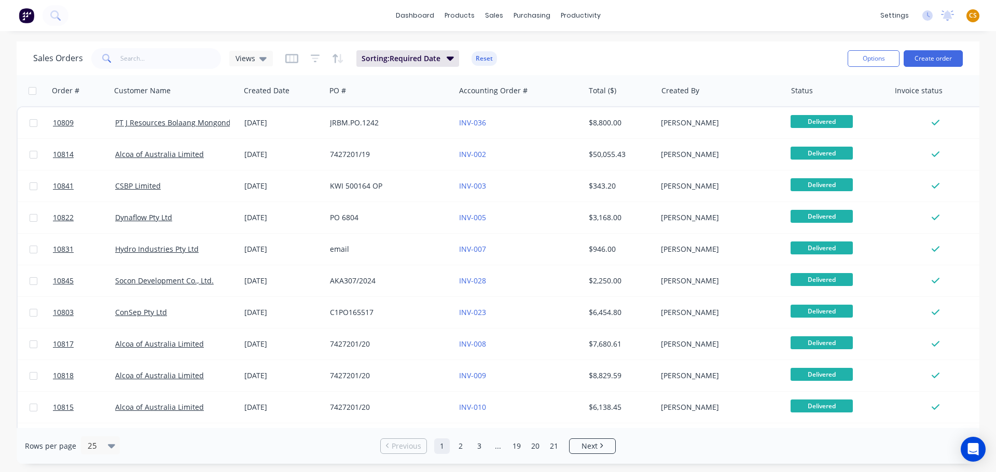
scroll to position [0, 15]
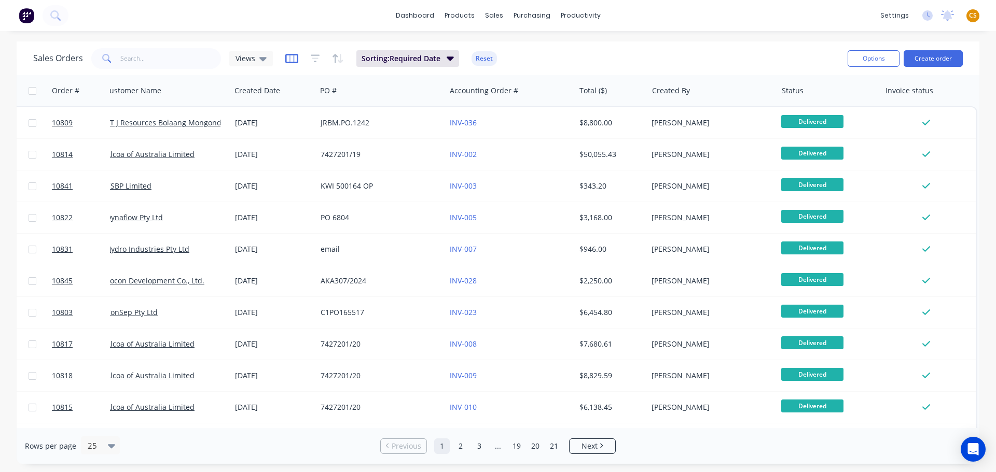
click at [290, 58] on icon "button" at bounding box center [291, 58] width 13 height 10
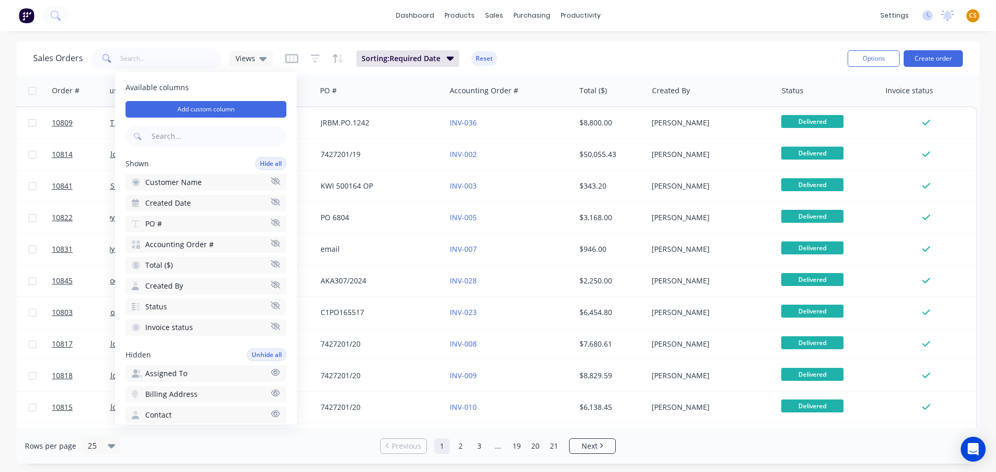
click at [156, 139] on input "text" at bounding box center [217, 136] width 137 height 21
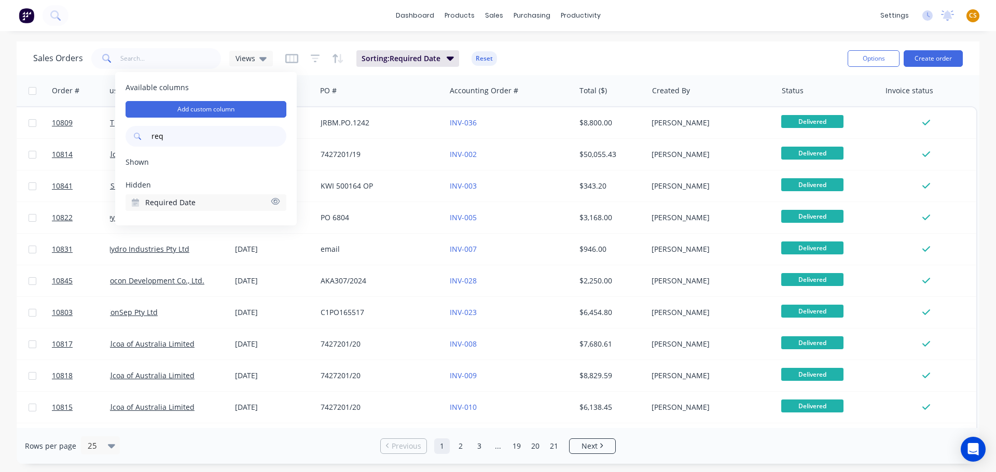
type input "req"
click at [181, 203] on span "Required Date" at bounding box center [170, 203] width 50 height 10
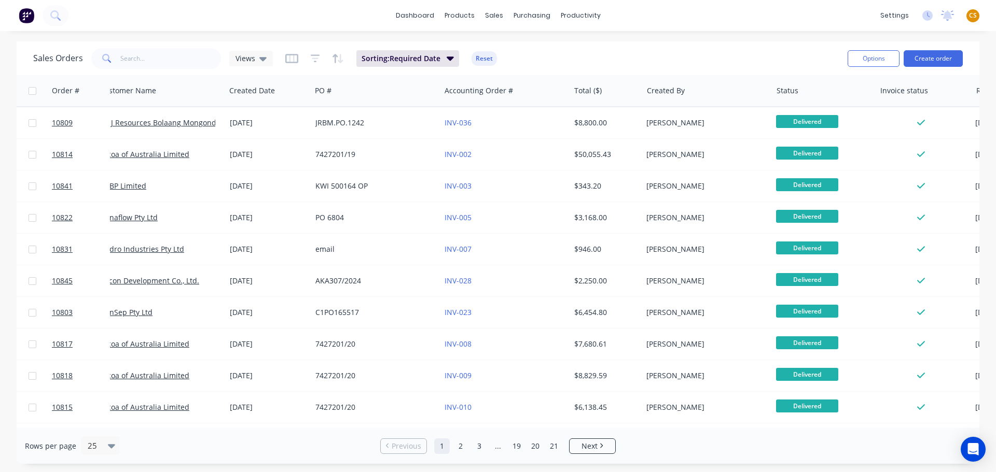
click at [720, 53] on div "Sales Orders Views Sorting: Required Date Reset" at bounding box center [436, 58] width 806 height 25
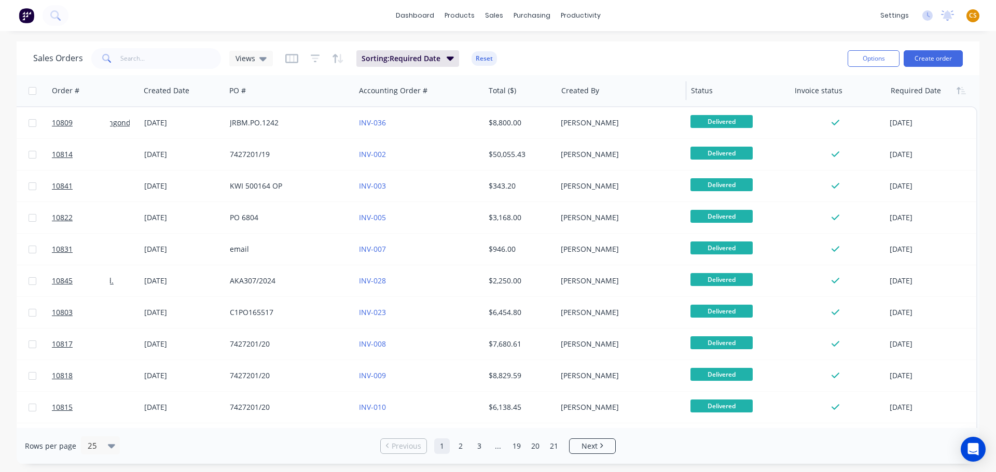
scroll to position [0, 100]
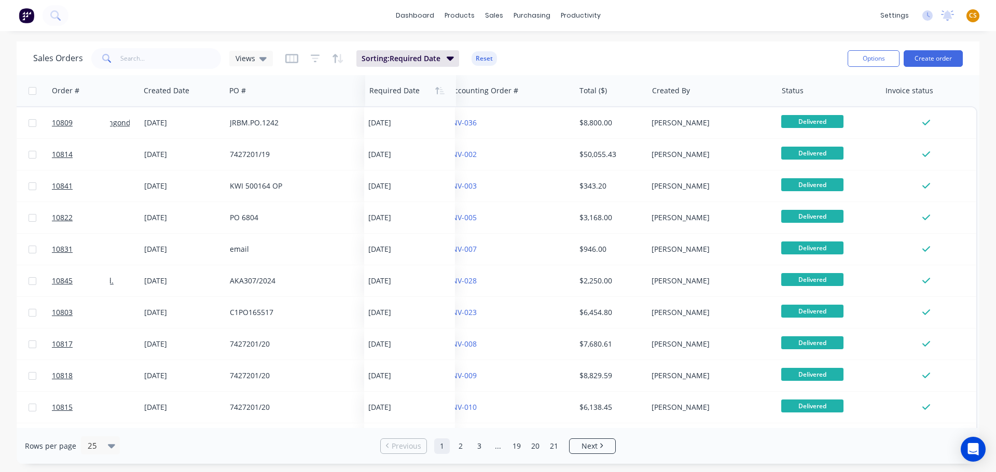
drag, startPoint x: 939, startPoint y: 100, endPoint x: 417, endPoint y: 105, distance: 521.2
click at [417, 105] on div "Required Date" at bounding box center [410, 90] width 91 height 31
click at [430, 91] on icon "button" at bounding box center [431, 90] width 5 height 7
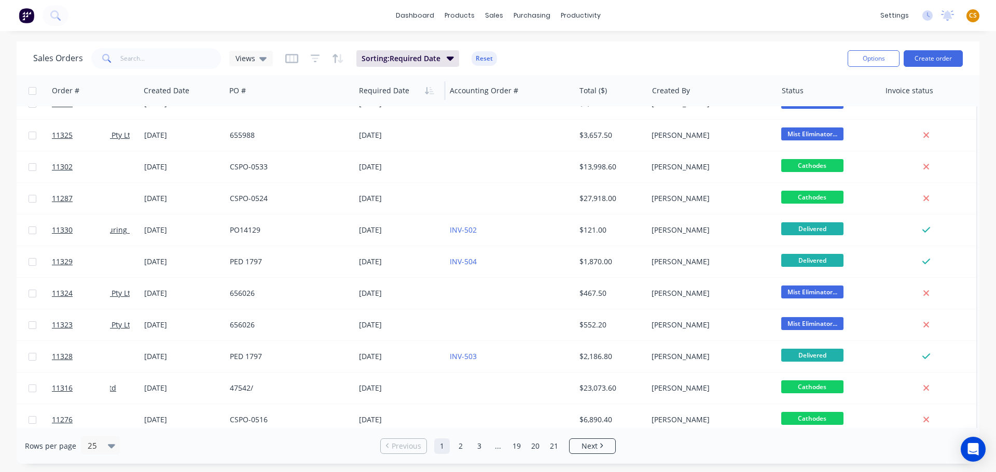
scroll to position [113, 100]
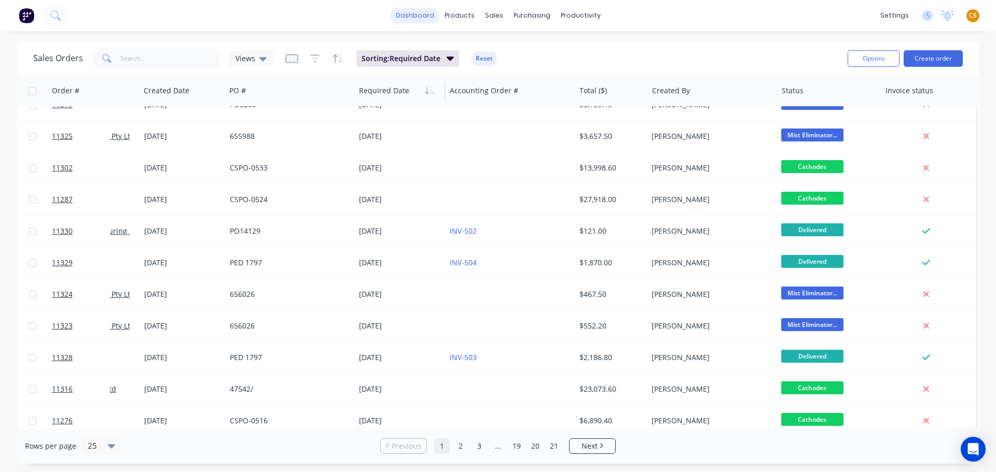
click at [414, 15] on link "dashboard" at bounding box center [414, 16] width 49 height 16
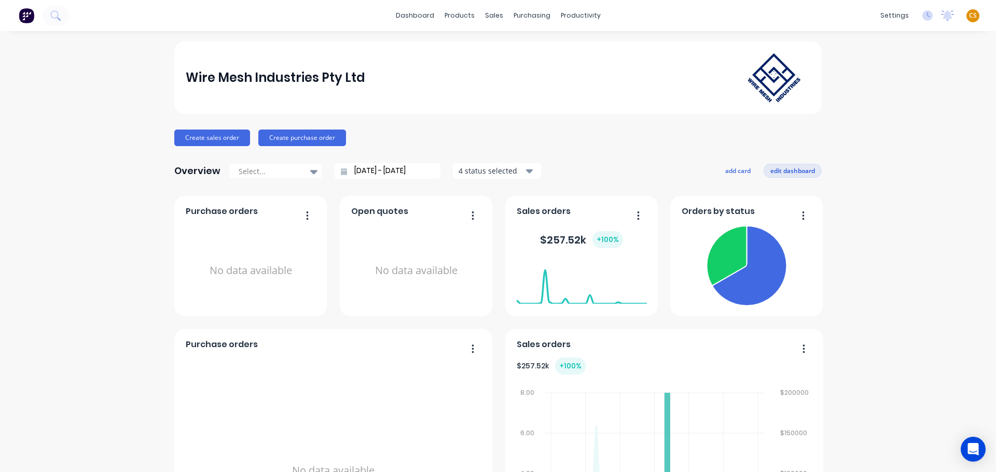
click at [776, 173] on button "edit dashboard" at bounding box center [792, 170] width 58 height 13
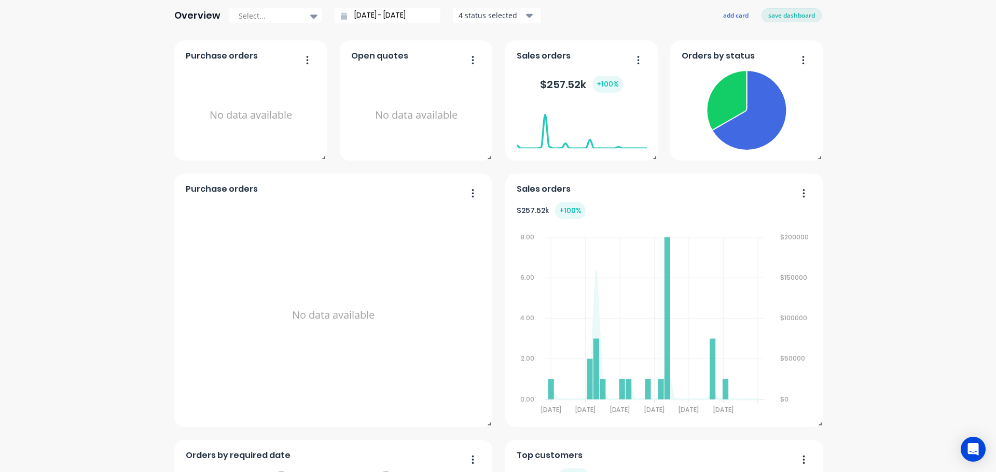
scroll to position [467, 0]
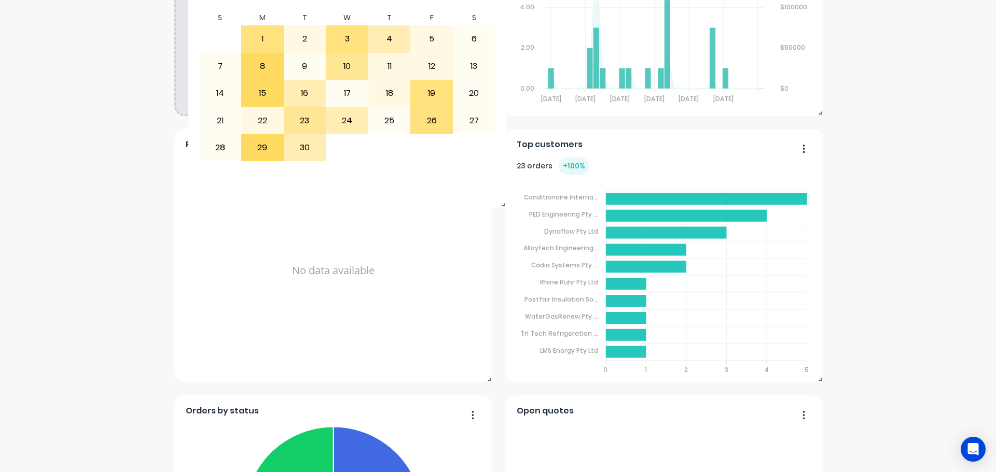
drag, startPoint x: 454, startPoint y: 149, endPoint x: 468, endPoint y: -25, distance: 175.3
click at [468, 0] on html "dashboard products sales purchasing productivity dashboard products Product Cat…" at bounding box center [498, 236] width 996 height 472
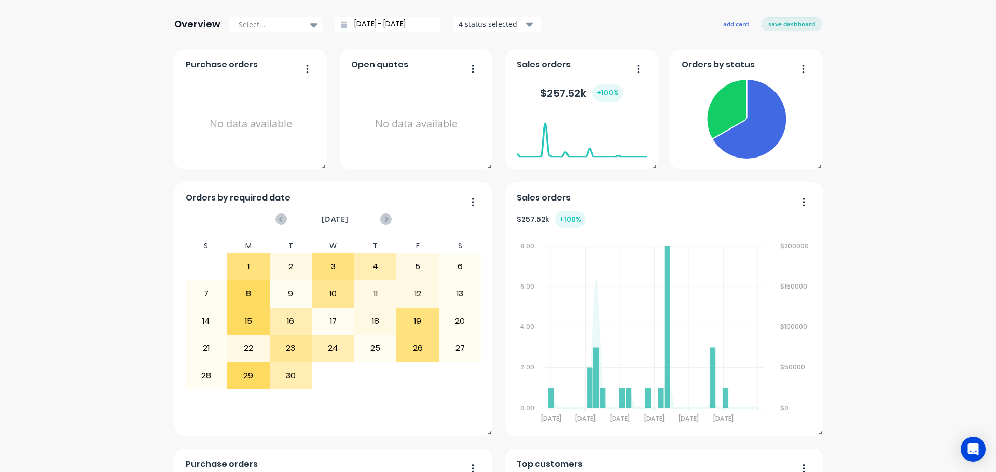
scroll to position [156, 0]
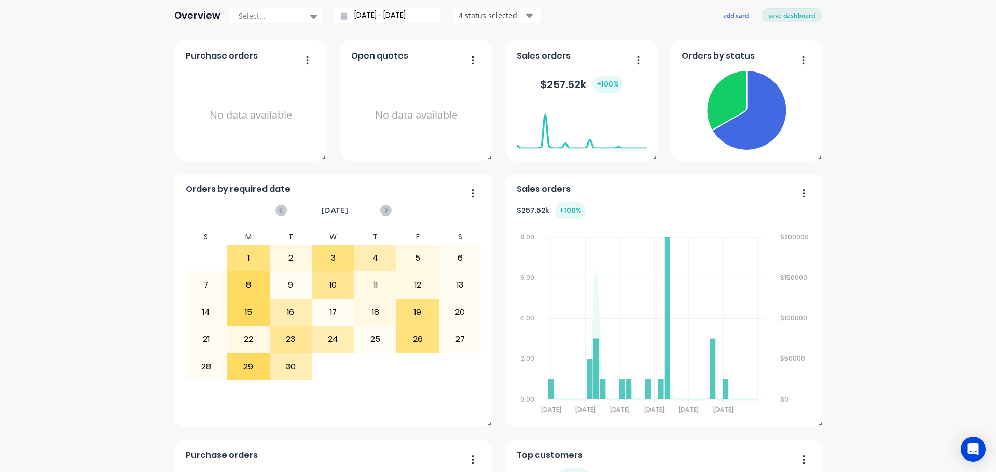
click at [517, 18] on div "4 status selected" at bounding box center [490, 15] width 65 height 11
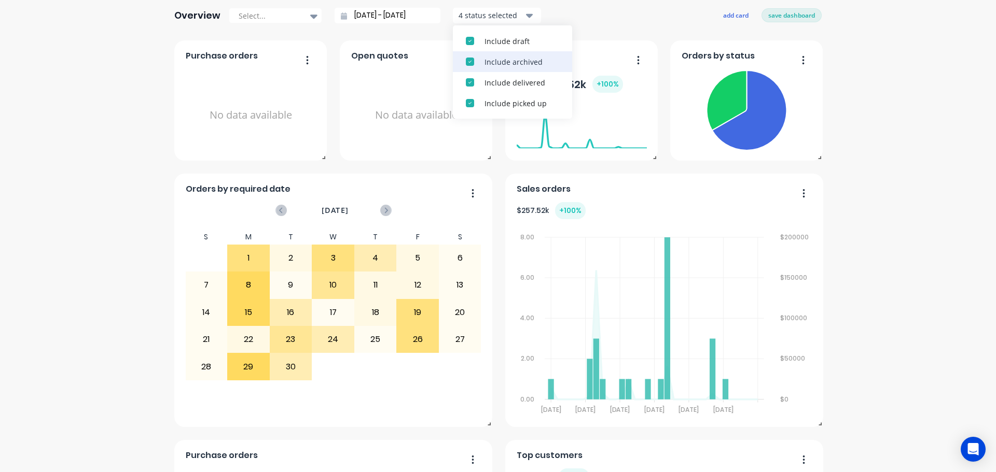
click at [503, 60] on div "Include archived" at bounding box center [521, 62] width 75 height 11
click at [490, 101] on div "Include archived" at bounding box center [521, 103] width 75 height 11
click at [492, 66] on div "Include archived" at bounding box center [521, 62] width 75 height 11
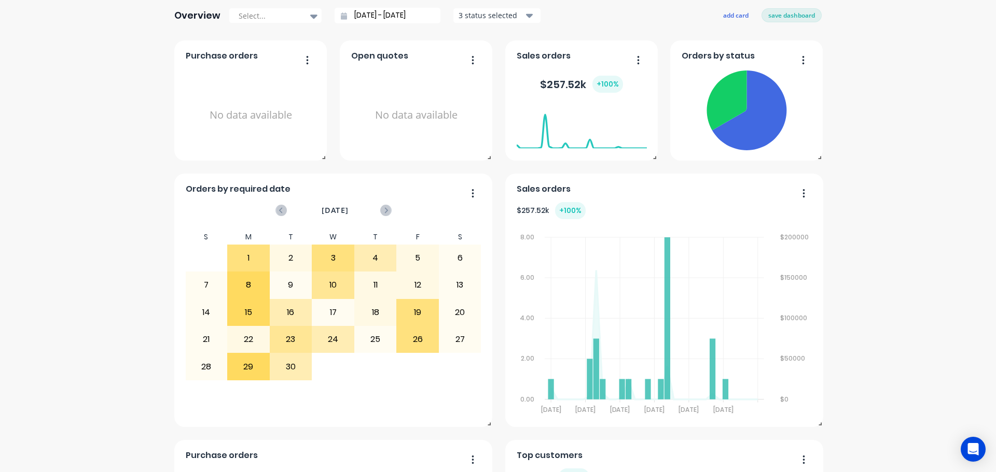
click at [505, 18] on div "3 status selected" at bounding box center [490, 15] width 65 height 11
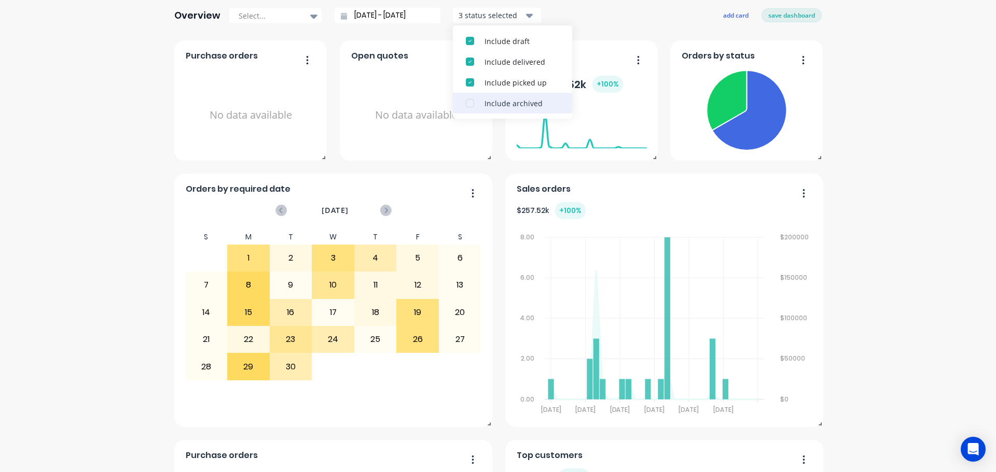
click at [526, 102] on div "Include archived" at bounding box center [521, 103] width 75 height 11
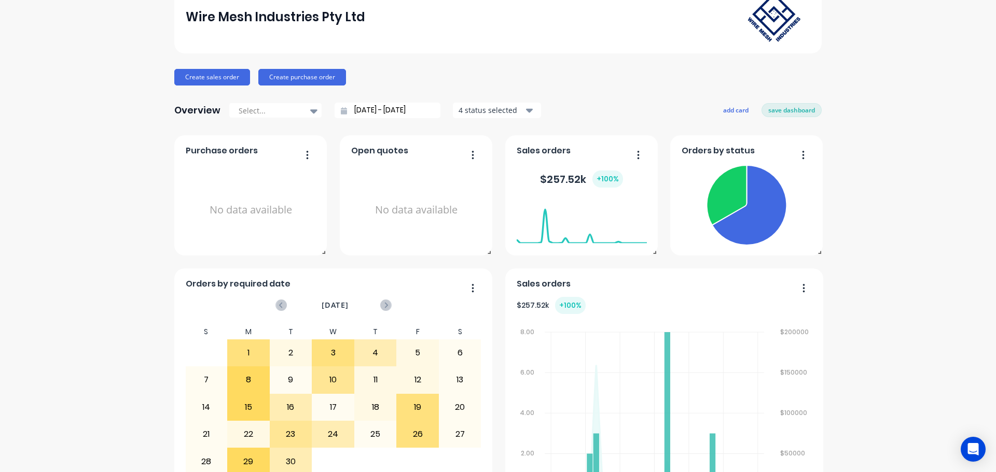
scroll to position [0, 0]
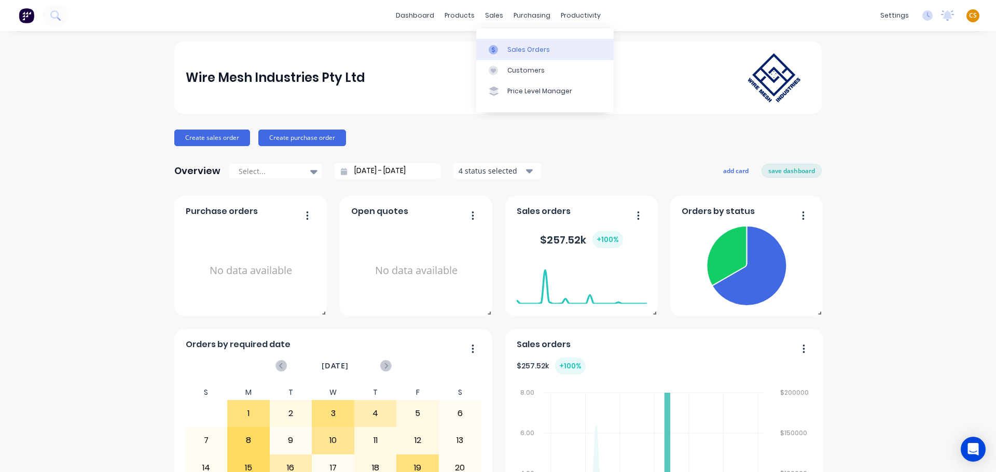
click at [523, 50] on div "Sales Orders" at bounding box center [528, 49] width 43 height 9
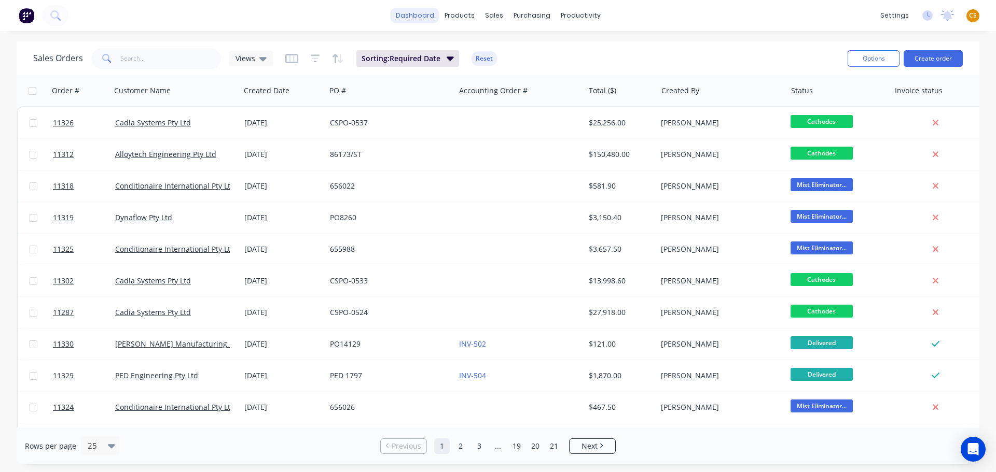
click at [417, 16] on link "dashboard" at bounding box center [414, 16] width 49 height 16
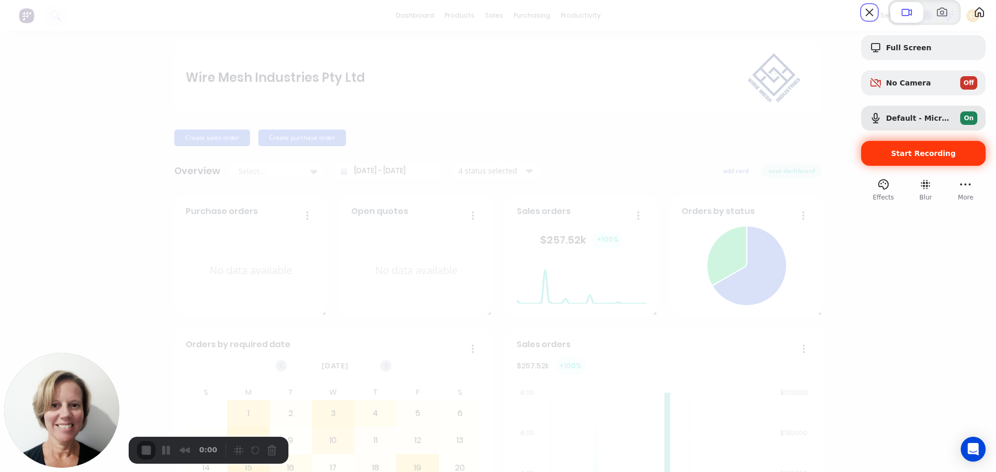
click at [893, 158] on span "Start Recording" at bounding box center [923, 153] width 65 height 8
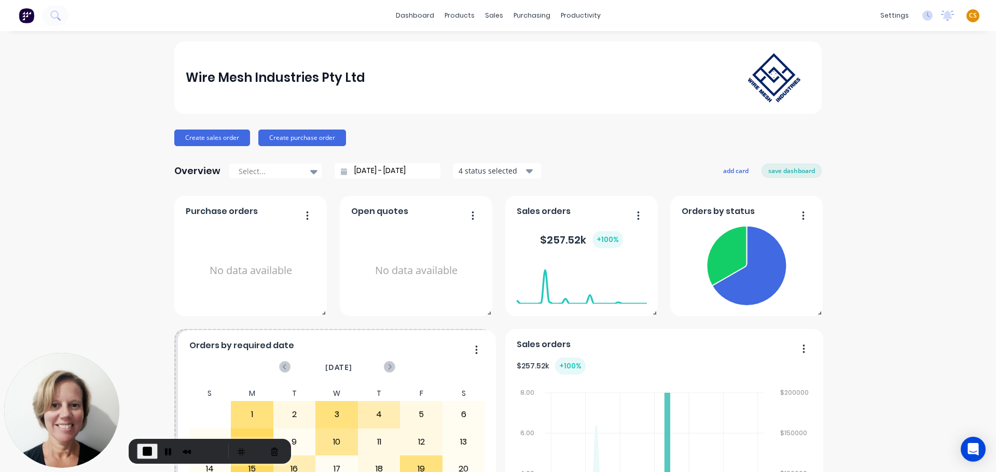
click at [194, 344] on span "Orders by required date" at bounding box center [241, 346] width 105 height 12
click at [785, 173] on button "save dashboard" at bounding box center [791, 170] width 60 height 13
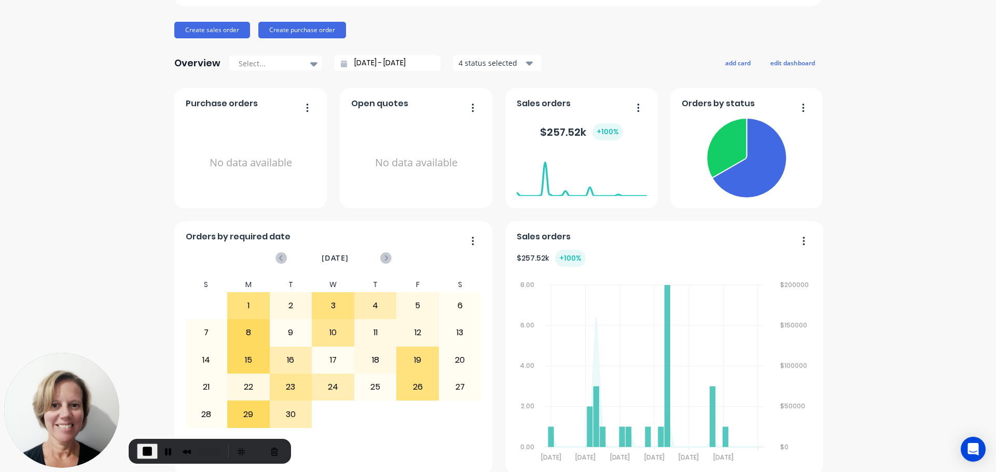
scroll to position [102, 0]
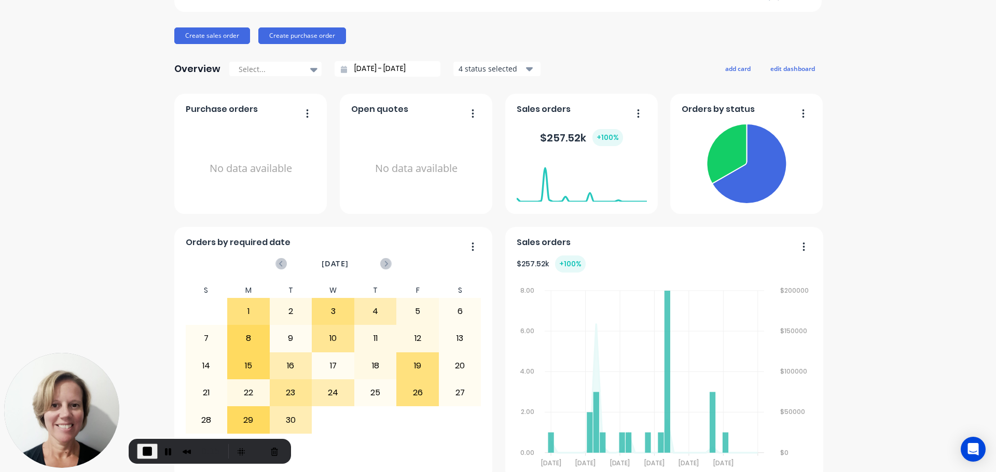
click at [525, 69] on icon "button" at bounding box center [528, 69] width 7 height 4
click at [464, 136] on div "button" at bounding box center [469, 135] width 21 height 21
click at [464, 134] on div "button" at bounding box center [469, 135] width 21 height 21
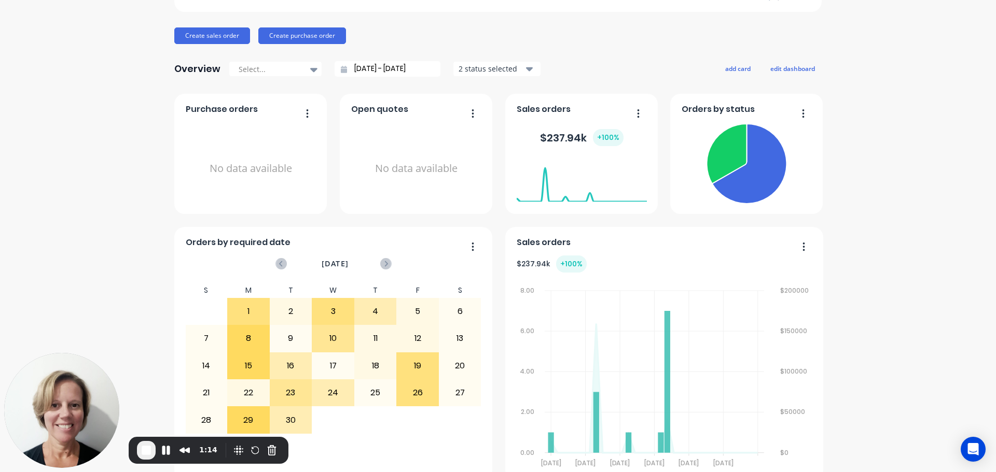
click at [495, 68] on div "2 status selected" at bounding box center [490, 68] width 65 height 11
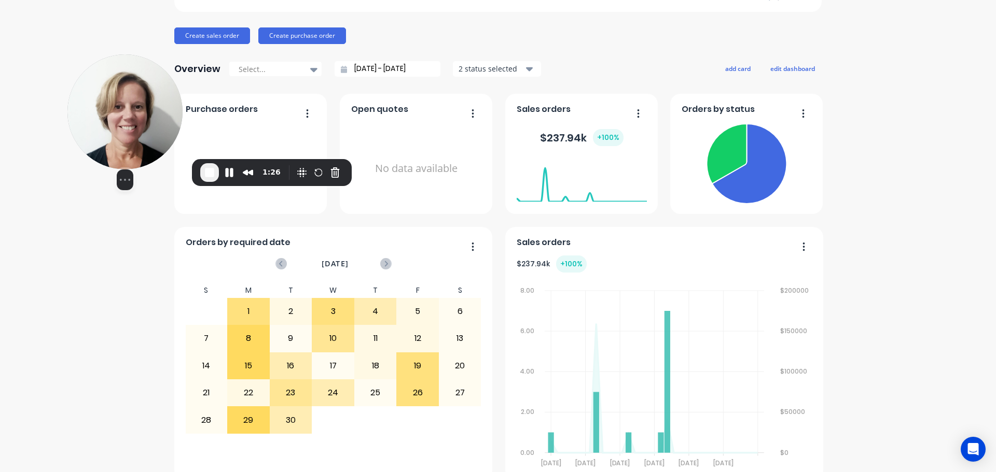
drag, startPoint x: 103, startPoint y: 437, endPoint x: 128, endPoint y: 148, distance: 289.9
click at [128, 170] on div "Select video screen size" at bounding box center [124, 180] width 115 height 21
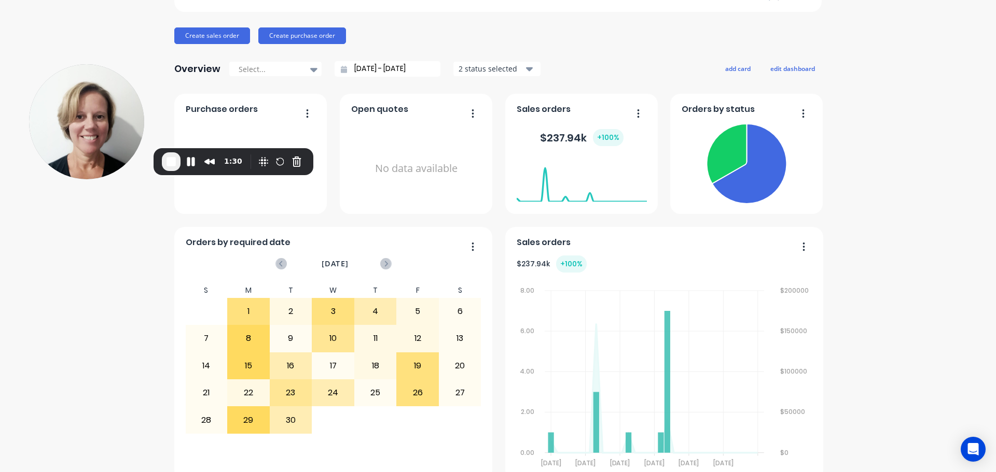
click at [495, 66] on div "2 status selected" at bounding box center [490, 68] width 65 height 11
click at [484, 137] on div "Include delivered" at bounding box center [521, 136] width 75 height 11
click at [491, 157] on div "Include picked up" at bounding box center [521, 156] width 75 height 11
click at [526, 66] on icon "button" at bounding box center [529, 68] width 7 height 11
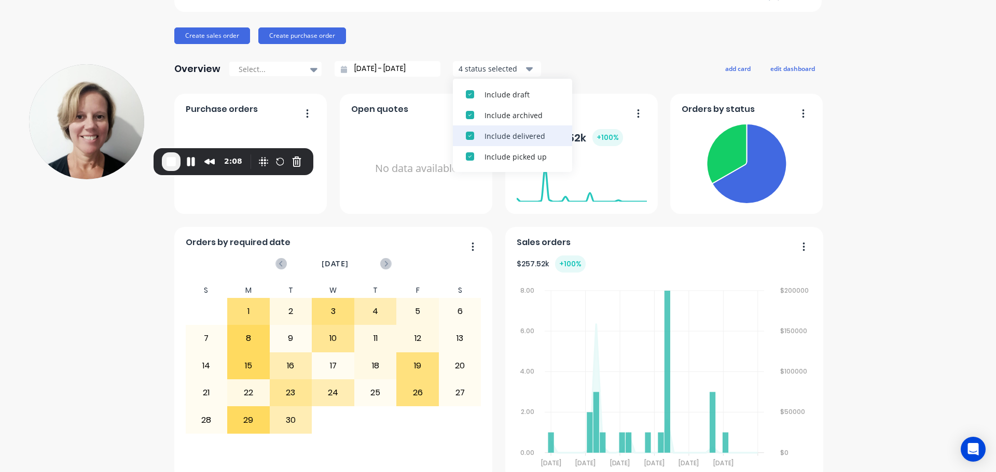
click at [508, 138] on div "Include delivered" at bounding box center [521, 136] width 75 height 11
click at [502, 135] on div "Include picked up" at bounding box center [521, 136] width 75 height 11
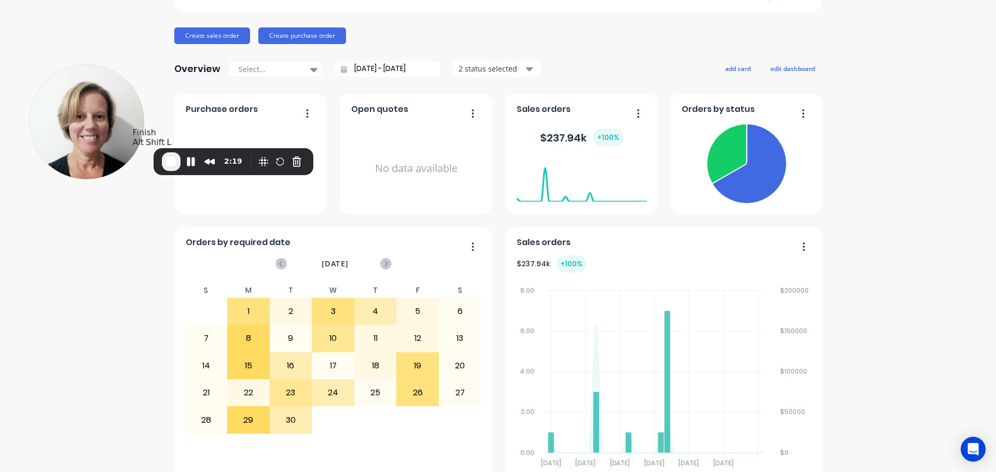
click at [171, 163] on span "End Recording" at bounding box center [171, 162] width 12 height 12
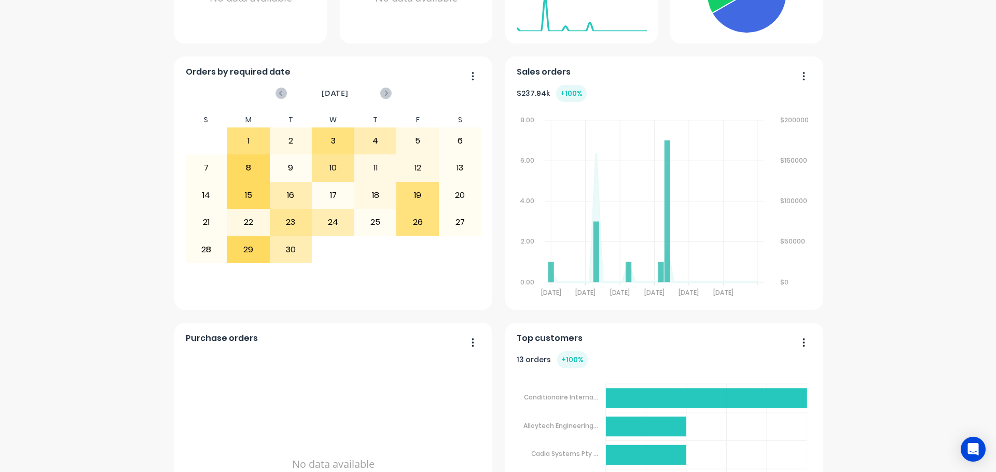
scroll to position [258, 0]
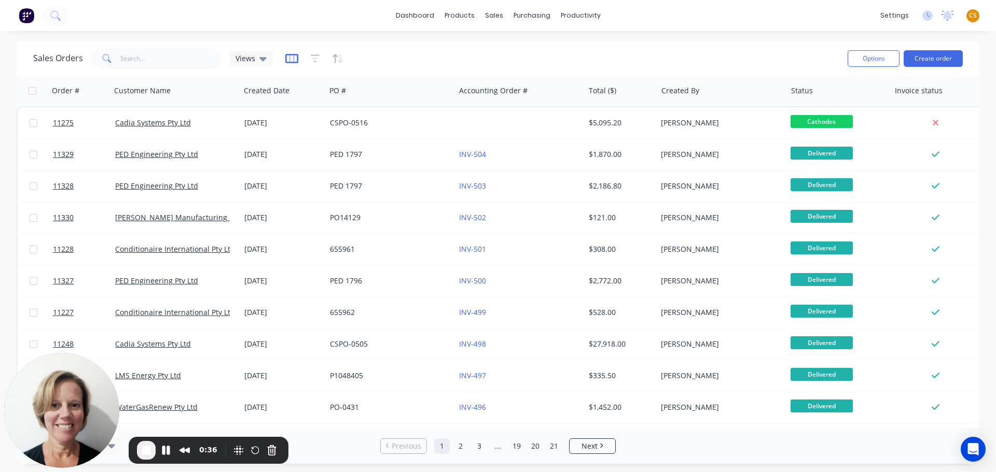
click at [290, 59] on icon "button" at bounding box center [291, 58] width 13 height 10
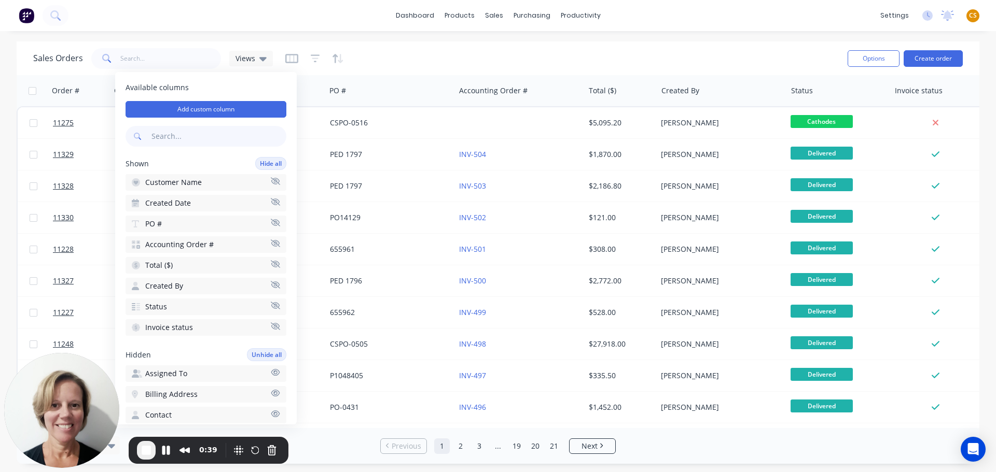
click at [151, 137] on input "text" at bounding box center [217, 136] width 137 height 21
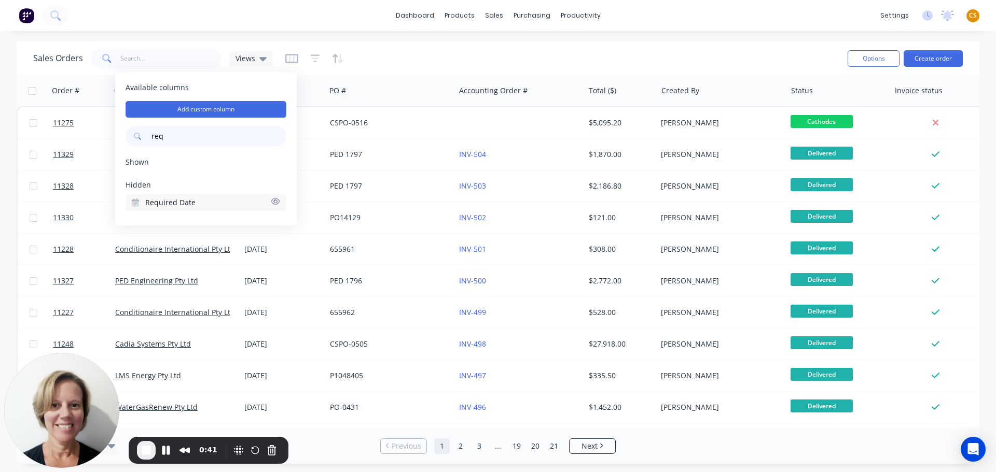
type input "req"
click at [275, 202] on icon "button" at bounding box center [275, 202] width 9 height 8
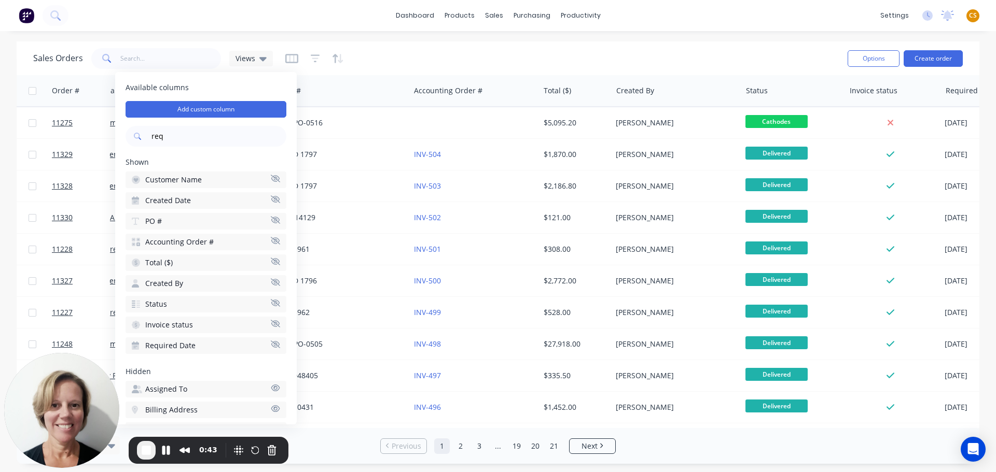
scroll to position [0, 105]
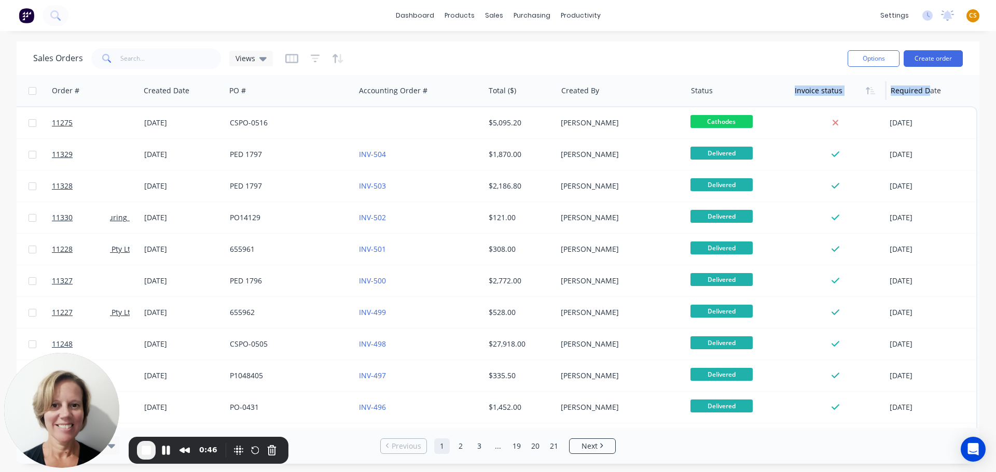
drag, startPoint x: 920, startPoint y: 102, endPoint x: 812, endPoint y: 96, distance: 108.5
click at [812, 96] on div "Order # Customer Name Created Date PO # Accounting Order # Total ($) Created By…" at bounding box center [447, 90] width 1060 height 31
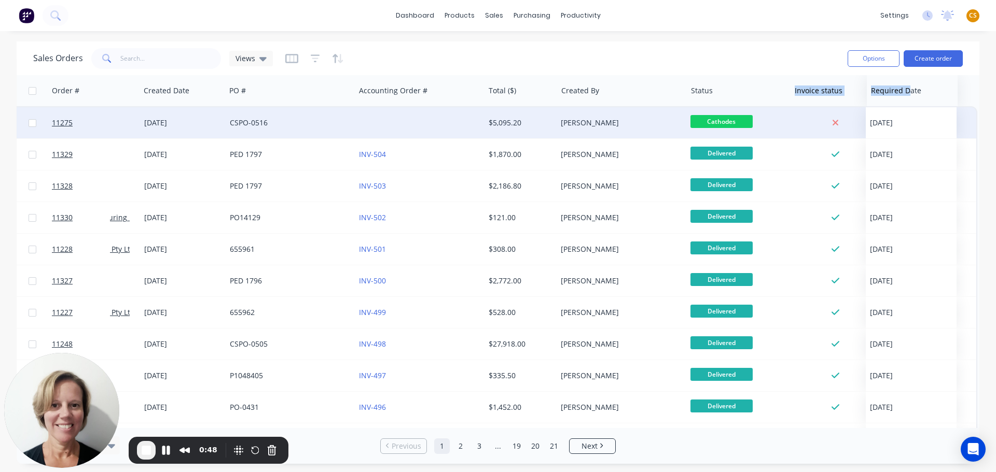
scroll to position [0, 100]
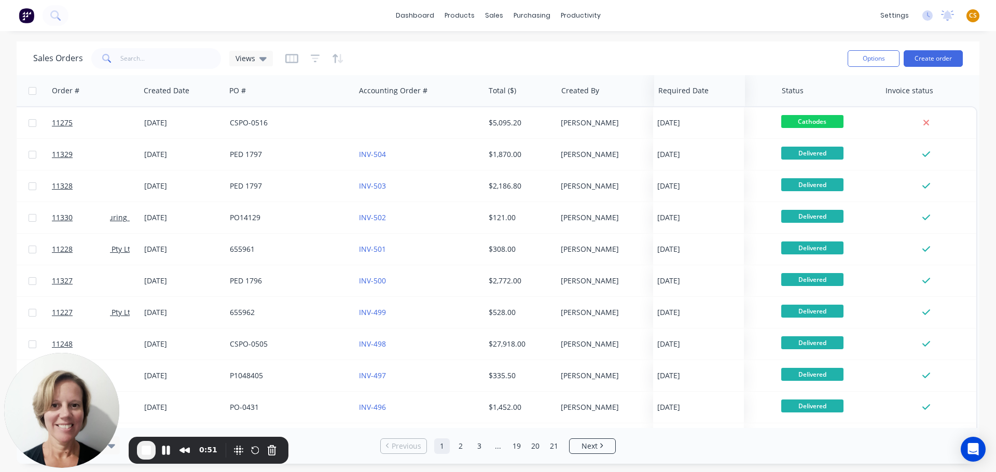
drag, startPoint x: 918, startPoint y: 98, endPoint x: 686, endPoint y: 102, distance: 232.3
click at [686, 102] on div "Required Date" at bounding box center [699, 90] width 91 height 31
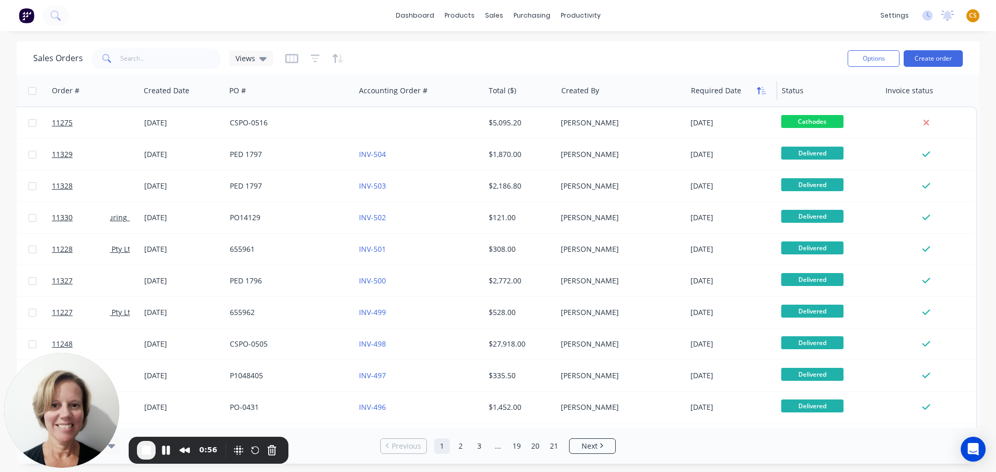
click at [761, 89] on icon "button" at bounding box center [761, 91] width 9 height 8
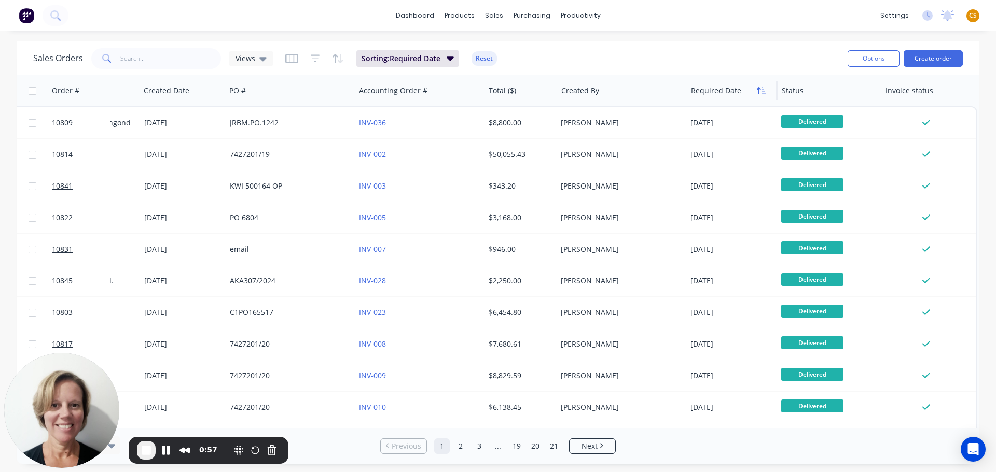
click at [762, 90] on icon "button" at bounding box center [761, 91] width 9 height 8
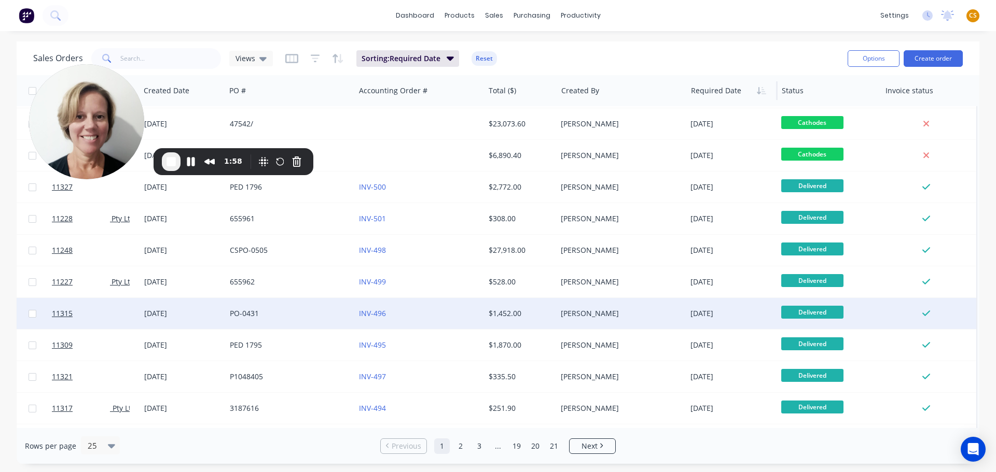
scroll to position [408, 100]
